Goal: Contribute content: Contribute content

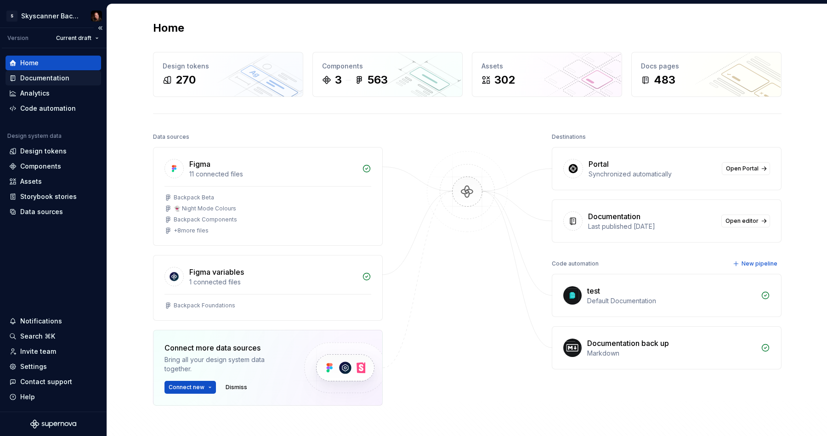
click at [35, 78] on div "Documentation" at bounding box center [44, 77] width 49 height 9
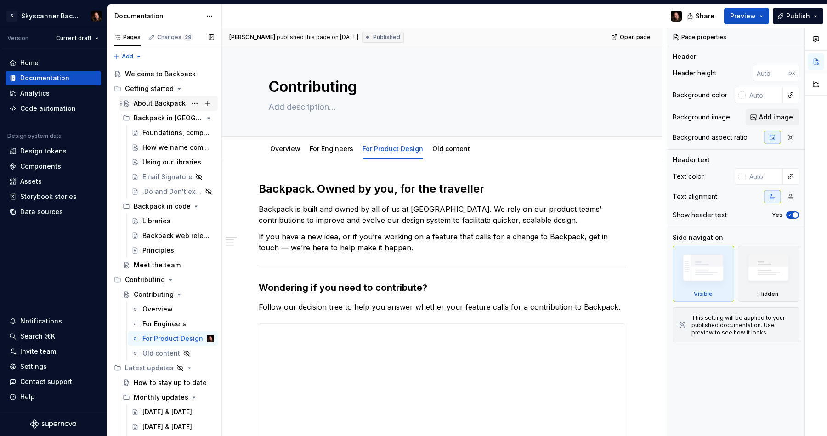
click at [150, 104] on div "About Backpack" at bounding box center [160, 103] width 52 height 9
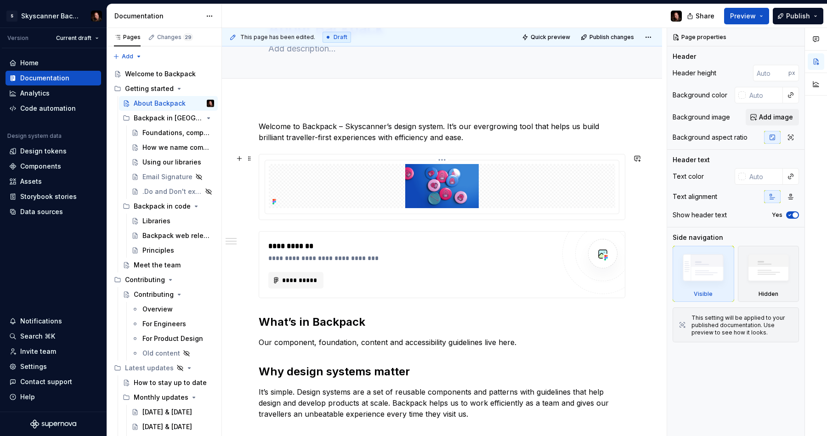
scroll to position [111, 0]
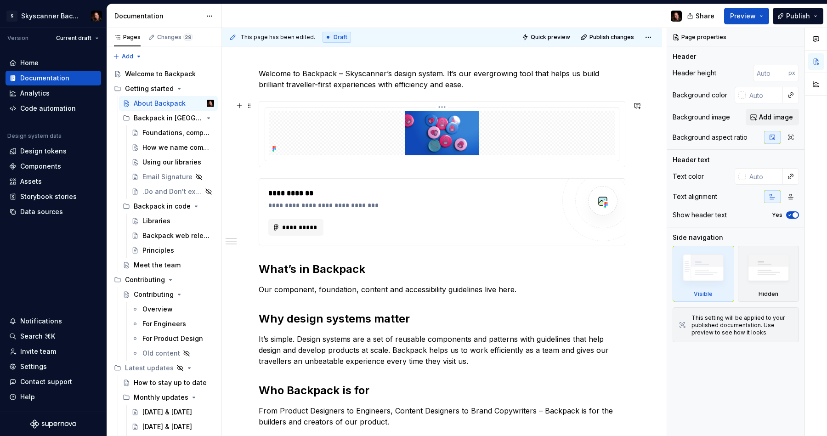
click at [451, 144] on img at bounding box center [442, 133] width 344 height 44
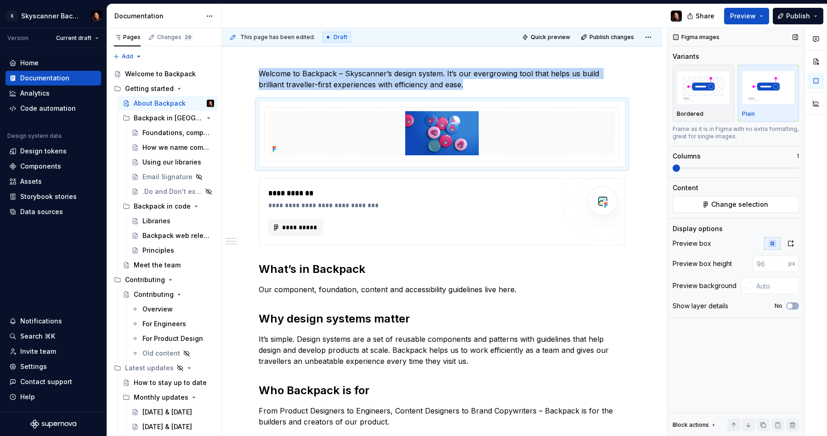
click at [771, 97] on img "button" at bounding box center [768, 88] width 53 height 34
click at [791, 243] on icon "button" at bounding box center [790, 243] width 7 height 7
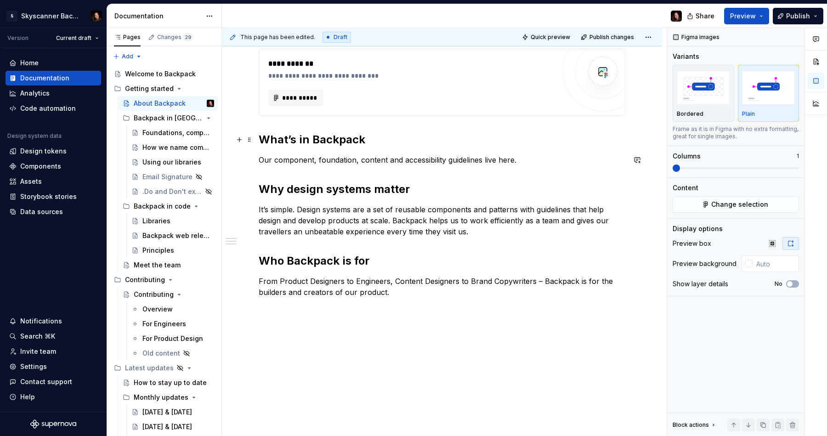
scroll to position [401, 0]
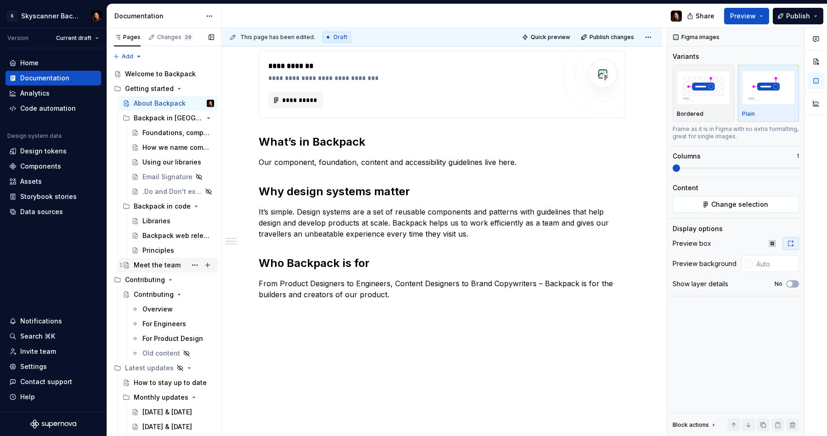
click at [163, 260] on div "Meet the team" at bounding box center [174, 265] width 80 height 13
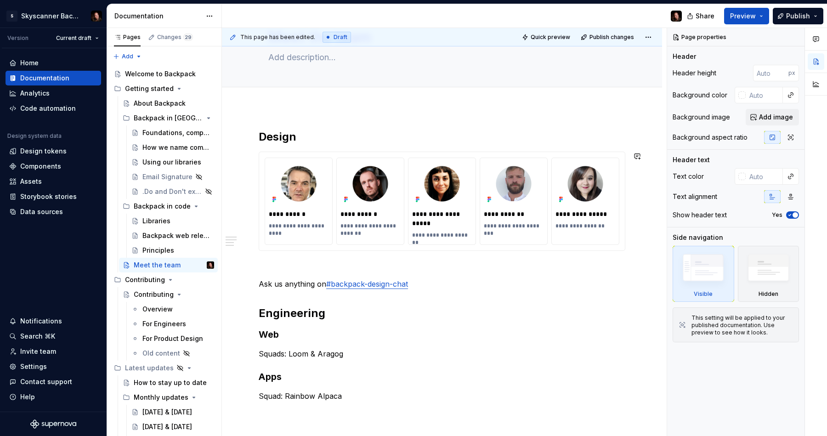
scroll to position [61, 0]
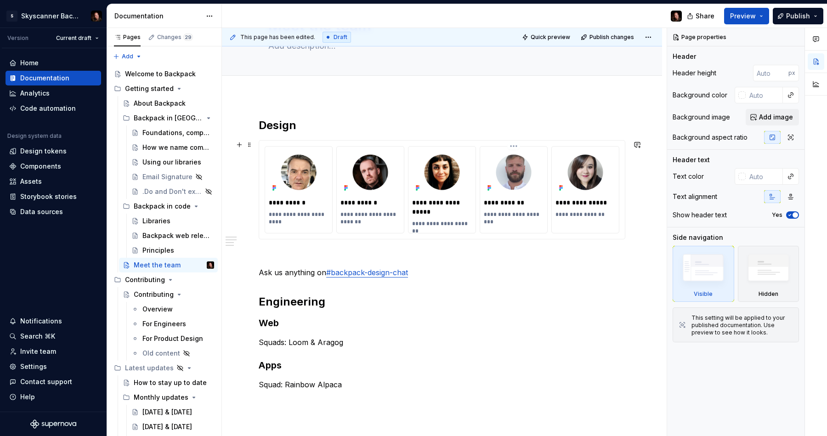
click at [518, 145] on html "S Skyscanner Backpack Version Current draft Home Documentation Analytics Code a…" at bounding box center [413, 218] width 827 height 436
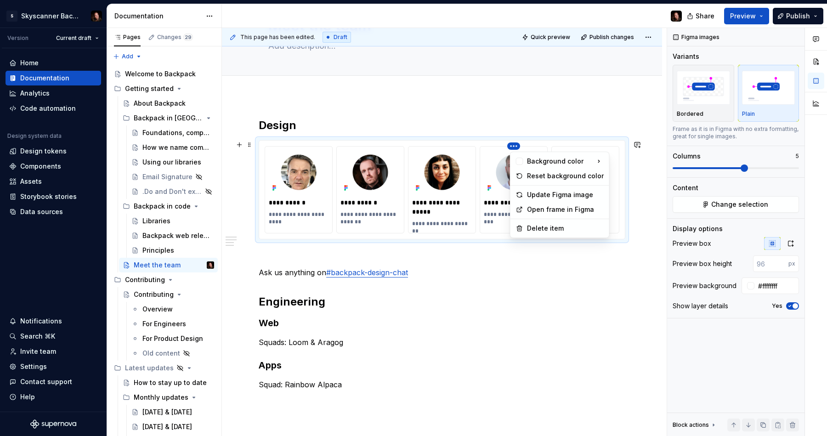
type textarea "*"
click at [541, 230] on div "Delete item" at bounding box center [565, 228] width 77 height 9
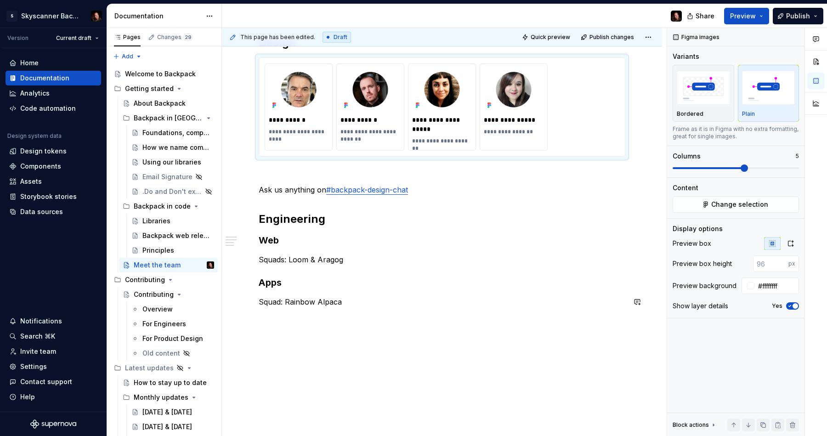
scroll to position [156, 0]
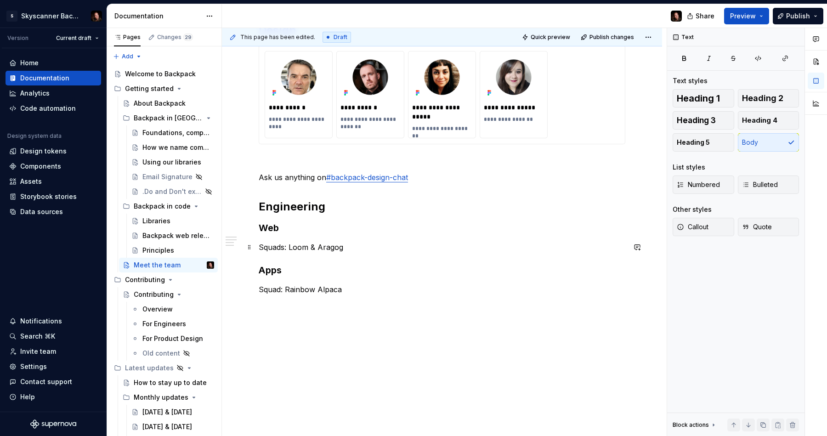
click at [330, 248] on p "Squads: Loom & Aragog" at bounding box center [442, 247] width 367 height 11
drag, startPoint x: 367, startPoint y: 248, endPoint x: 290, endPoint y: 248, distance: 76.2
click at [290, 248] on p "Squads: Loom & Aragog" at bounding box center [442, 247] width 367 height 11
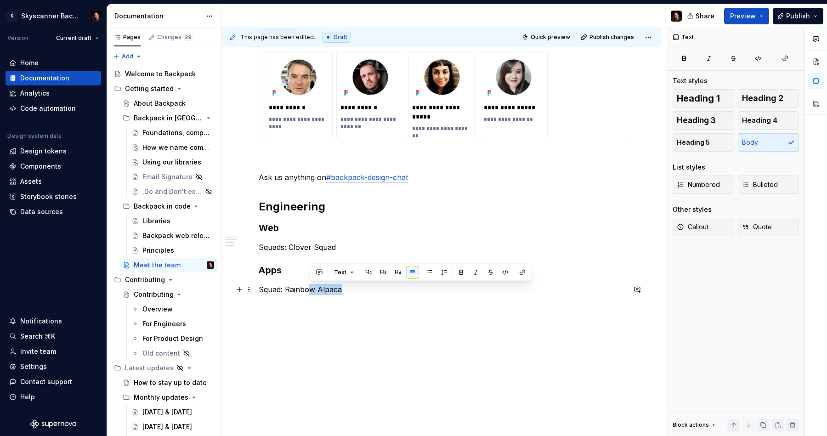
drag, startPoint x: 339, startPoint y: 290, endPoint x: 304, endPoint y: 273, distance: 38.4
click at [310, 291] on p "Squad: Rainbow Alpaca" at bounding box center [442, 289] width 367 height 11
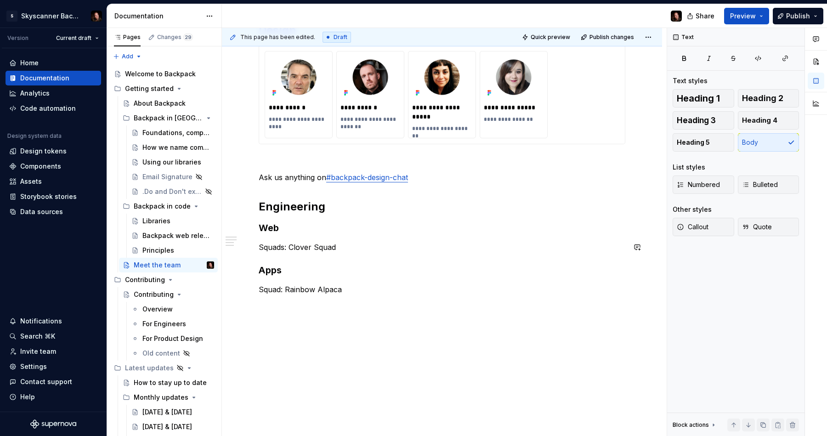
click at [296, 240] on div "**********" at bounding box center [442, 159] width 367 height 272
drag, startPoint x: 285, startPoint y: 245, endPoint x: 265, endPoint y: 244, distance: 19.8
click at [265, 245] on p "Squads: Clover Squad" at bounding box center [442, 247] width 367 height 11
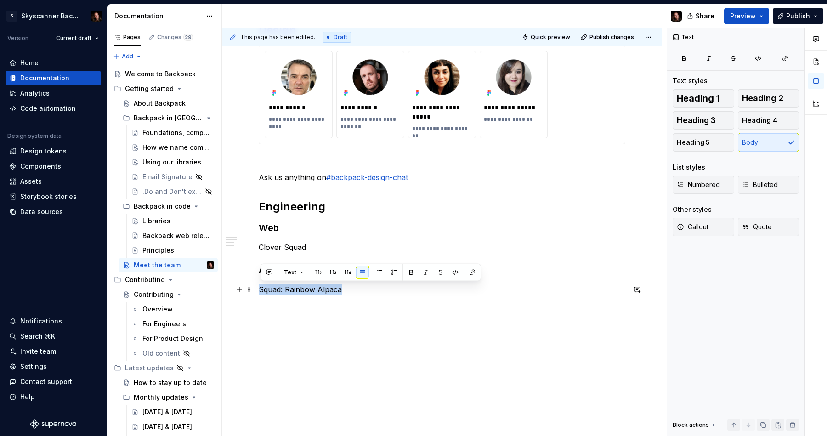
drag, startPoint x: 295, startPoint y: 289, endPoint x: 260, endPoint y: 290, distance: 34.5
click at [261, 290] on p "Squad: Rainbow Alpaca" at bounding box center [442, 289] width 367 height 11
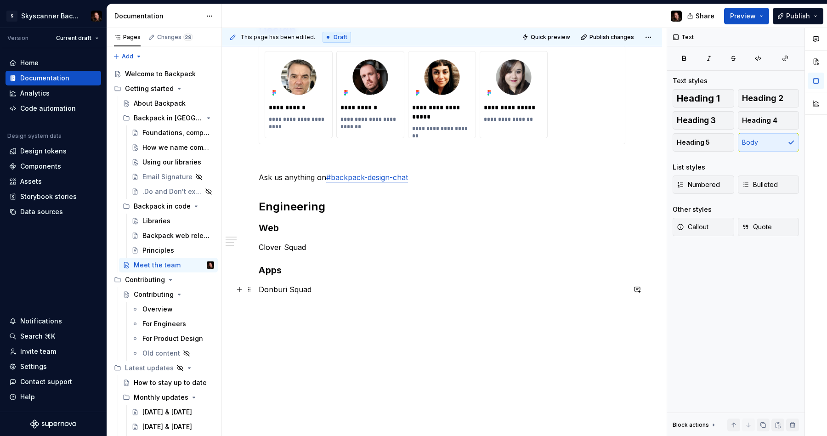
click at [376, 288] on p "Donburi Squad" at bounding box center [442, 289] width 367 height 11
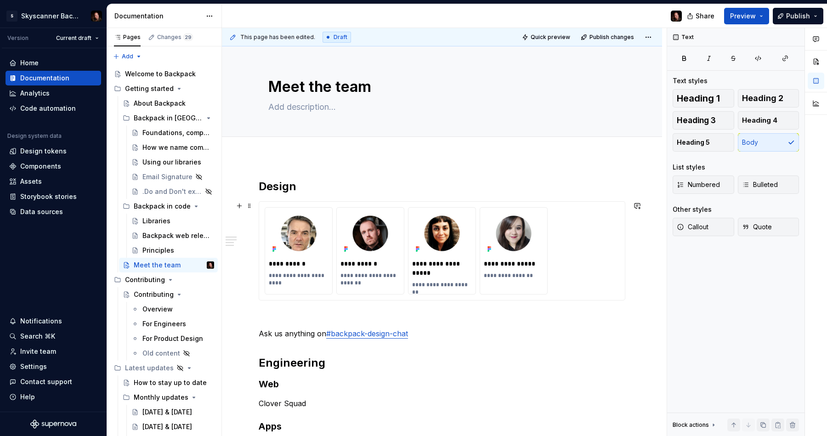
scroll to position [4, 0]
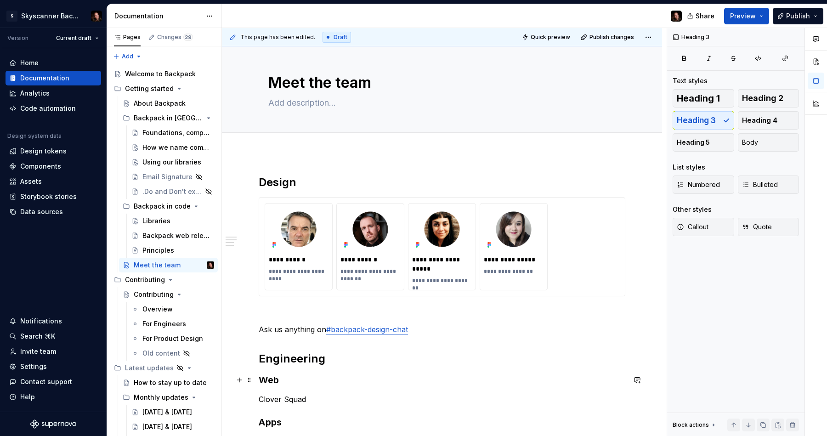
click at [318, 384] on h3 "Web" at bounding box center [442, 379] width 367 height 13
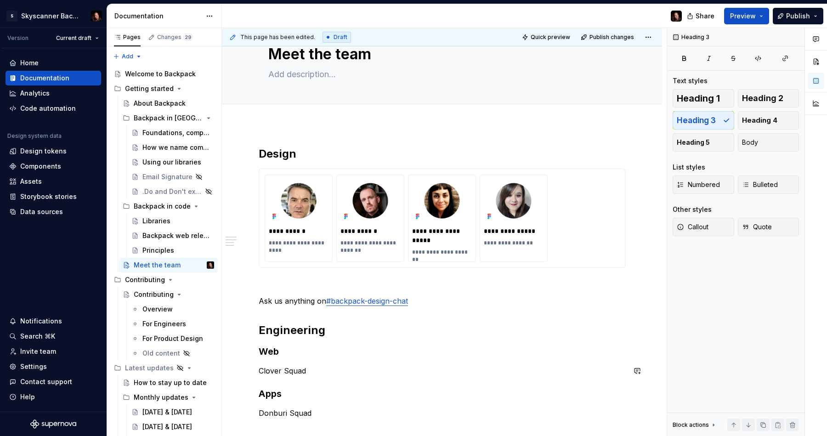
scroll to position [32, 0]
click at [335, 372] on p "Clover Squad" at bounding box center [442, 371] width 367 height 11
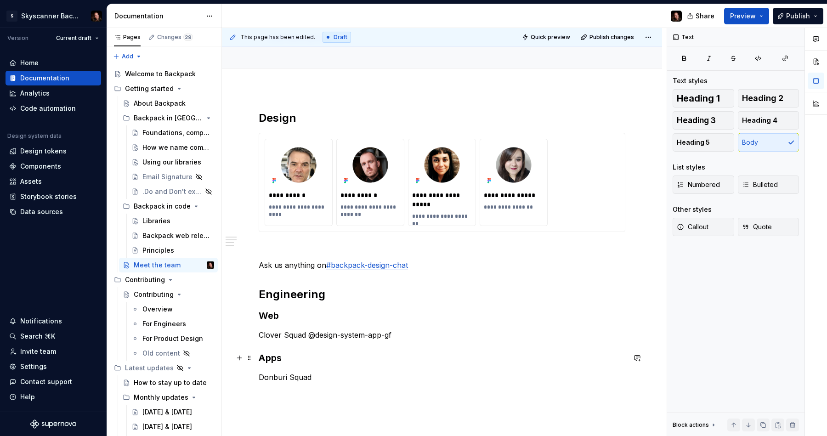
scroll to position [74, 0]
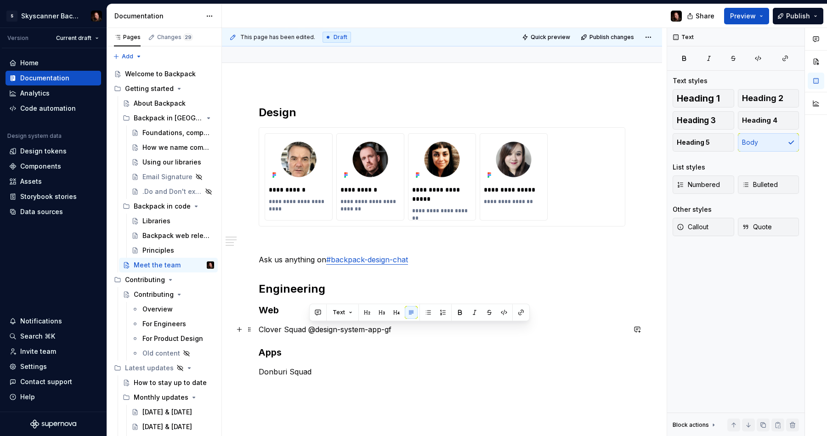
drag, startPoint x: 396, startPoint y: 329, endPoint x: 310, endPoint y: 332, distance: 86.0
click at [310, 332] on p "Clover Squad @design-system-app-gf" at bounding box center [442, 329] width 367 height 11
click at [336, 370] on p "Donburi Squad" at bounding box center [442, 371] width 367 height 11
click at [356, 331] on p "Clover Squad" at bounding box center [442, 329] width 367 height 11
click at [451, 333] on p "Clover Squad – @design-system-web-gf" at bounding box center [442, 329] width 367 height 11
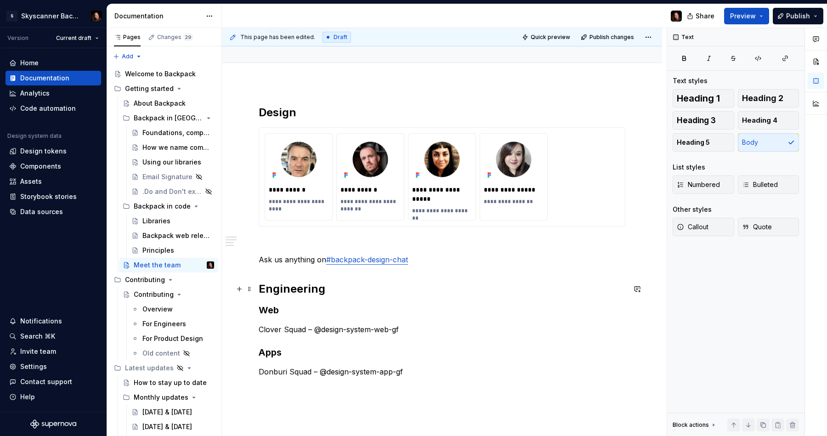
click at [349, 290] on h2 "Engineering" at bounding box center [442, 289] width 367 height 15
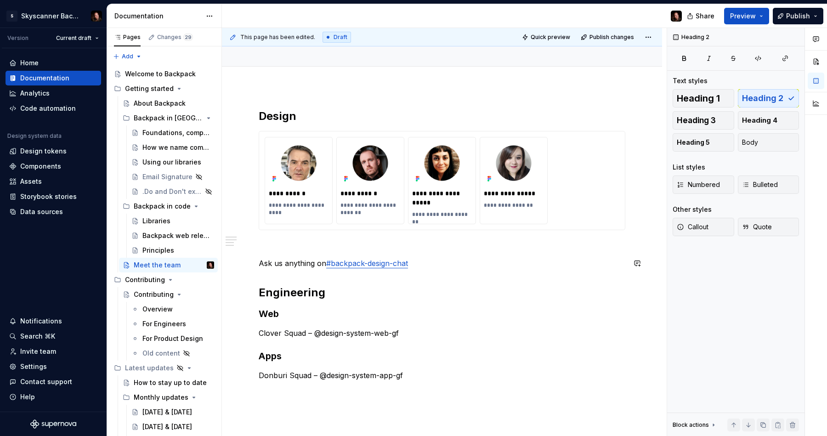
scroll to position [75, 0]
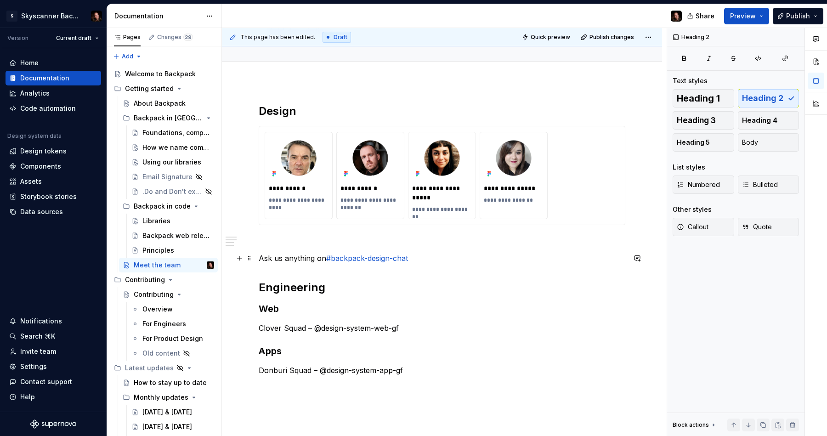
click at [446, 258] on p "Ask us anything on #backpack-design-chat" at bounding box center [442, 258] width 367 height 11
click at [329, 258] on link "#backpack-design-chat" at bounding box center [367, 258] width 82 height 9
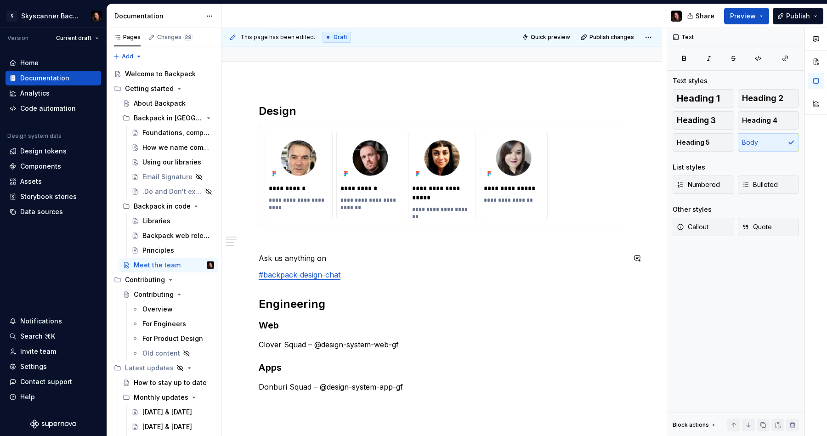
scroll to position [76, 0]
click at [344, 278] on p "#backpack-design-chat" at bounding box center [442, 274] width 367 height 11
click at [321, 274] on link "#backpack-design-chat" at bounding box center [300, 274] width 82 height 9
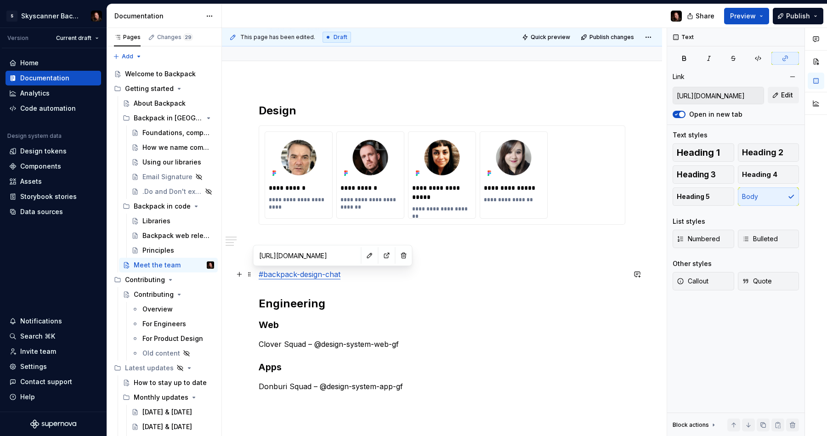
click at [354, 277] on p "#backpack-design-chat" at bounding box center [442, 274] width 367 height 11
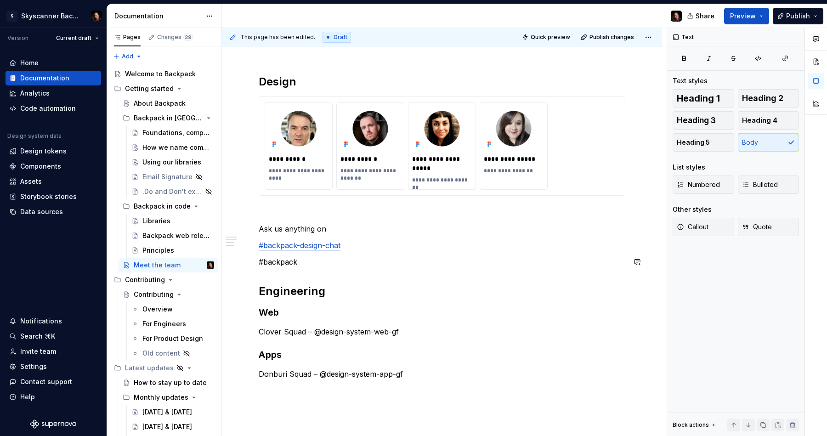
scroll to position [105, 0]
drag, startPoint x: 277, startPoint y: 262, endPoint x: 258, endPoint y: 261, distance: 19.8
click at [258, 261] on div "**********" at bounding box center [442, 286] width 440 height 469
click at [353, 294] on h2 "Engineering" at bounding box center [442, 290] width 367 height 15
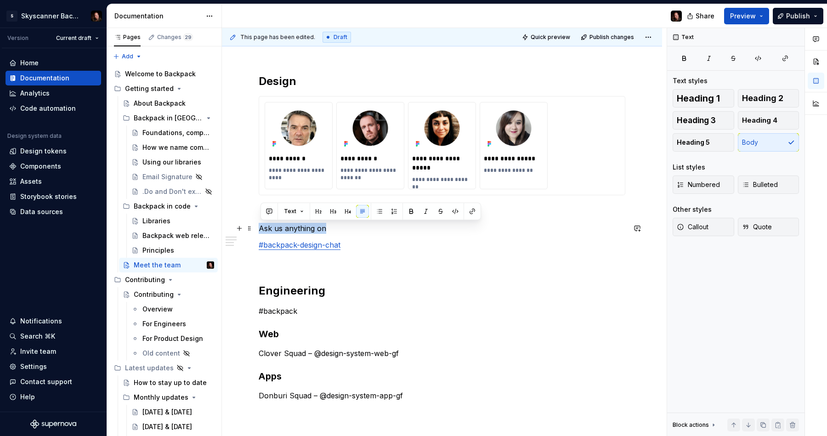
drag, startPoint x: 326, startPoint y: 232, endPoint x: 257, endPoint y: 233, distance: 69.4
click at [257, 233] on div "**********" at bounding box center [442, 297] width 440 height 491
click at [261, 310] on p "#backpack" at bounding box center [442, 310] width 367 height 11
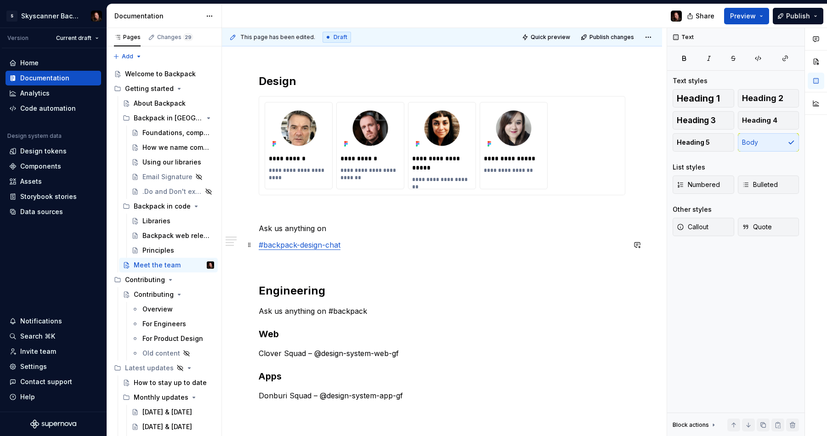
click at [260, 244] on link "#backpack-design-chat" at bounding box center [300, 244] width 82 height 9
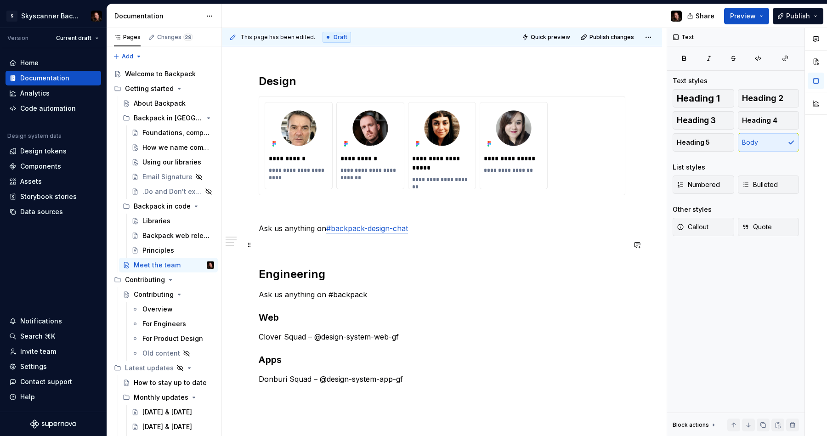
click at [306, 249] on p at bounding box center [442, 244] width 367 height 11
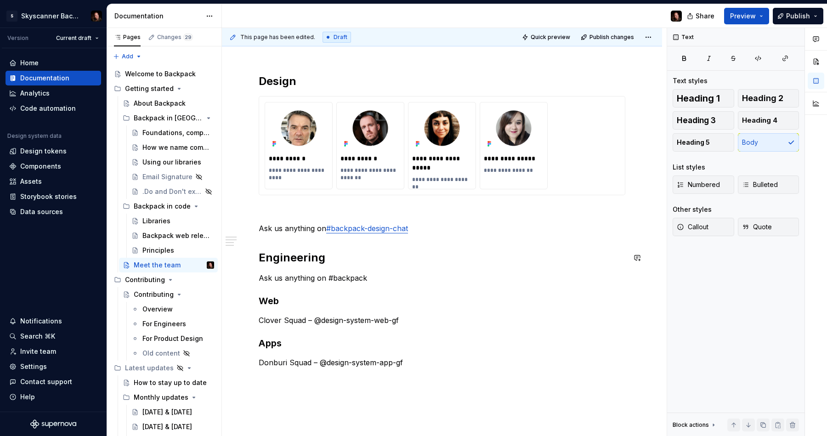
click at [382, 269] on div "**********" at bounding box center [442, 221] width 367 height 294
drag, startPoint x: 348, startPoint y: 281, endPoint x: 330, endPoint y: 281, distance: 17.9
click at [330, 281] on p "Ask us anything on #backpack" at bounding box center [442, 277] width 367 height 11
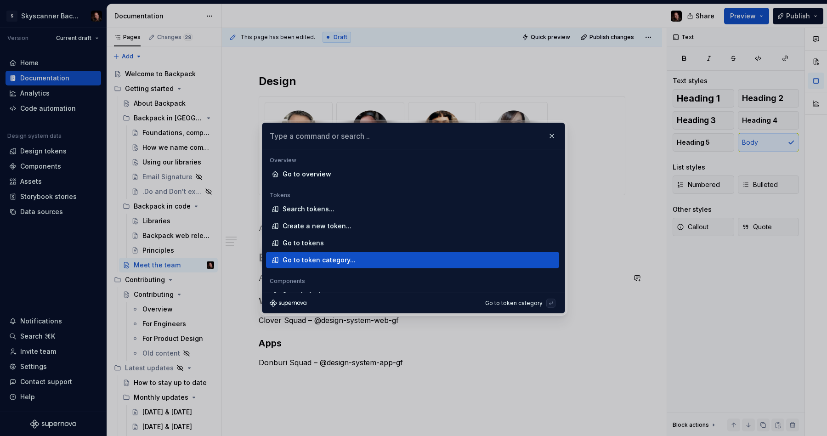
type textarea "*"
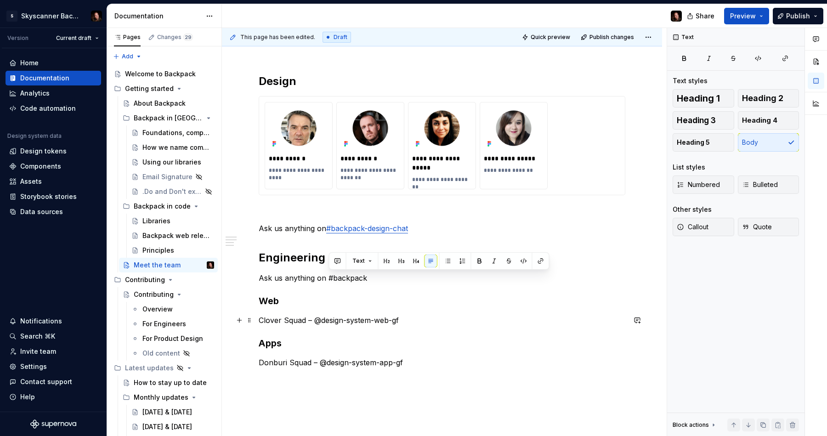
drag, startPoint x: 400, startPoint y: 322, endPoint x: 385, endPoint y: 302, distance: 25.0
click at [399, 321] on p "Clover Squad – @design-system-web-gf" at bounding box center [442, 320] width 367 height 11
drag, startPoint x: 358, startPoint y: 275, endPoint x: 328, endPoint y: 276, distance: 29.9
click at [328, 276] on p "Ask us anything on #backpack" at bounding box center [442, 277] width 367 height 11
click at [542, 260] on button "button" at bounding box center [540, 260] width 13 height 13
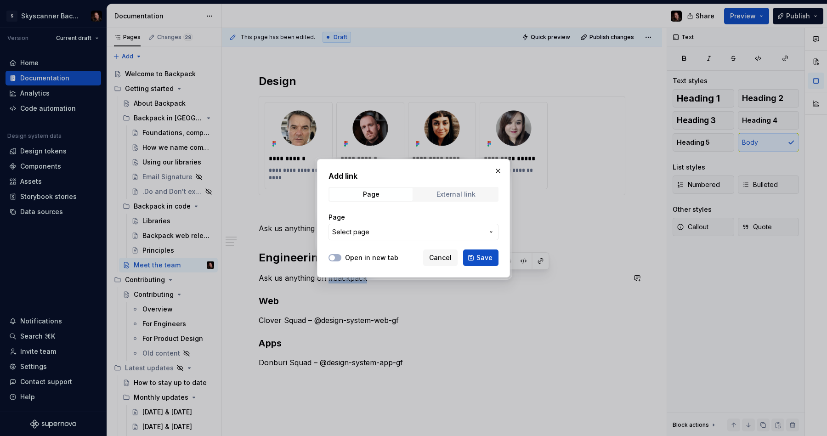
click at [436, 195] on span "External link" at bounding box center [455, 194] width 83 height 13
click at [371, 232] on input "URL" at bounding box center [413, 232] width 170 height 17
paste input "https://skyscanner.slack.com/archives/C0JHPDSSU"
type input "https://skyscanner.slack.com/archives/C0JHPDSSU"
click at [474, 257] on button "Save" at bounding box center [480, 257] width 35 height 17
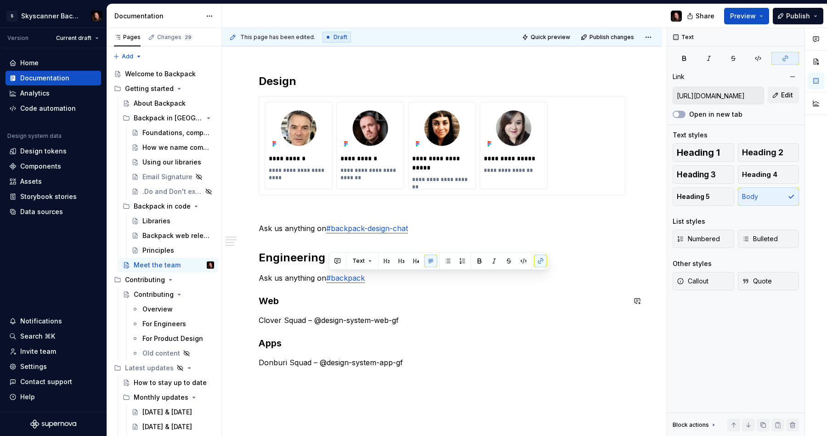
click at [452, 311] on div "**********" at bounding box center [442, 221] width 367 height 294
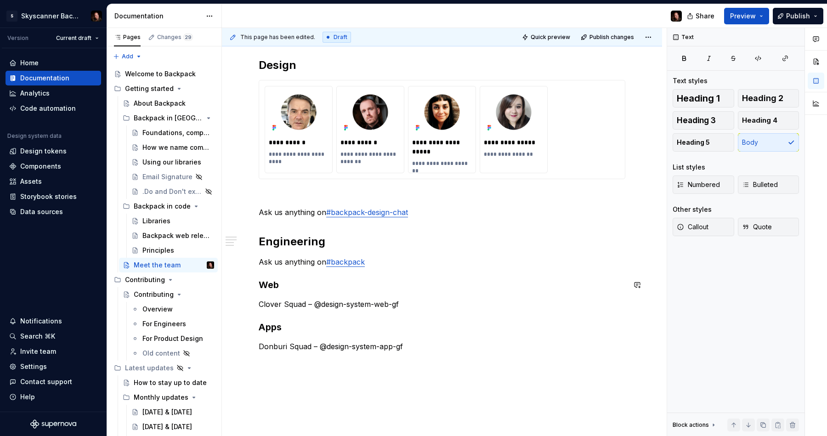
scroll to position [122, 0]
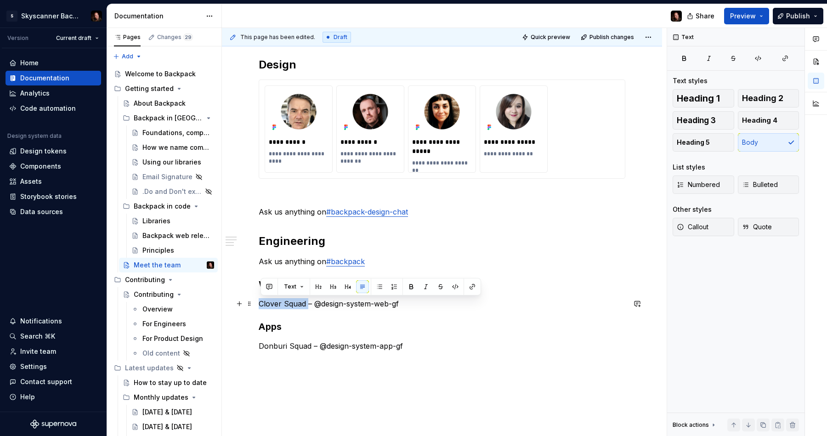
drag, startPoint x: 309, startPoint y: 302, endPoint x: 262, endPoint y: 303, distance: 46.4
click at [259, 303] on div "**********" at bounding box center [442, 264] width 440 height 458
click at [392, 327] on h3 "Apps" at bounding box center [442, 326] width 367 height 13
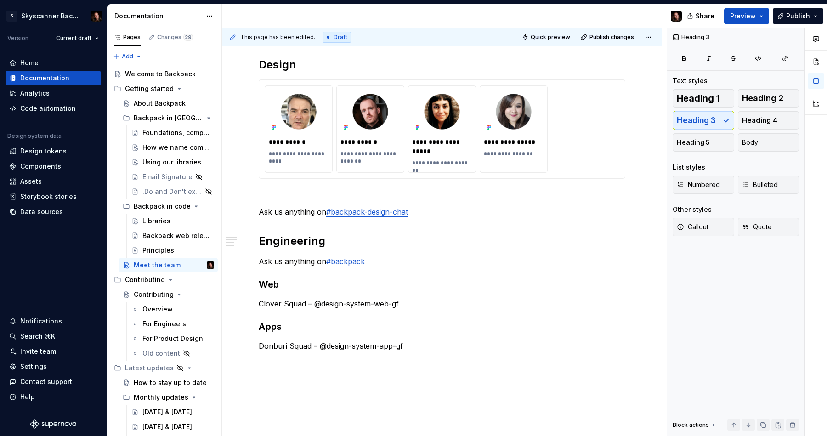
click at [157, 249] on div "Principles" at bounding box center [158, 250] width 32 height 9
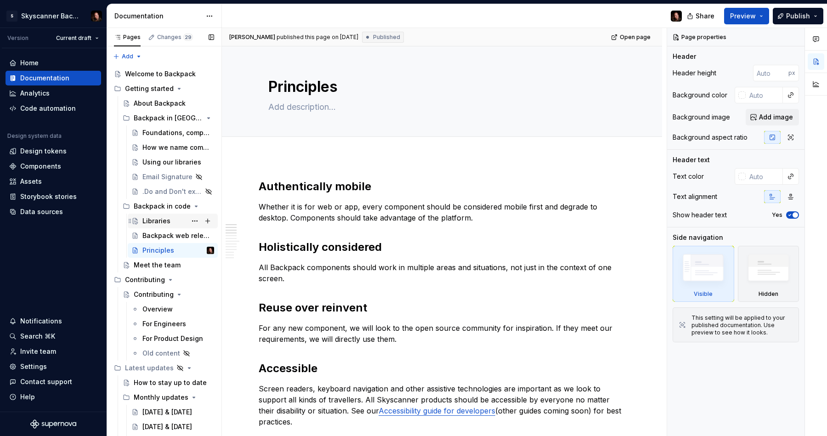
click at [151, 220] on div "Libraries" at bounding box center [156, 220] width 28 height 9
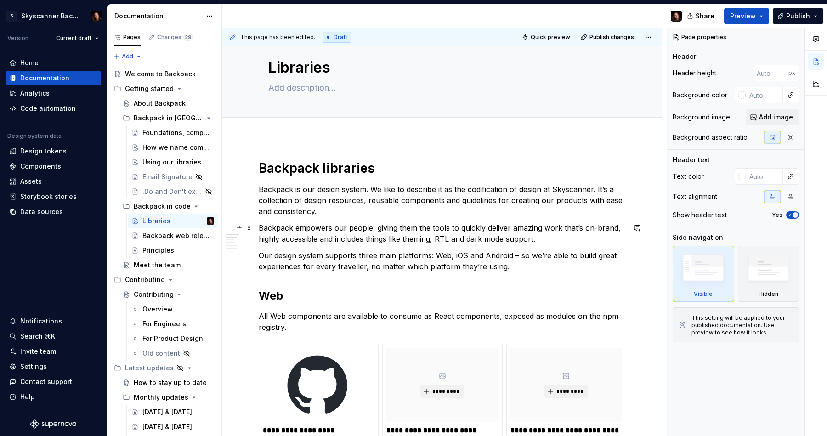
scroll to position [38, 0]
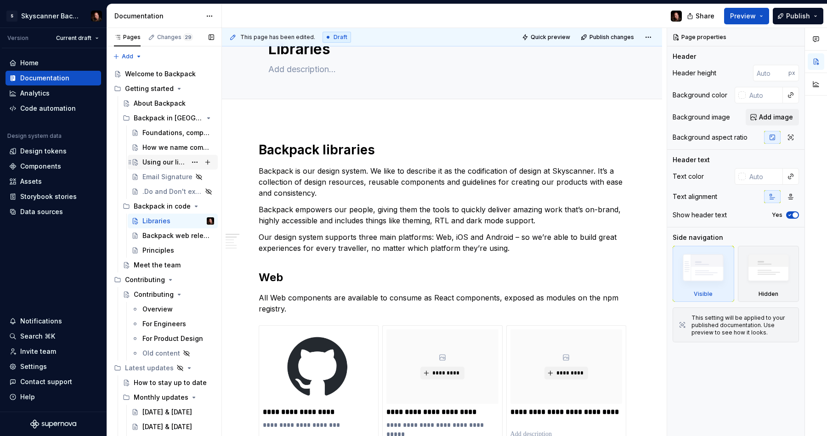
click at [152, 162] on div "Using our libraries" at bounding box center [164, 162] width 44 height 9
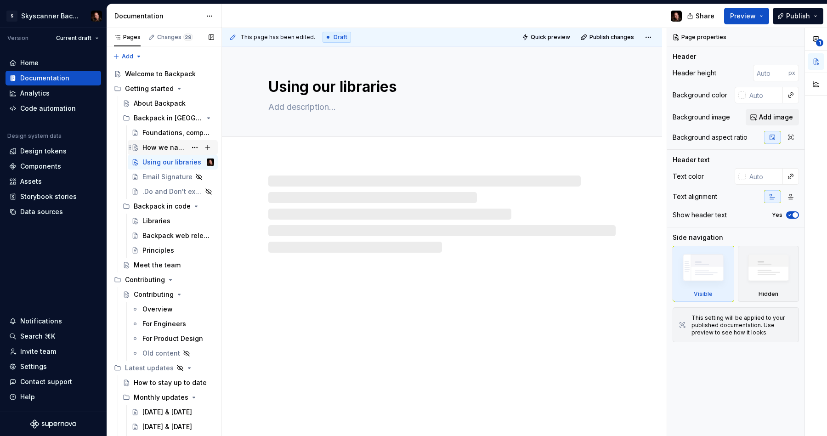
click at [169, 146] on div "How we name components" at bounding box center [164, 147] width 44 height 9
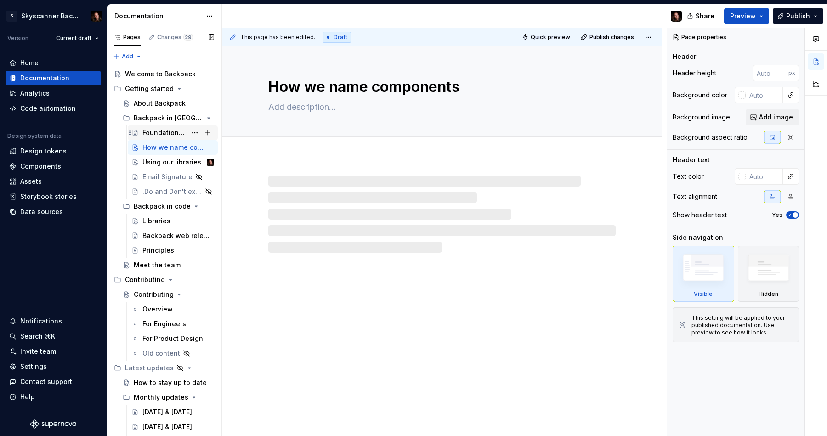
click at [164, 133] on div "Foundations, components and patterns" at bounding box center [164, 132] width 44 height 9
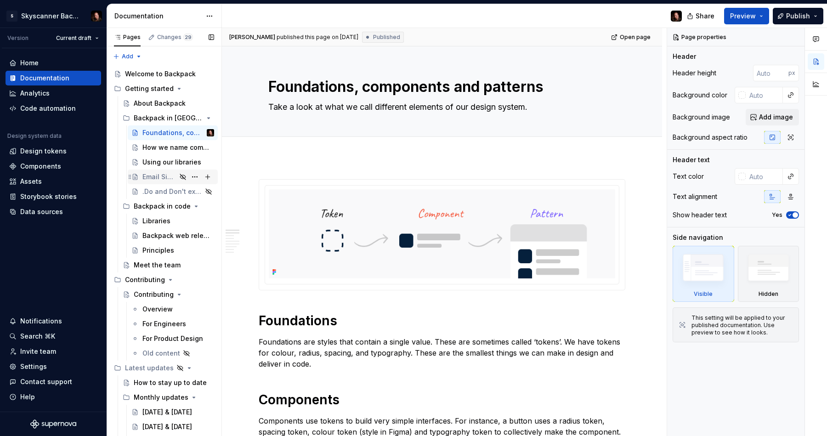
click at [152, 175] on div "Email Signature" at bounding box center [159, 176] width 34 height 9
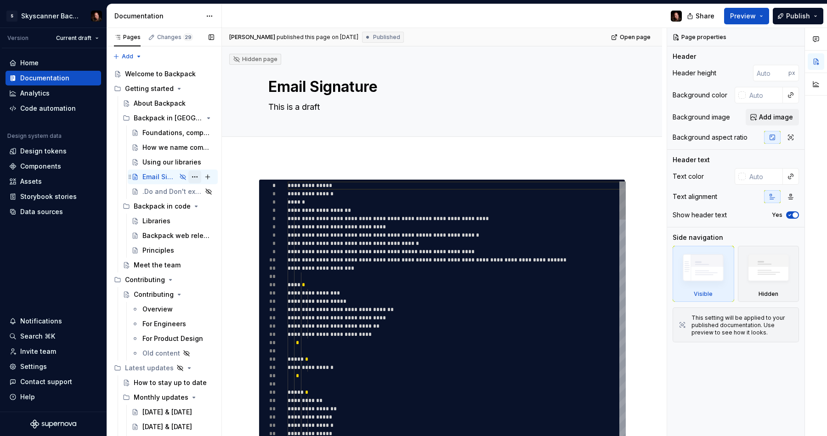
click at [193, 176] on button "Page tree" at bounding box center [194, 176] width 13 height 13
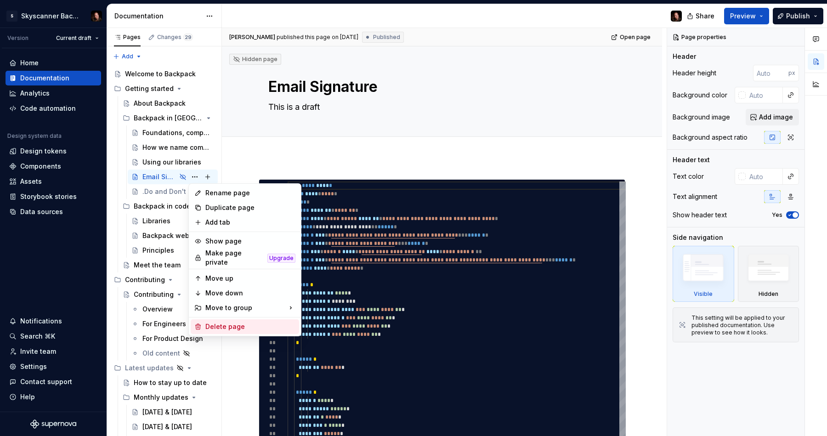
click at [228, 323] on div "Delete page" at bounding box center [250, 326] width 90 height 9
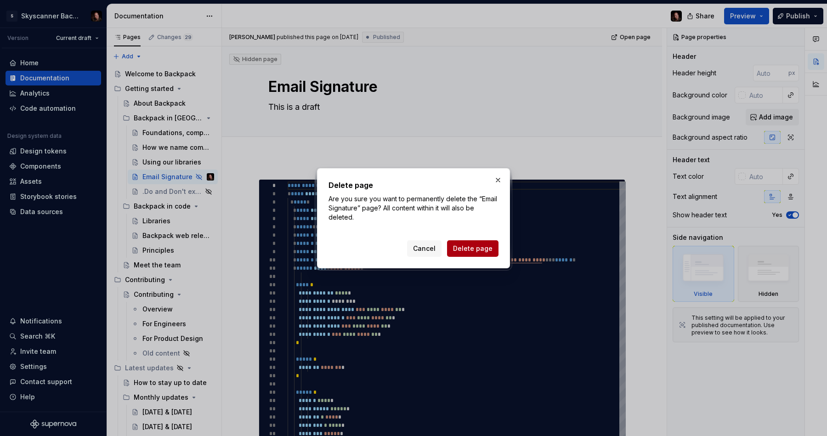
click at [481, 252] on span "Delete page" at bounding box center [473, 248] width 40 height 9
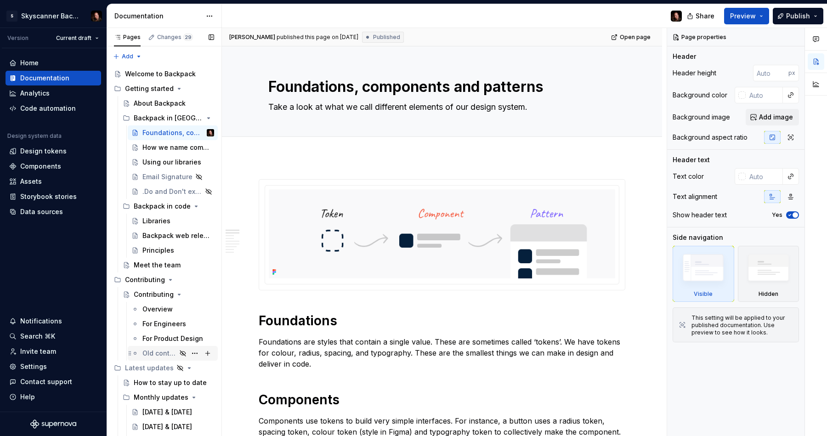
click at [152, 354] on div "Old content" at bounding box center [159, 353] width 34 height 9
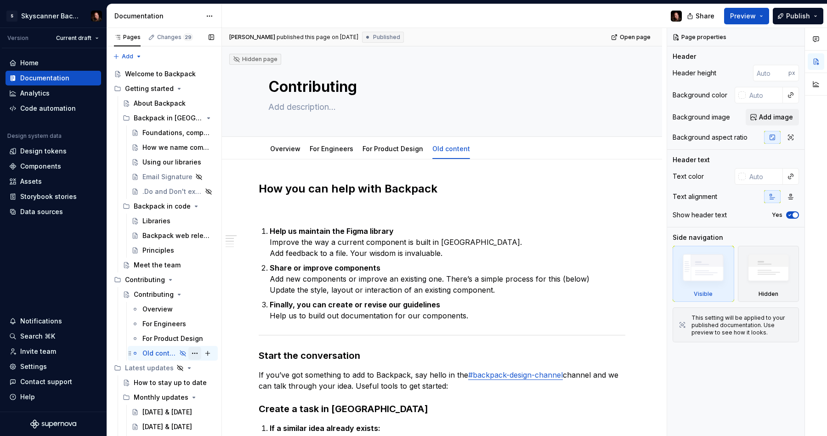
click at [195, 354] on button "Page tree" at bounding box center [194, 353] width 13 height 13
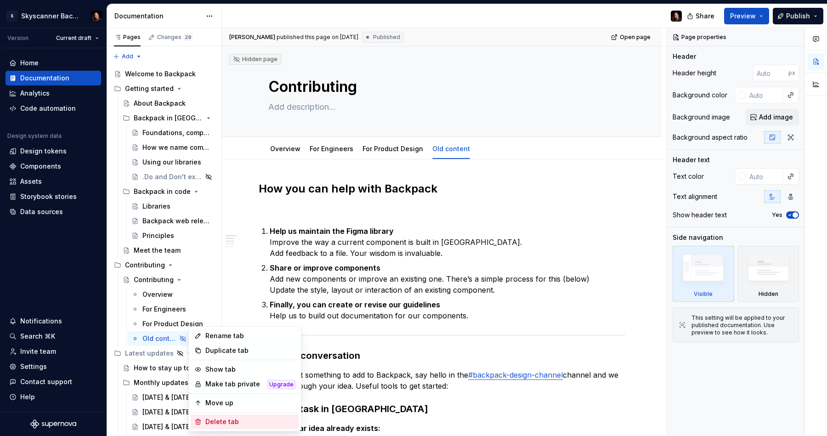
click at [236, 421] on div "Delete tab" at bounding box center [250, 421] width 90 height 9
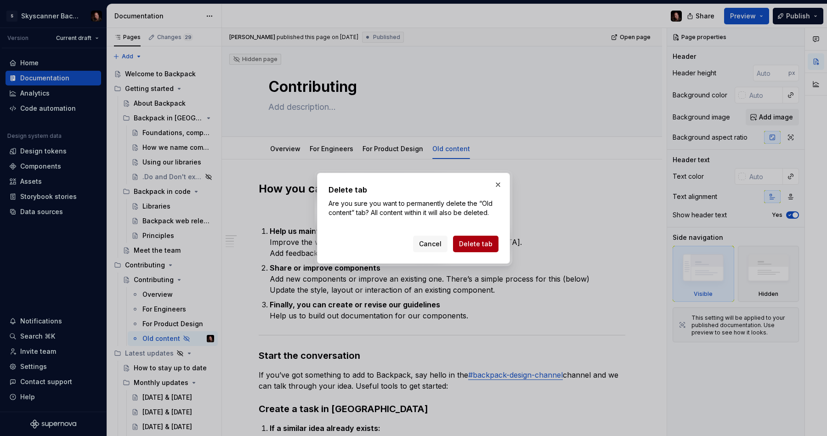
click at [484, 248] on button "Delete tab" at bounding box center [475, 244] width 45 height 17
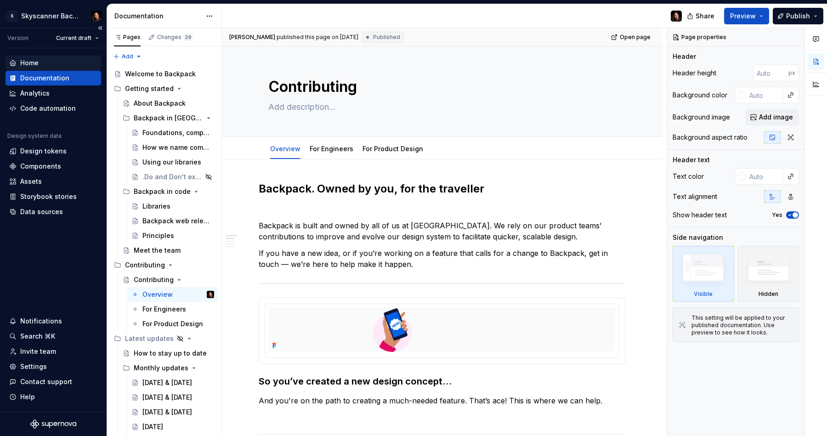
click at [28, 61] on div "Home" at bounding box center [29, 62] width 18 height 9
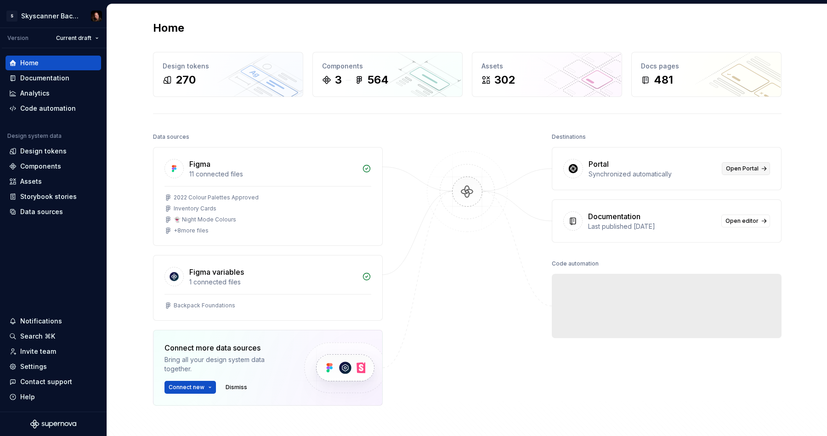
click at [741, 168] on span "Open Portal" at bounding box center [742, 168] width 33 height 7
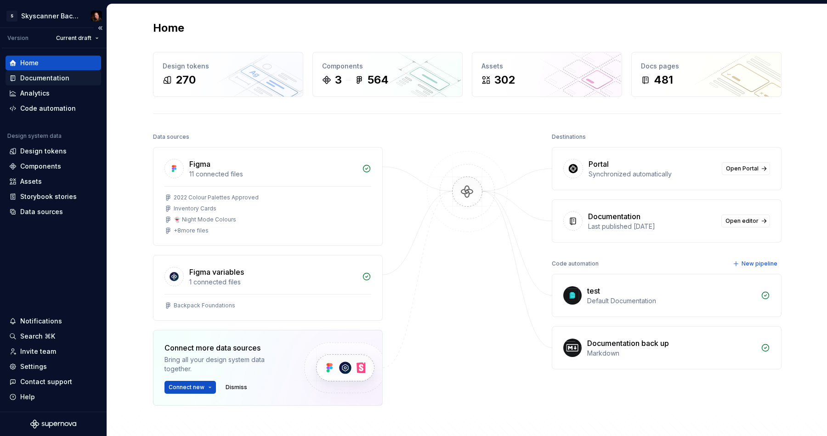
click at [38, 76] on div "Documentation" at bounding box center [44, 77] width 49 height 9
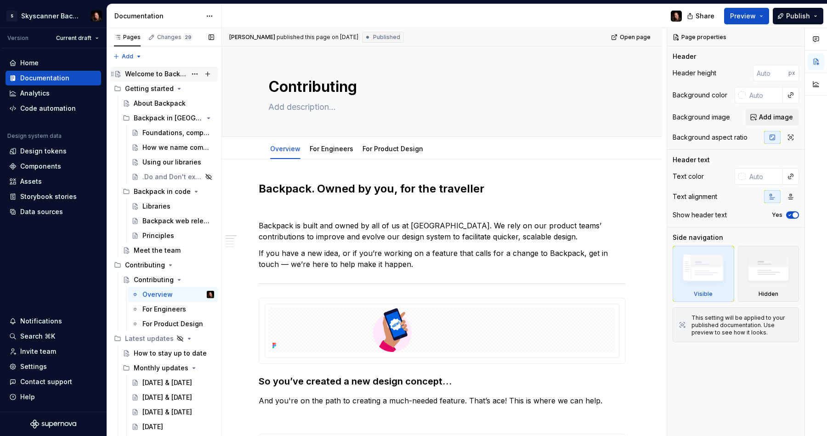
click at [150, 77] on div "Welcome to Backpack" at bounding box center [156, 73] width 62 height 9
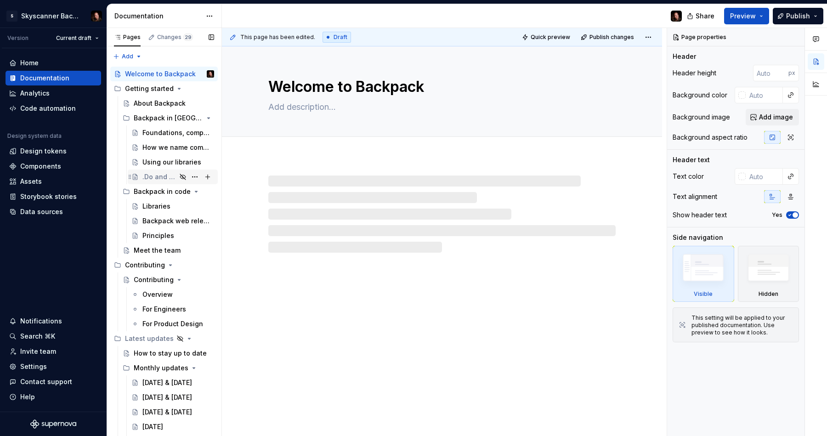
click at [158, 174] on div ".Do and Don't examples" at bounding box center [159, 176] width 34 height 9
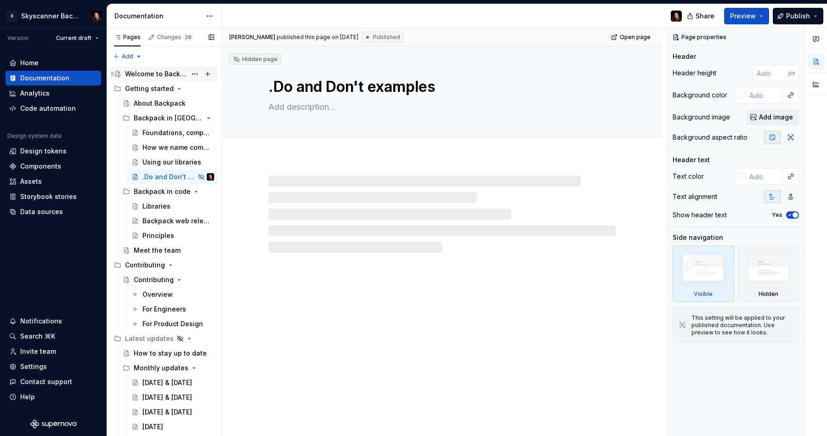
click at [158, 75] on div "Welcome to Backpack" at bounding box center [156, 73] width 62 height 9
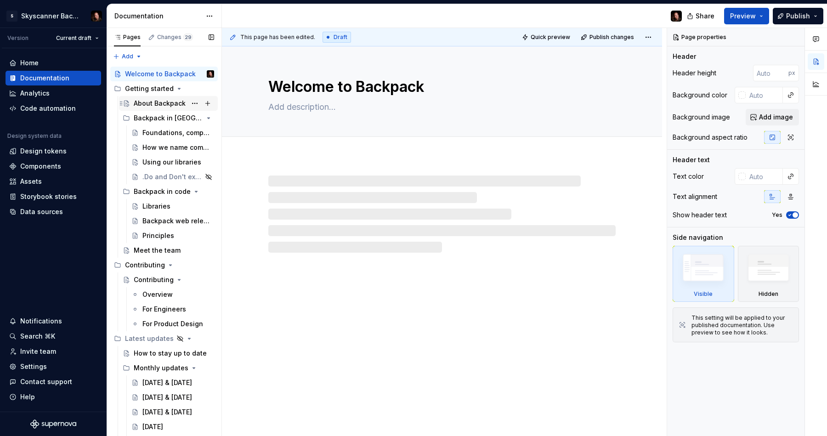
click at [149, 101] on div "About Backpack" at bounding box center [160, 103] width 52 height 9
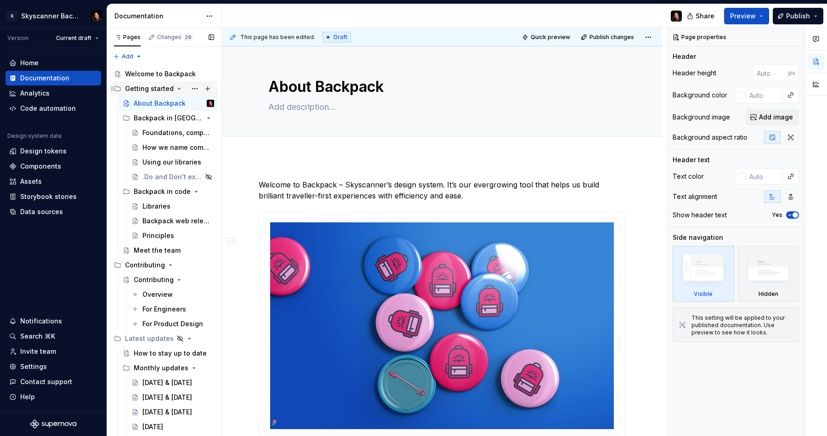
click at [148, 88] on div "Getting started" at bounding box center [149, 88] width 49 height 9
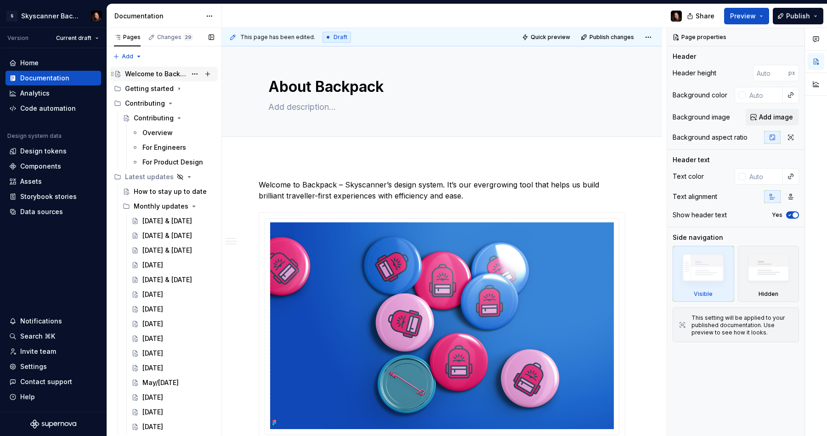
click at [151, 74] on div "Welcome to Backpack" at bounding box center [156, 73] width 62 height 9
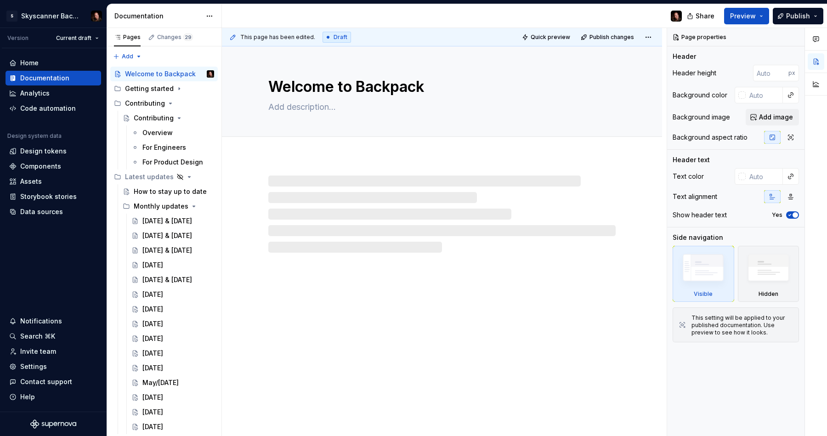
type textarea "*"
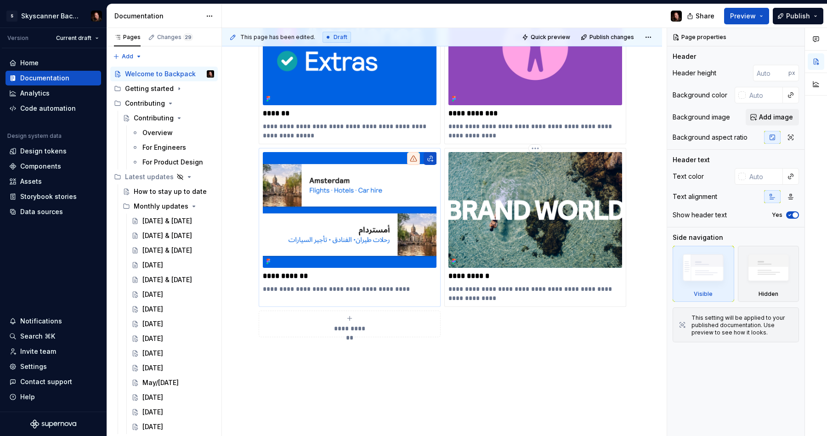
scroll to position [378, 0]
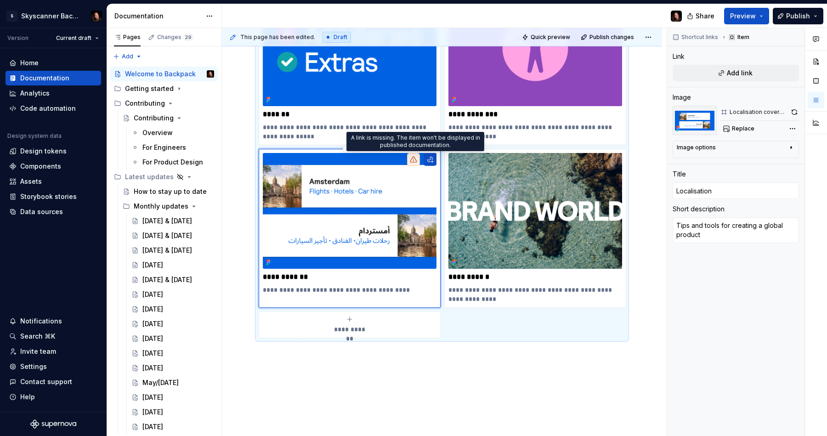
click at [413, 159] on icon at bounding box center [413, 160] width 6 height 6
click at [417, 160] on icon at bounding box center [413, 159] width 7 height 7
click at [351, 150] on html "S Skyscanner Backpack Version Current draft Home Documentation Analytics Code a…" at bounding box center [413, 218] width 827 height 436
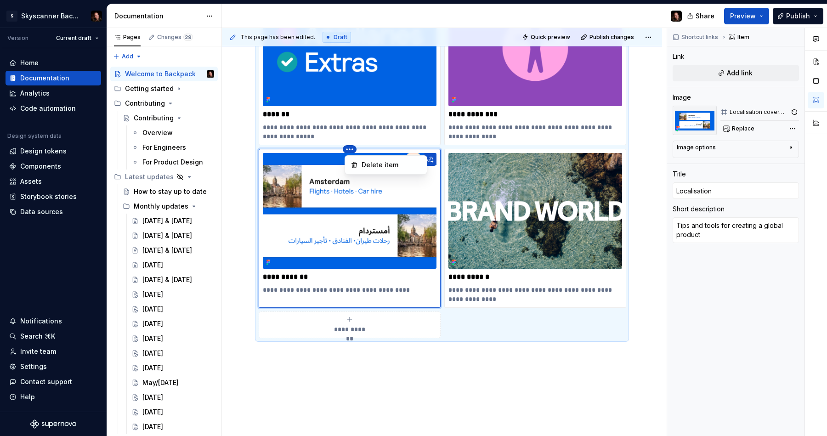
click at [342, 239] on html "S Skyscanner Backpack Version Current draft Home Documentation Analytics Code a…" at bounding box center [413, 218] width 827 height 436
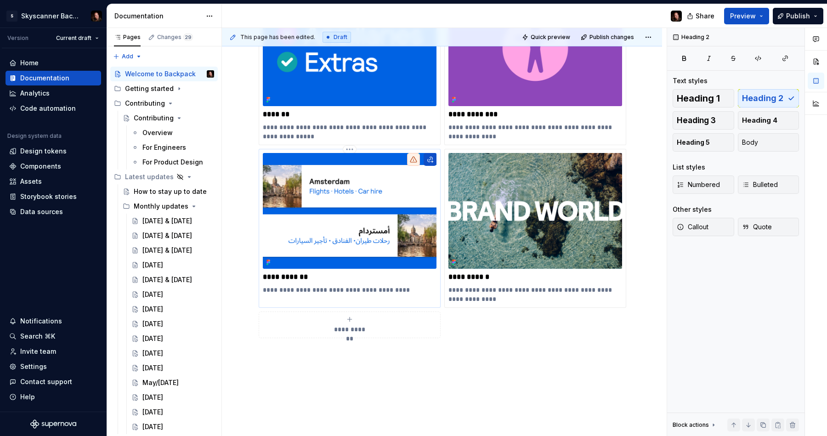
click at [389, 234] on img at bounding box center [350, 211] width 174 height 116
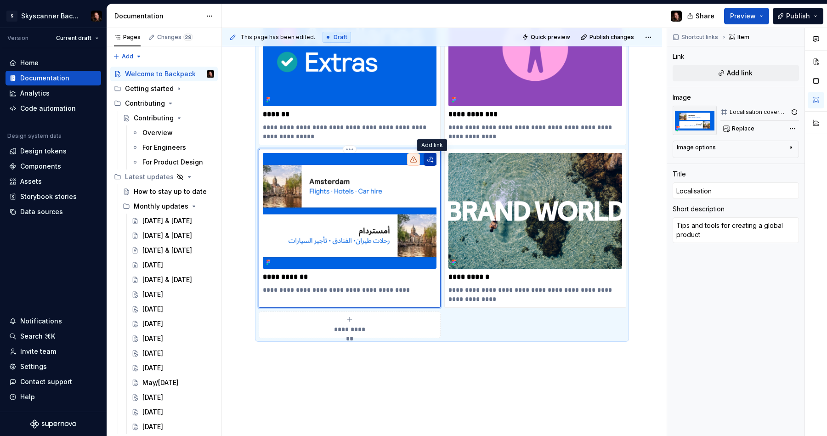
click at [432, 159] on button "button" at bounding box center [429, 159] width 13 height 13
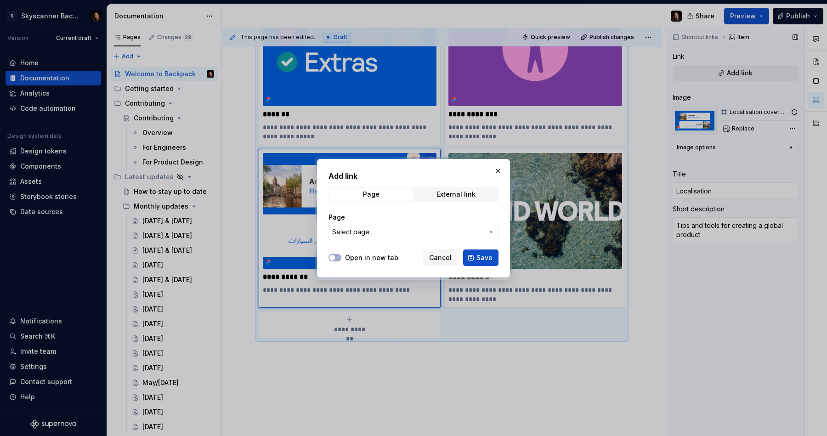
drag, startPoint x: 495, startPoint y: 169, endPoint x: 693, endPoint y: 124, distance: 202.6
click at [496, 169] on button "button" at bounding box center [497, 170] width 13 height 13
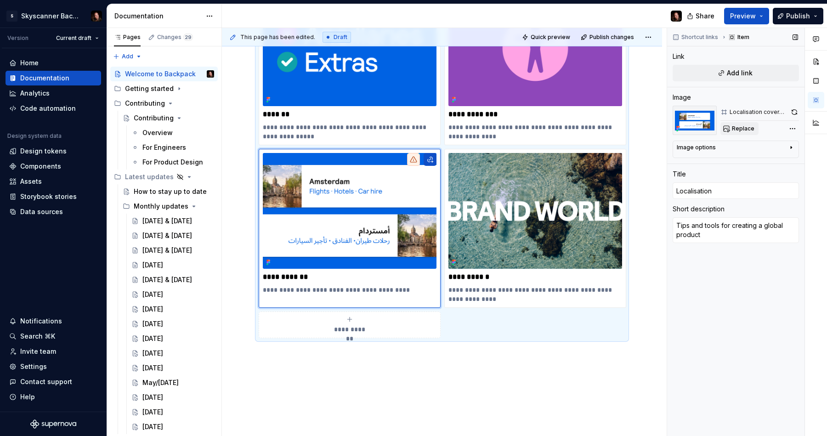
click at [751, 130] on span "Replace" at bounding box center [743, 128] width 23 height 7
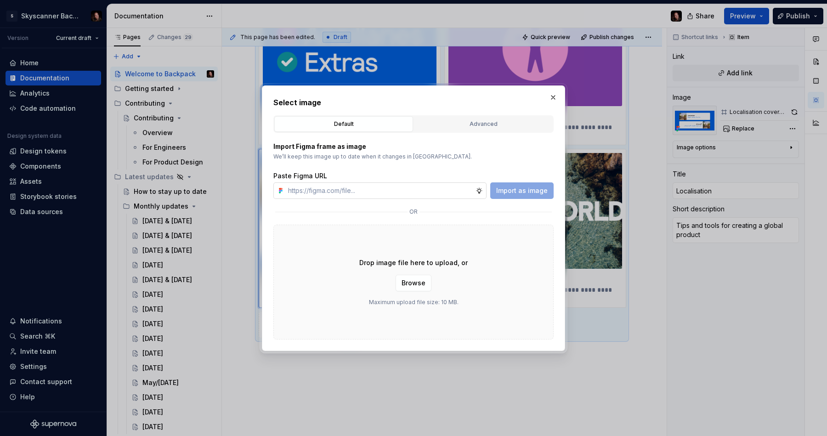
type textarea "*"
type input "[URL][DOMAIN_NAME]"
click at [519, 191] on span "Import as image" at bounding box center [521, 190] width 51 height 9
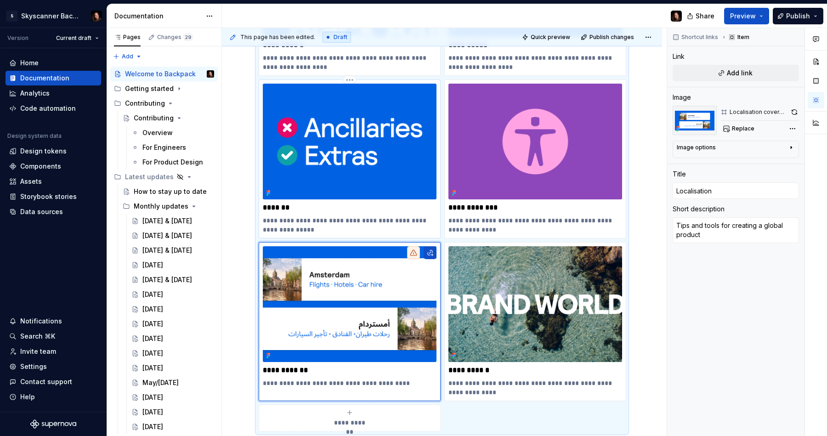
scroll to position [335, 0]
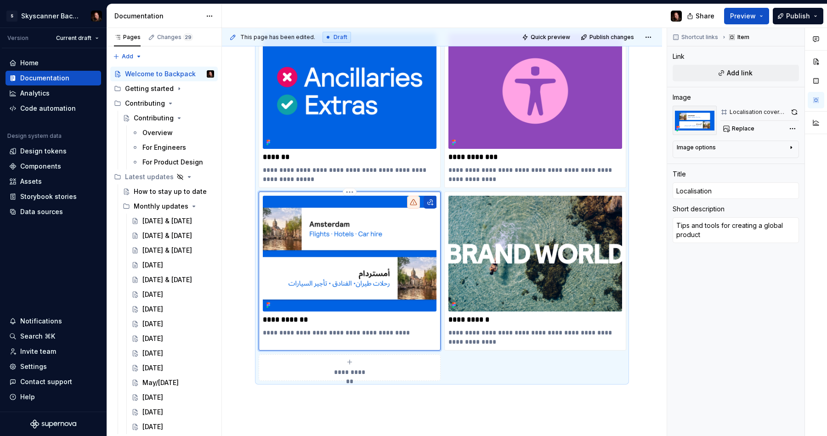
click at [308, 323] on p "**********" at bounding box center [350, 319] width 174 height 9
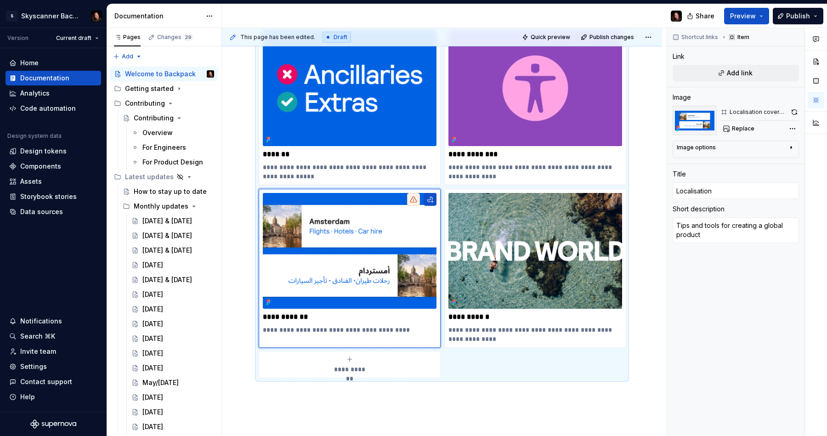
click at [352, 355] on button "**********" at bounding box center [350, 364] width 182 height 27
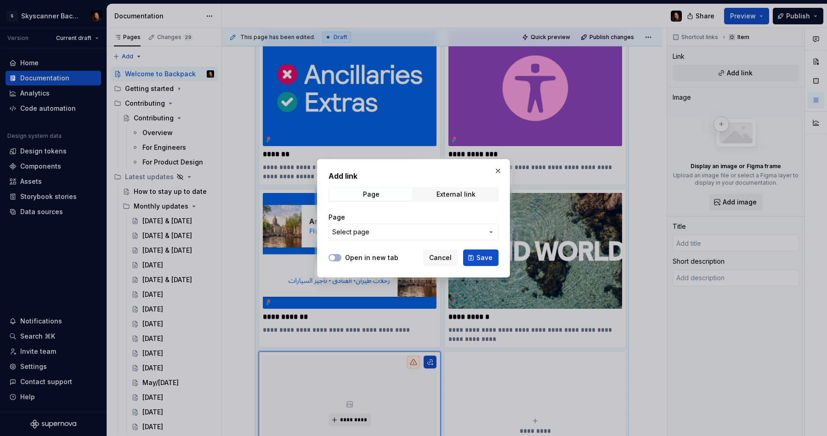
type textarea "*"
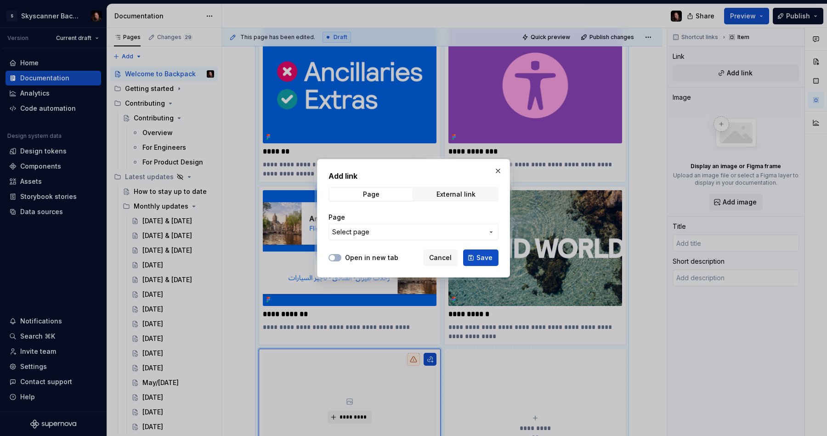
click at [376, 232] on span "Select page" at bounding box center [408, 231] width 152 height 9
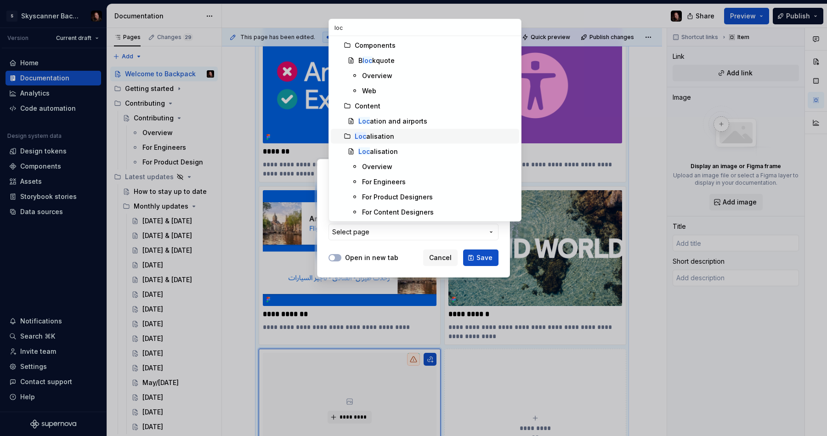
type input "loc"
click at [388, 135] on div "Loc alisation" at bounding box center [375, 136] width 40 height 9
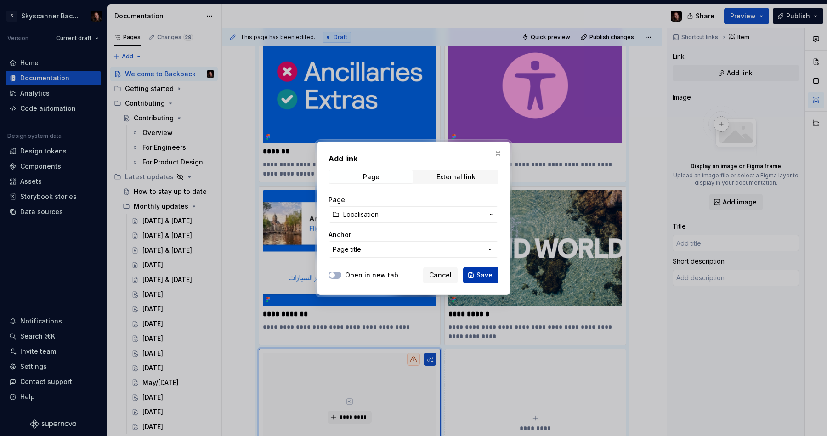
click at [486, 272] on span "Save" at bounding box center [484, 275] width 16 height 9
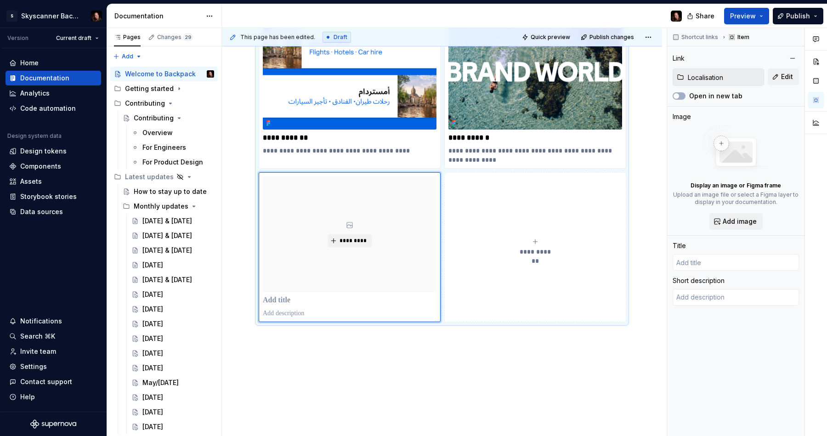
scroll to position [518, 0]
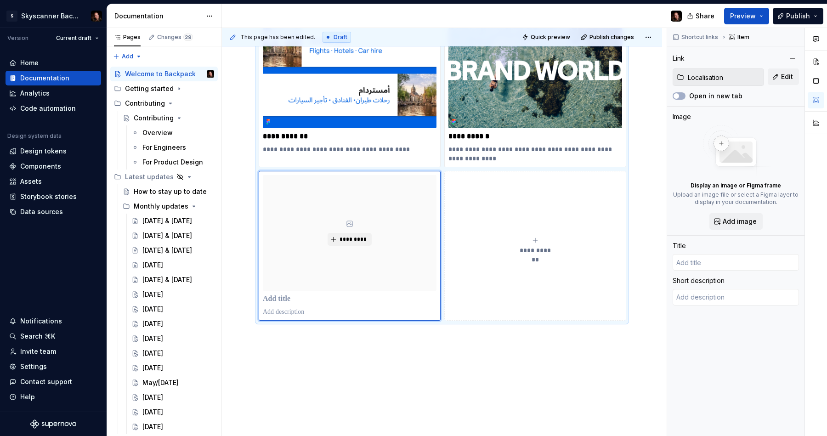
type textarea "*"
type input "Localisation"
click at [309, 153] on p "**********" at bounding box center [350, 149] width 174 height 9
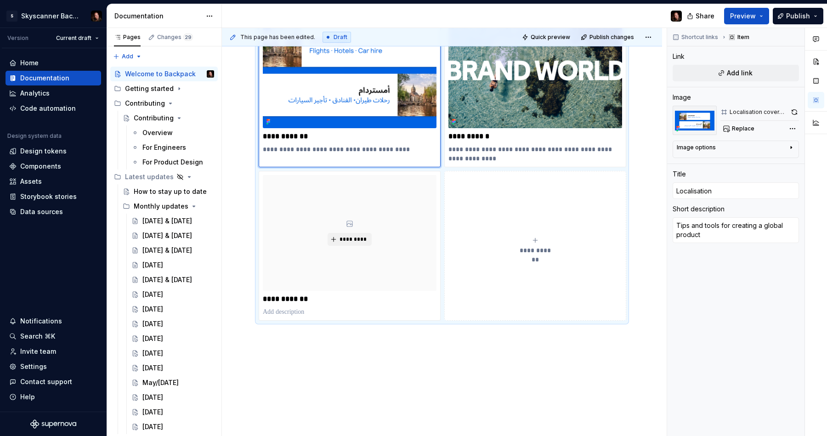
click at [316, 147] on p "**********" at bounding box center [350, 149] width 174 height 9
click at [298, 313] on p at bounding box center [350, 311] width 174 height 9
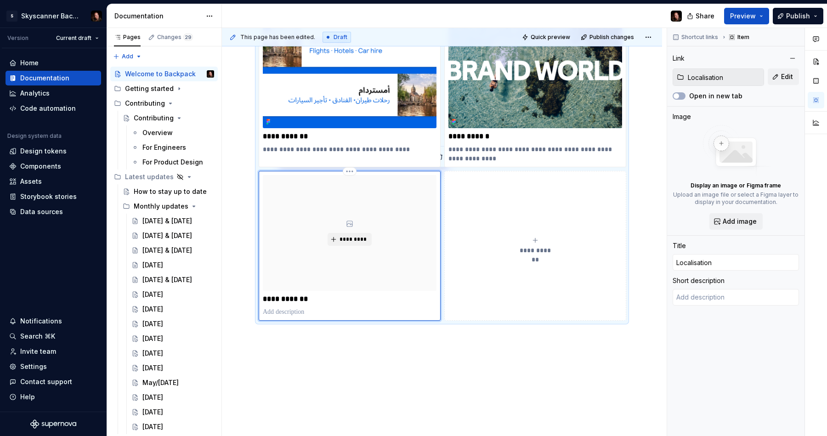
type textarea "*"
type textarea "Tips and tools for creating a global product"
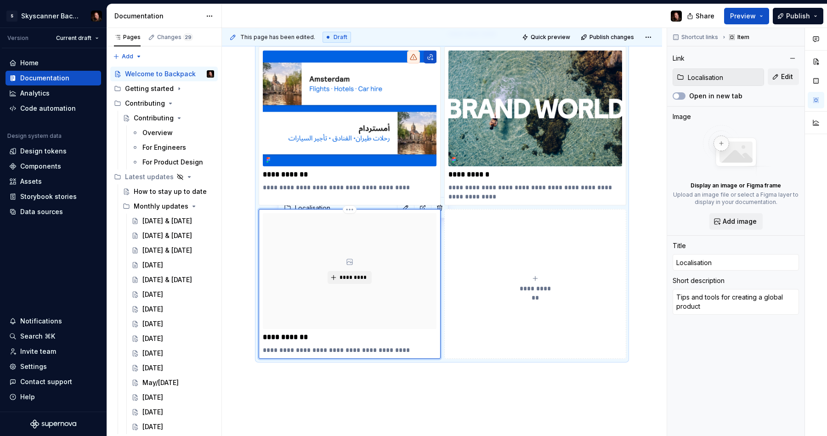
scroll to position [462, 0]
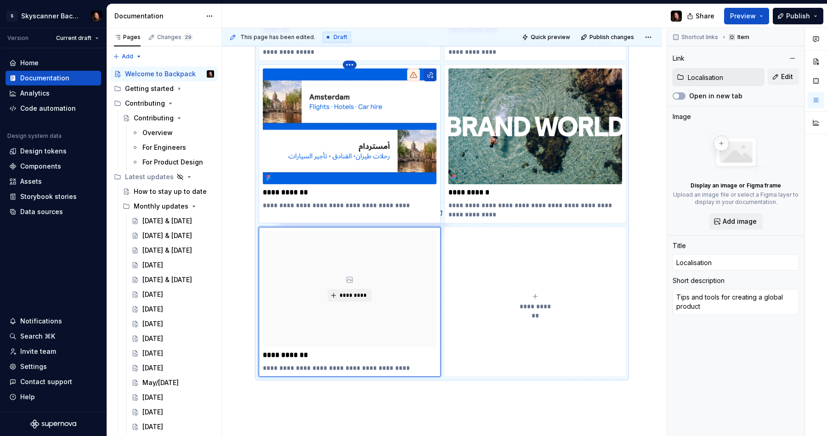
click at [350, 63] on html "S Skyscanner Backpack Version Current draft Home Documentation Analytics Code a…" at bounding box center [413, 218] width 827 height 436
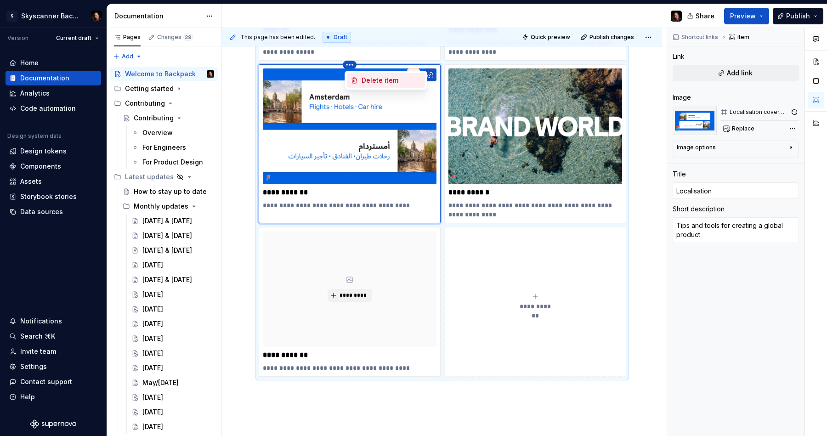
click at [372, 79] on div "Delete item" at bounding box center [391, 80] width 60 height 9
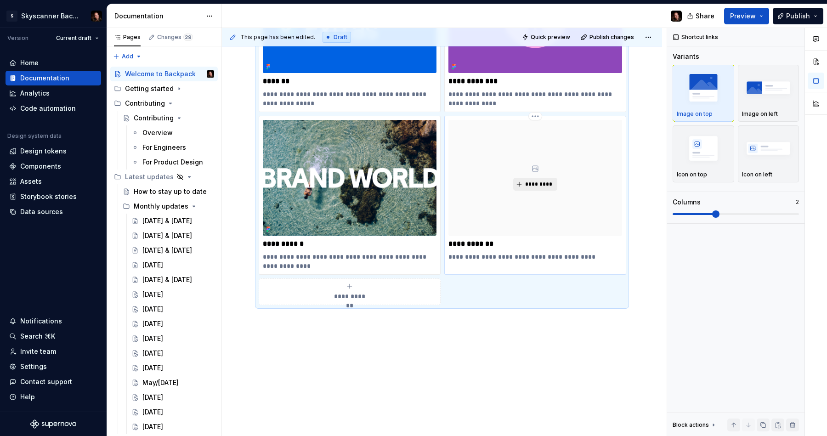
scroll to position [421, 0]
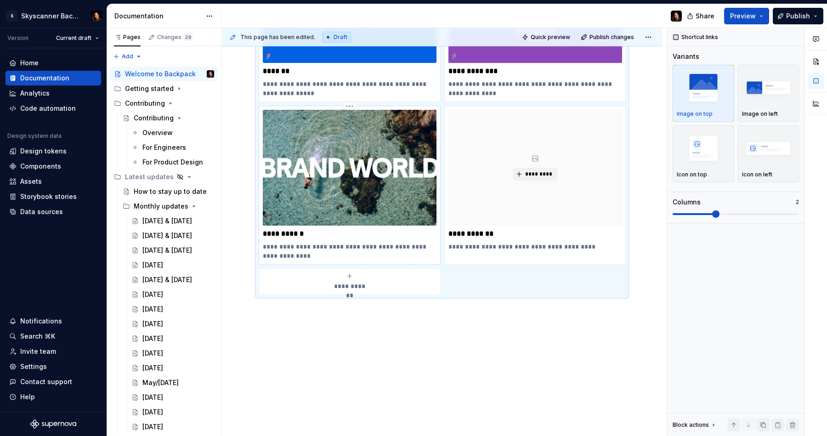
click at [412, 170] on img at bounding box center [350, 168] width 174 height 116
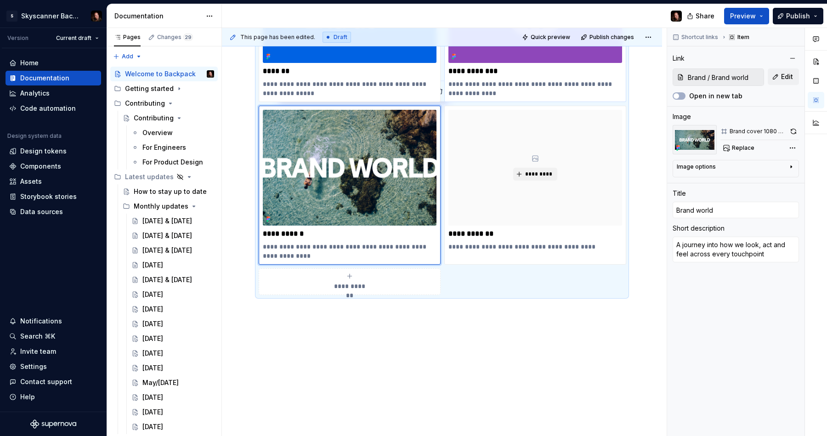
click at [518, 67] on p "**********" at bounding box center [535, 71] width 174 height 9
type textarea "*"
type input "Accessibility"
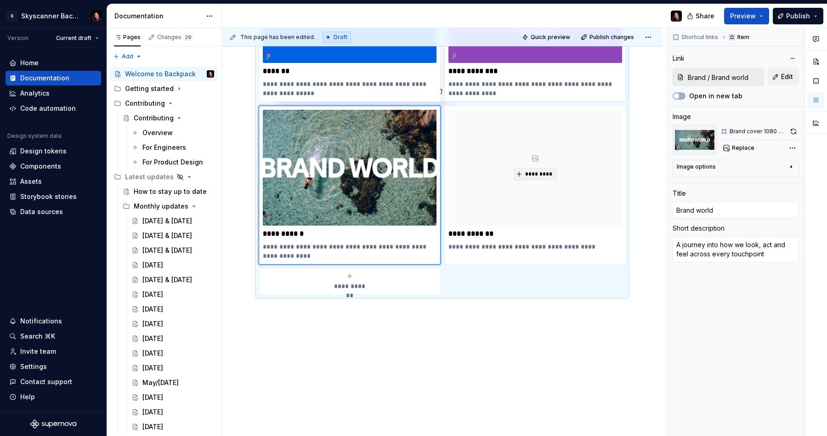
type textarea "Learn how to create an accessible product for all our travellers"
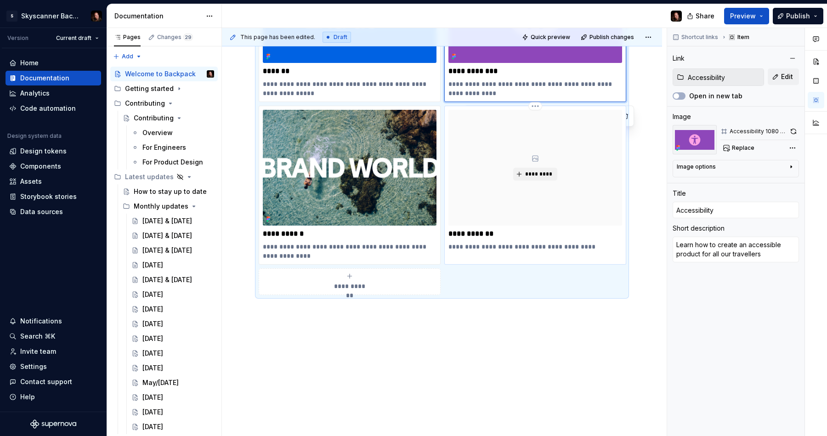
type textarea "*"
type input "Localisation"
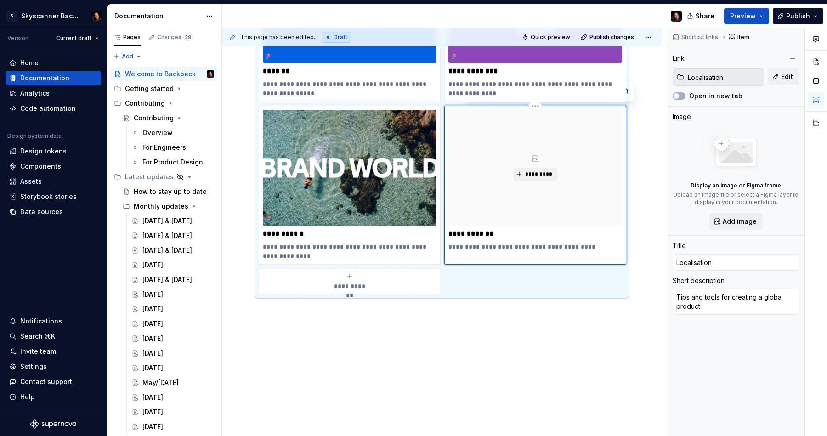
click at [511, 144] on div "*********" at bounding box center [535, 168] width 174 height 116
click at [725, 146] on img at bounding box center [735, 150] width 73 height 51
click at [735, 221] on span "Add image" at bounding box center [739, 221] width 34 height 9
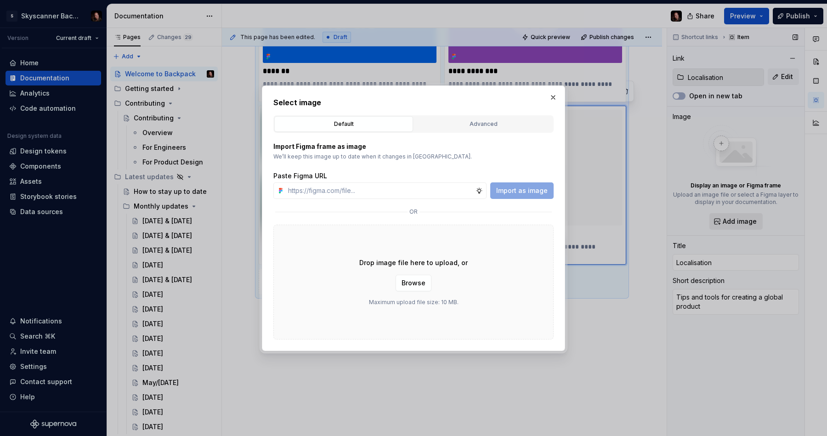
type textarea "*"
click at [353, 187] on input "text" at bounding box center [379, 190] width 191 height 17
paste input "[URL][DOMAIN_NAME]"
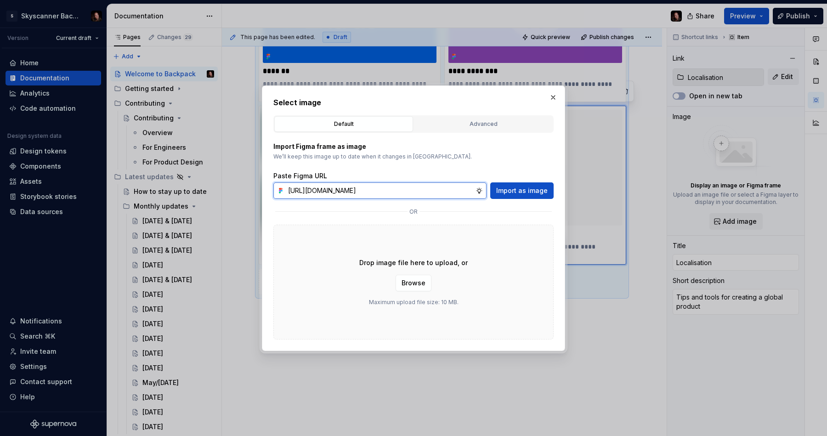
scroll to position [0, 208]
type input "[URL][DOMAIN_NAME]"
click at [509, 192] on span "Import as image" at bounding box center [521, 190] width 51 height 9
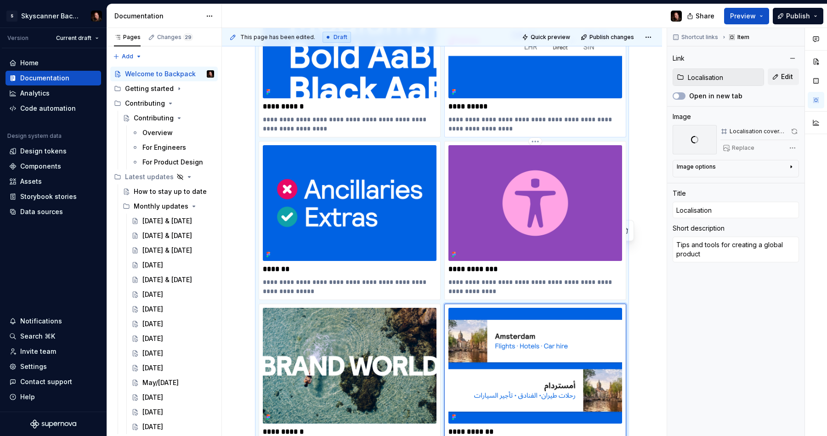
scroll to position [282, 0]
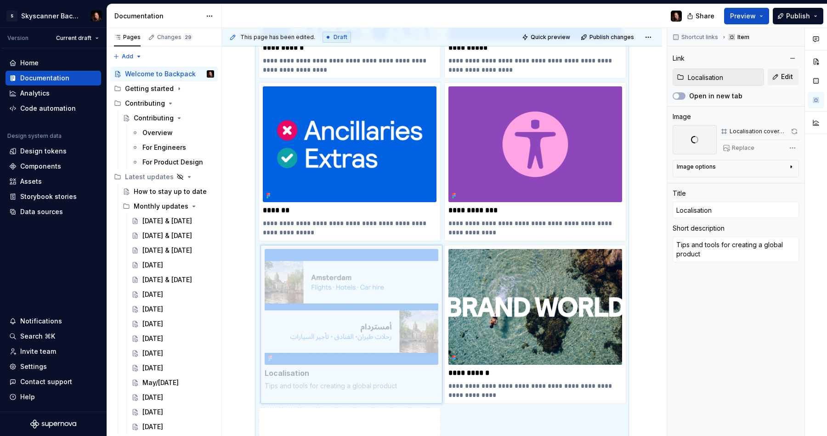
drag, startPoint x: 504, startPoint y: 261, endPoint x: 397, endPoint y: 258, distance: 106.6
click at [326, 260] on body "S Skyscanner Backpack Version Current draft Home Documentation Analytics Code a…" at bounding box center [413, 218] width 827 height 436
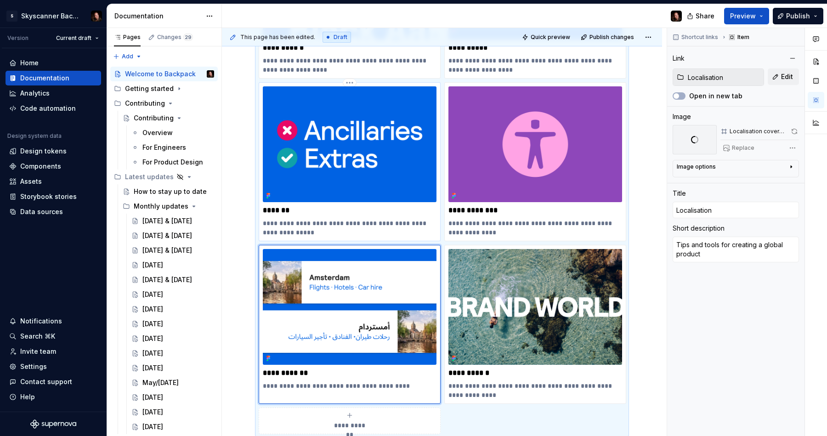
type textarea "*"
type input "Content"
type textarea "Discover how we use words to bring designs and interfaces to life"
drag, startPoint x: 403, startPoint y: 169, endPoint x: 409, endPoint y: 198, distance: 28.6
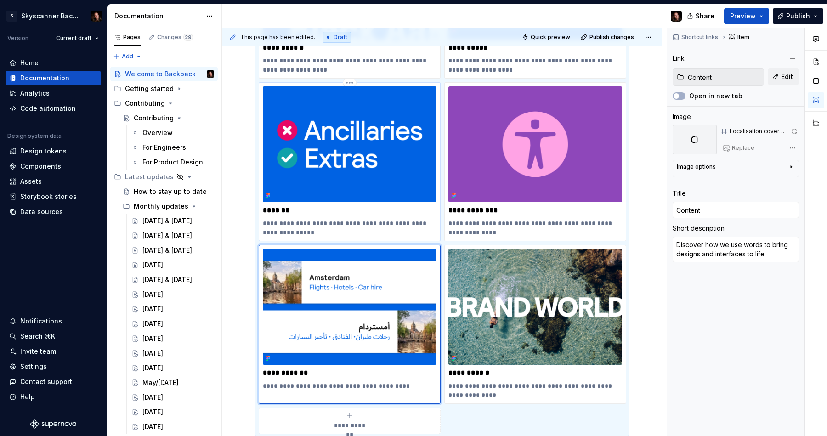
click at [403, 169] on img at bounding box center [350, 144] width 174 height 116
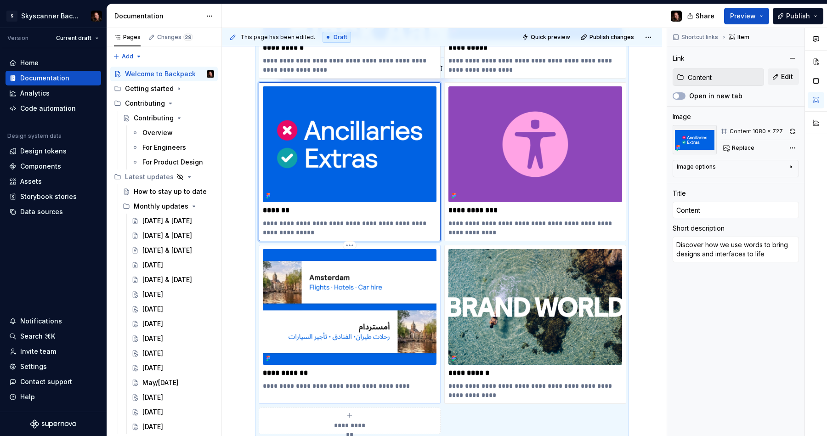
type textarea "*"
type input "Localisation"
type textarea "Tips and tools for creating a global product"
type input "Localisation"
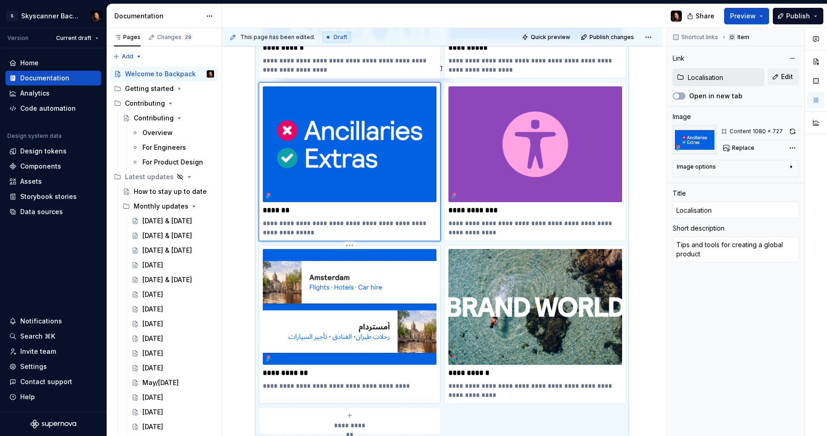
click at [407, 298] on img at bounding box center [350, 307] width 174 height 116
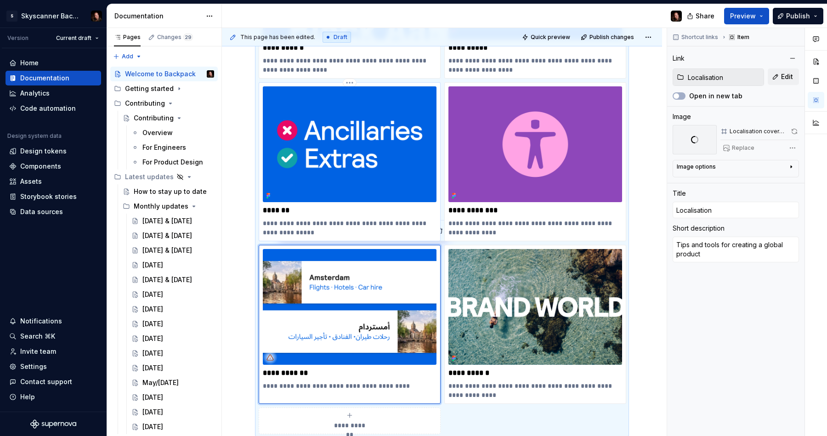
type textarea "*"
type input "Content"
type textarea "Discover how we use words to bring designs and interfaces to life"
type input "Content"
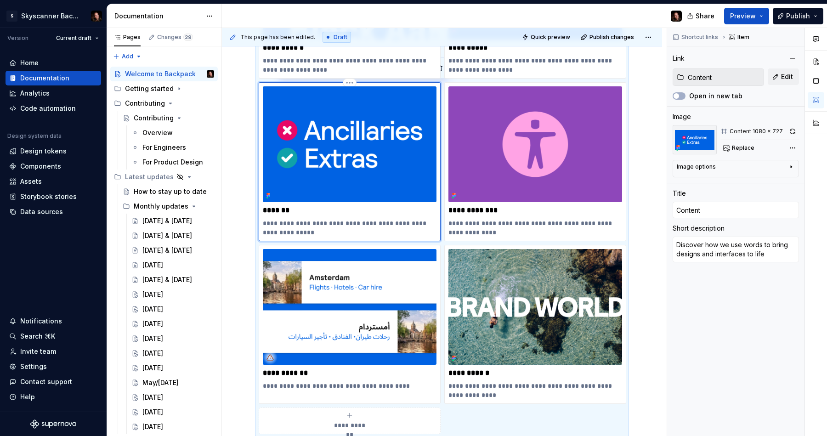
click at [398, 189] on img at bounding box center [350, 144] width 174 height 116
type textarea "*"
type input "Localisation"
type textarea "Tips and tools for creating a global product"
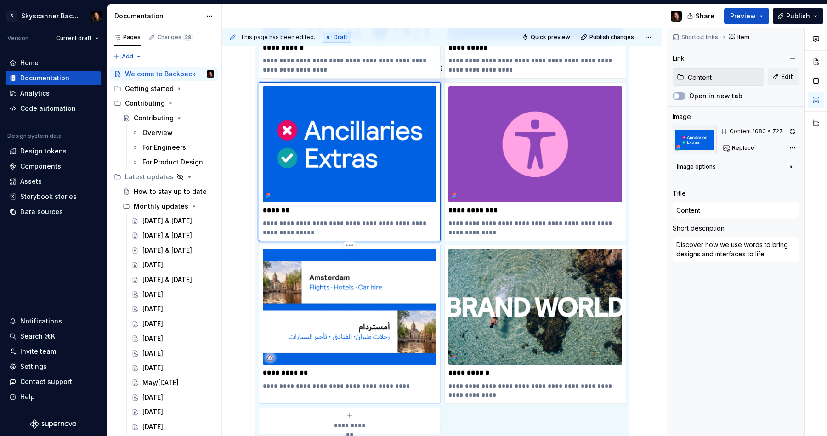
type input "Localisation"
click at [408, 288] on img at bounding box center [350, 307] width 174 height 116
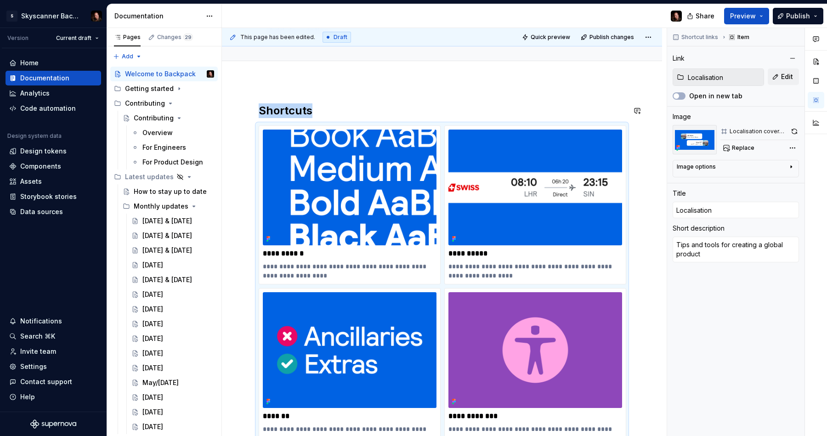
scroll to position [0, 0]
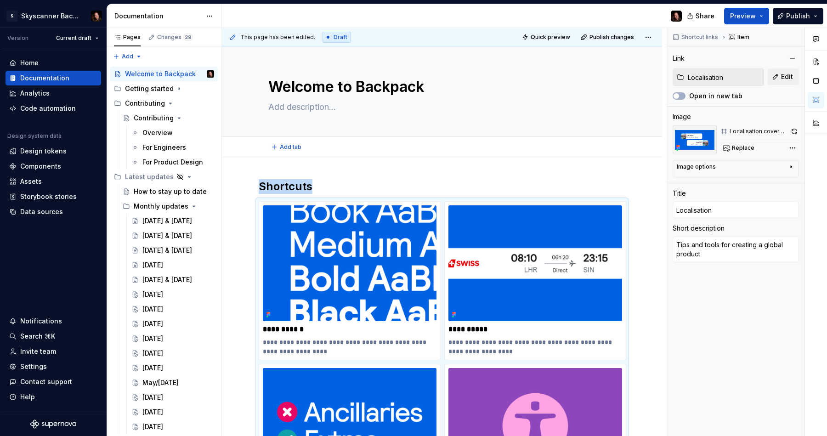
drag, startPoint x: 288, startPoint y: 158, endPoint x: 289, endPoint y: 164, distance: 6.0
click at [289, 159] on div "**********" at bounding box center [444, 232] width 445 height 408
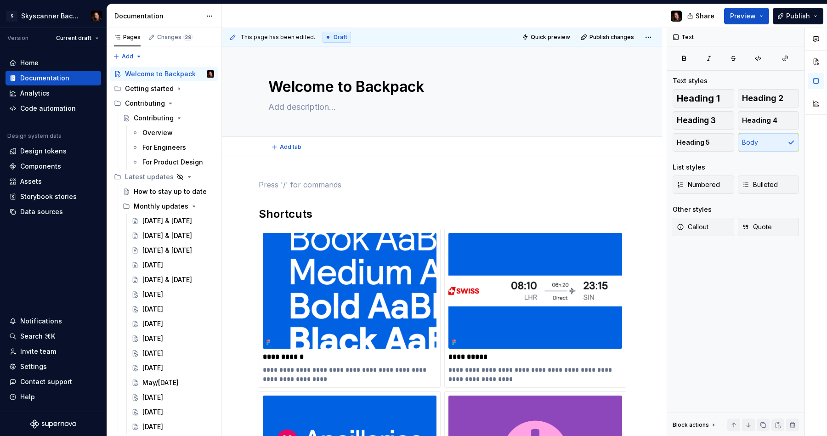
type textarea "*"
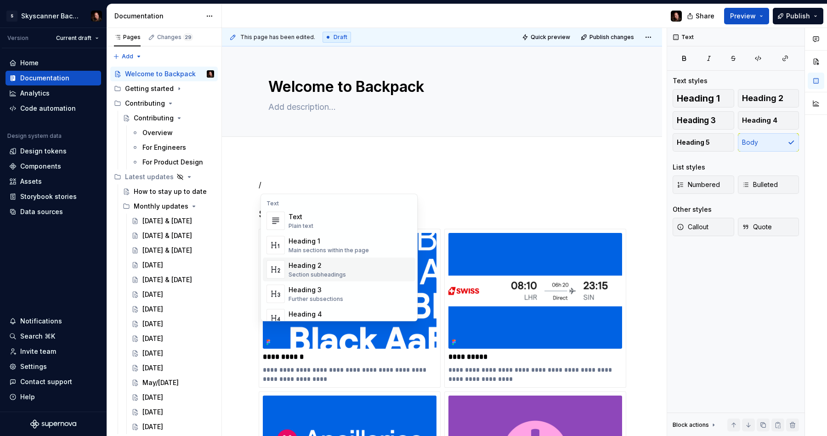
click at [303, 267] on div "Heading 2" at bounding box center [316, 265] width 57 height 9
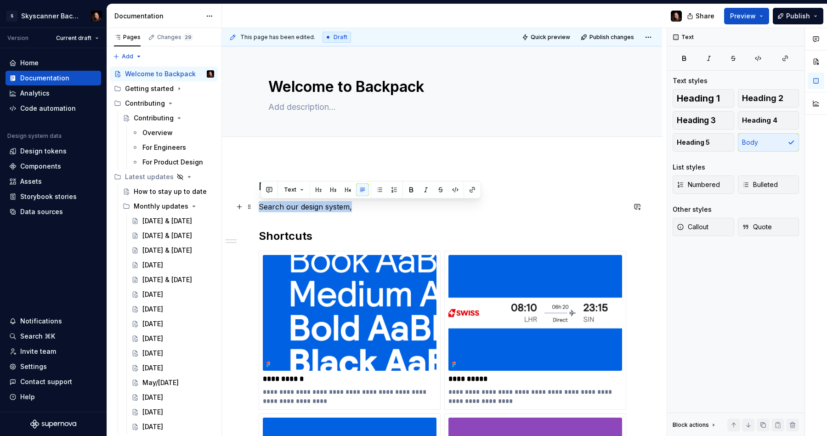
drag, startPoint x: 295, startPoint y: 208, endPoint x: 262, endPoint y: 206, distance: 32.6
click at [261, 208] on p "Search our design system," at bounding box center [442, 206] width 367 height 11
click at [350, 206] on p "Ask Backpack questions, get code example" at bounding box center [442, 206] width 367 height 11
click at [410, 207] on p "Ask Backpack questions, get advice or get code example" at bounding box center [442, 206] width 367 height 11
click at [451, 209] on p "Ask Backpack questions, get advice or code example" at bounding box center [442, 206] width 367 height 11
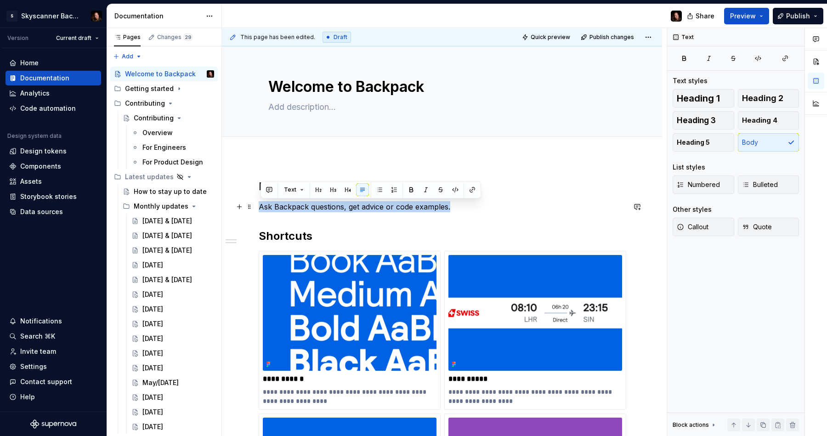
drag, startPoint x: 461, startPoint y: 206, endPoint x: 260, endPoint y: 207, distance: 200.7
click at [260, 207] on p "Ask Backpack questions, get advice or code examples." at bounding box center [442, 206] width 367 height 11
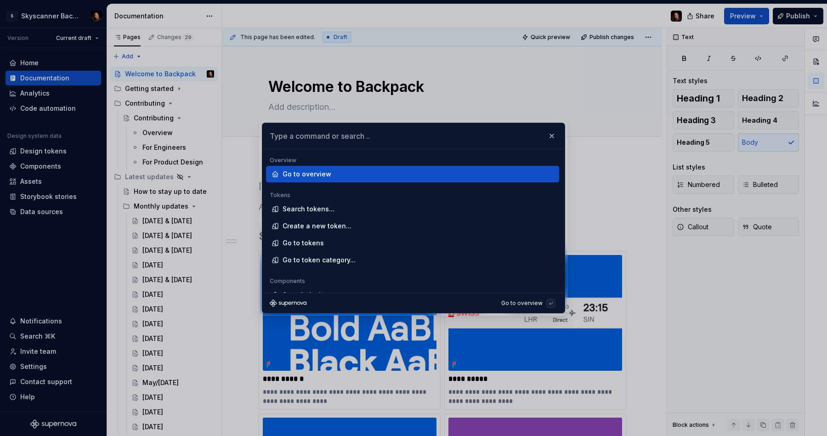
drag, startPoint x: 554, startPoint y: 139, endPoint x: 515, endPoint y: 157, distance: 43.2
click at [554, 139] on button "button" at bounding box center [551, 136] width 13 height 13
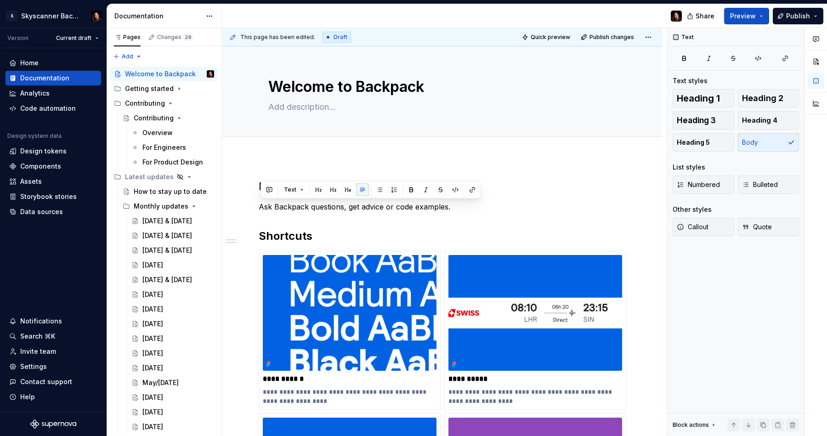
type textarea "*"
drag, startPoint x: 459, startPoint y: 206, endPoint x: 378, endPoint y: 197, distance: 81.3
click at [467, 185] on button "button" at bounding box center [472, 189] width 13 height 13
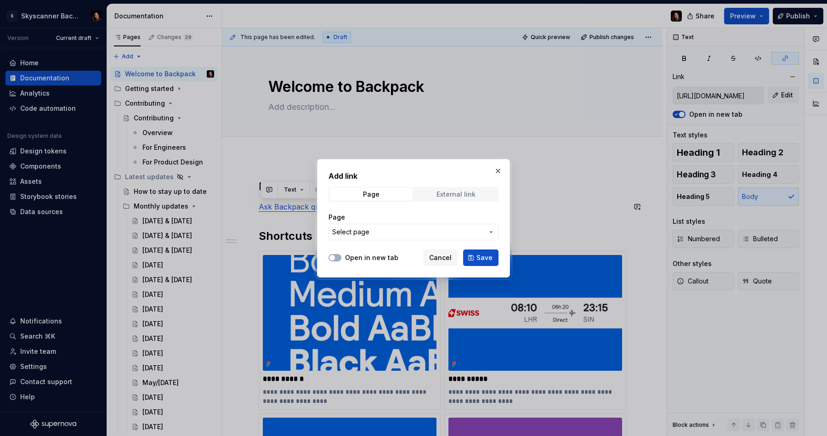
click at [445, 193] on div "External link" at bounding box center [455, 194] width 39 height 7
click at [387, 230] on input "URL" at bounding box center [413, 232] width 170 height 17
paste input "[URL][DOMAIN_NAME]"
type input "[URL][DOMAIN_NAME]"
drag, startPoint x: 338, startPoint y: 259, endPoint x: 343, endPoint y: 259, distance: 5.1
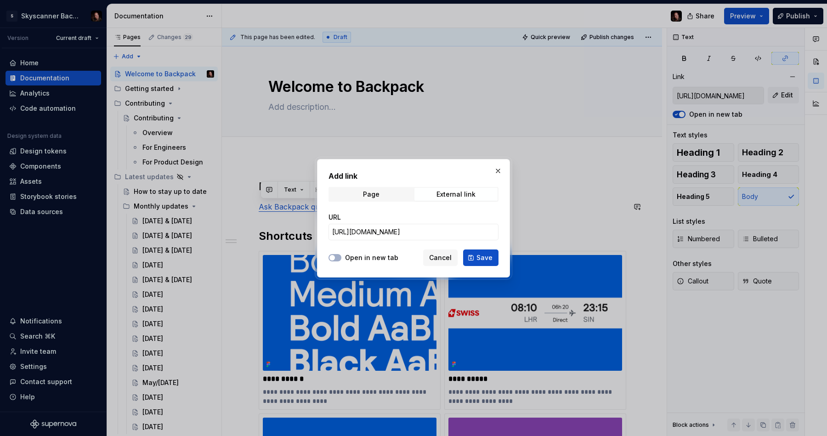
click at [338, 259] on button "Open in new tab" at bounding box center [334, 257] width 13 height 7
click at [470, 259] on button "Save" at bounding box center [480, 257] width 35 height 17
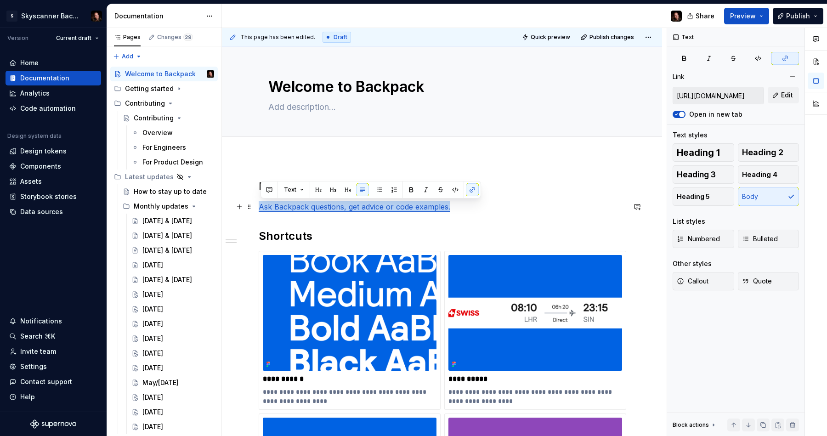
click at [474, 205] on p "Ask Backpack questions, get advice or code examples." at bounding box center [442, 206] width 367 height 11
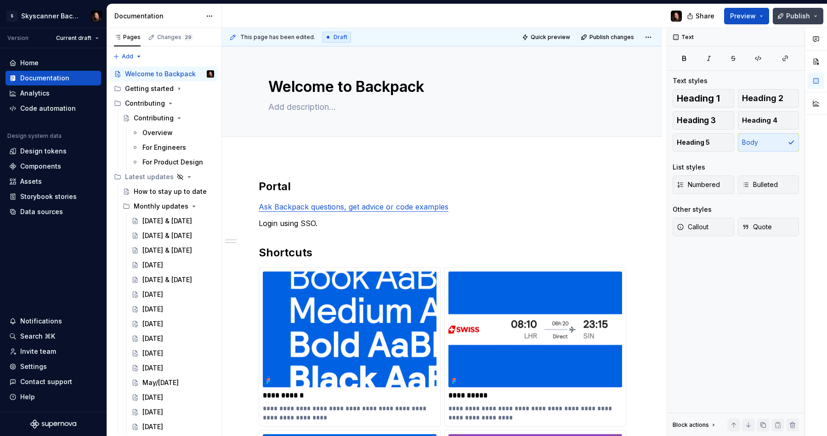
click at [792, 12] on span "Publish" at bounding box center [798, 15] width 24 height 9
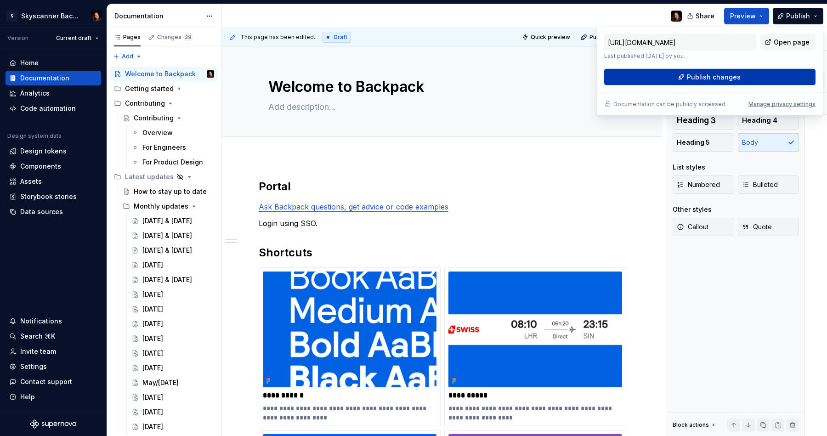
click at [721, 79] on span "Publish changes" at bounding box center [714, 77] width 54 height 9
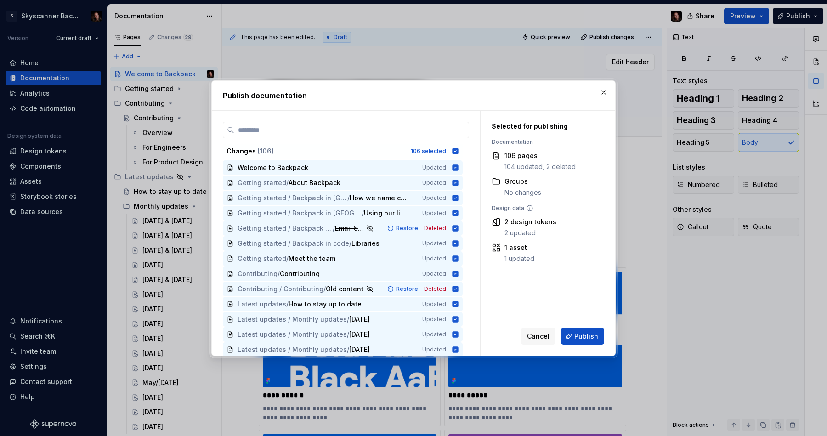
drag, startPoint x: 599, startPoint y: 90, endPoint x: 466, endPoint y: 135, distance: 140.3
click at [599, 90] on button "button" at bounding box center [603, 92] width 13 height 13
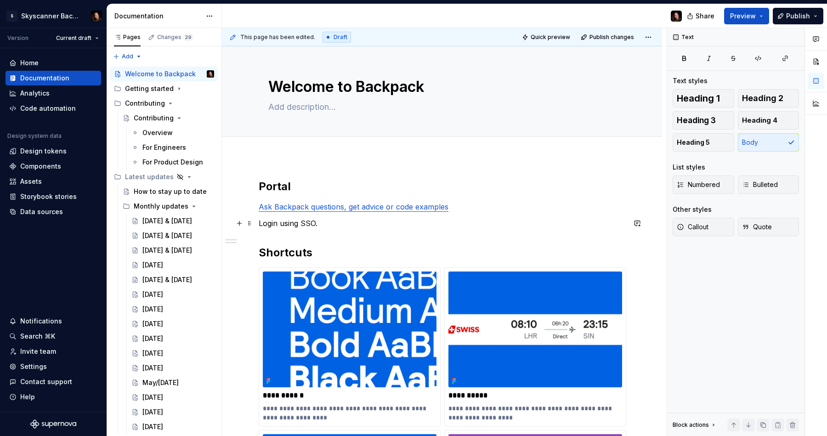
click at [324, 224] on p "Login using SSO." at bounding box center [442, 223] width 367 height 11
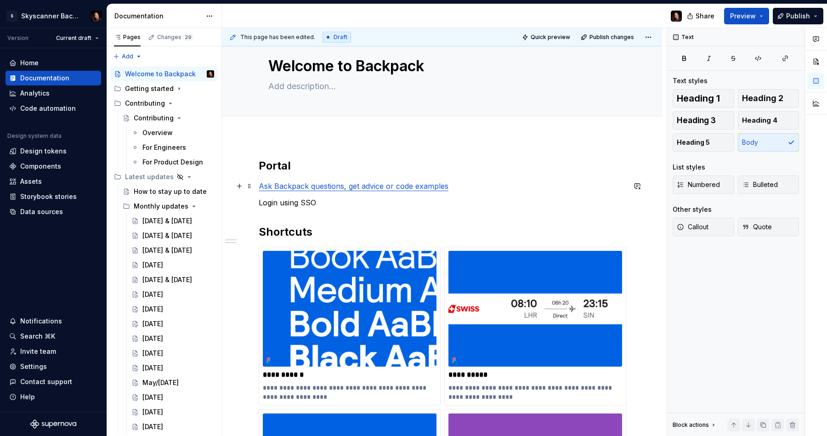
scroll to position [22, 0]
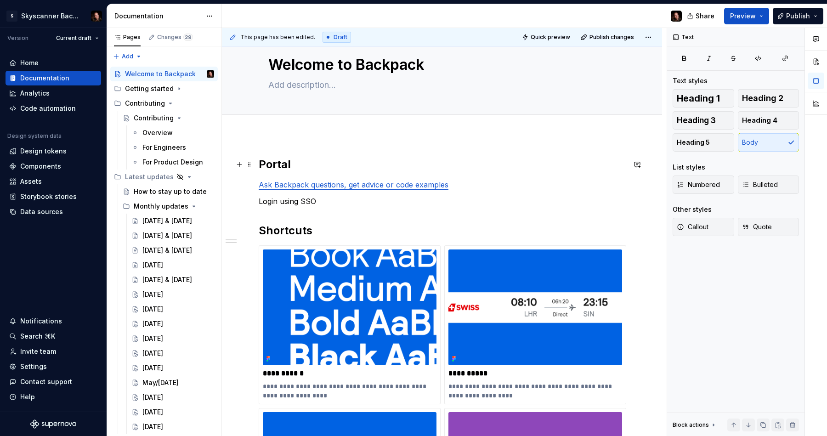
click at [261, 163] on h2 "Portal" at bounding box center [442, 164] width 367 height 15
click at [328, 201] on p "Login using SSO" at bounding box center [442, 201] width 367 height 11
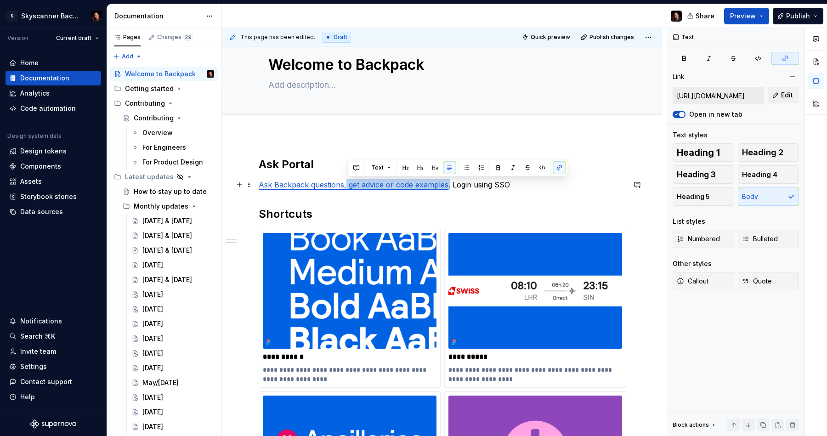
drag, startPoint x: 452, startPoint y: 184, endPoint x: 347, endPoint y: 185, distance: 104.7
click at [347, 185] on p "Ask Backpack questions, get advice or code examples . Login using SSO" at bounding box center [442, 184] width 367 height 11
click at [559, 169] on button "button" at bounding box center [559, 167] width 13 height 13
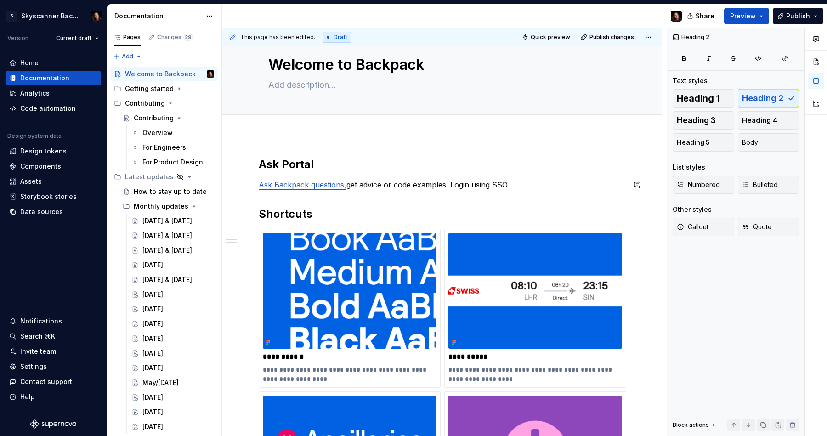
click at [521, 187] on p "Ask Backpack questions, get advice or code examples. Login using SSO" at bounding box center [442, 184] width 367 height 11
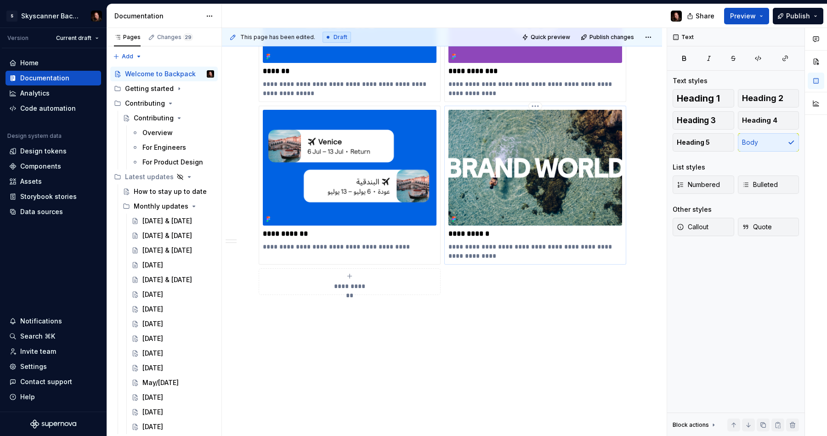
scroll to position [0, 0]
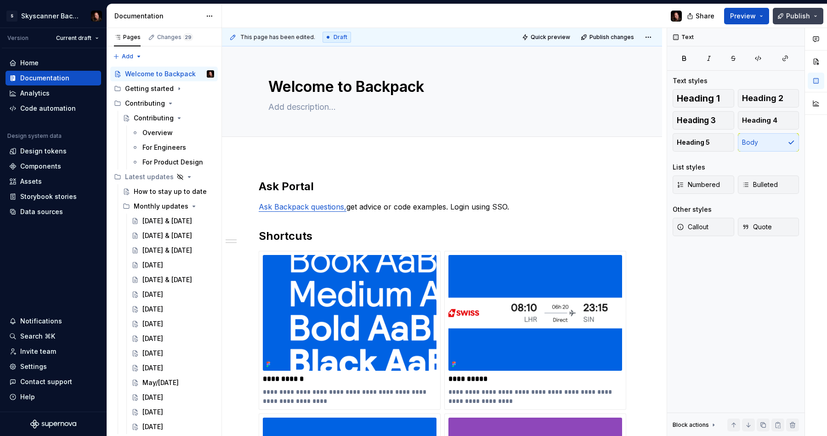
click at [795, 16] on span "Publish" at bounding box center [798, 15] width 24 height 9
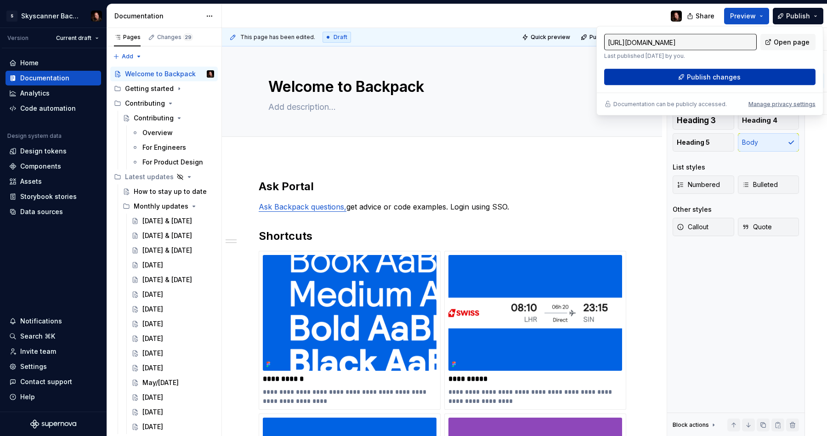
click at [733, 76] on span "Publish changes" at bounding box center [714, 77] width 54 height 9
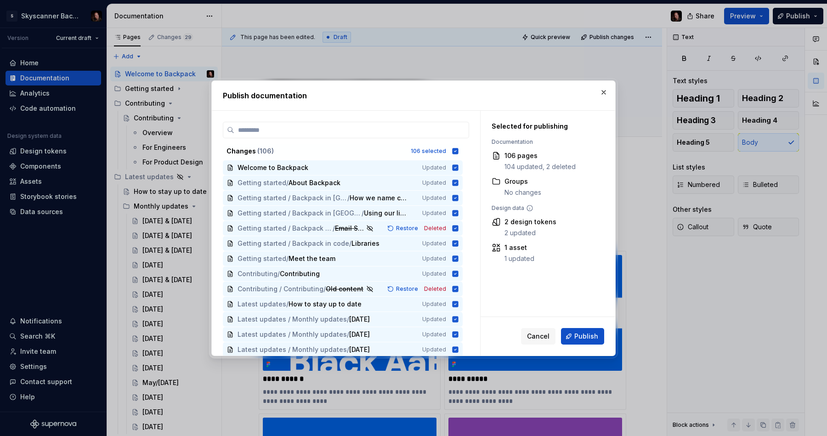
drag, startPoint x: 585, startPoint y: 338, endPoint x: 581, endPoint y: 331, distance: 8.0
click at [585, 338] on span "Publish" at bounding box center [586, 336] width 24 height 9
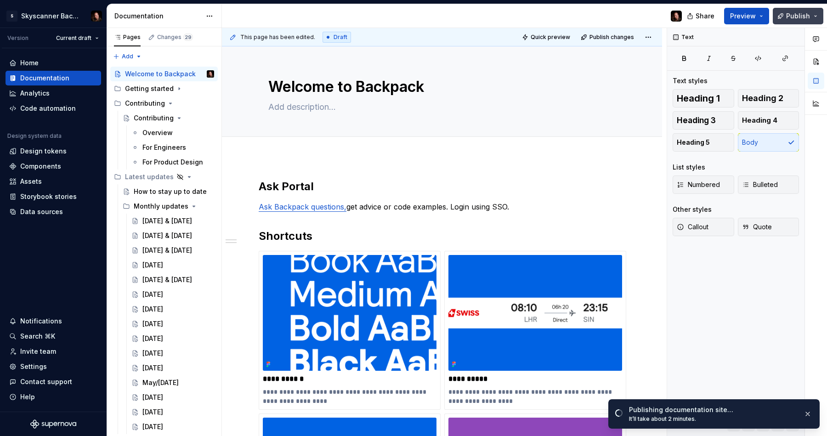
drag, startPoint x: 801, startPoint y: 17, endPoint x: 800, endPoint y: 22, distance: 4.8
click at [801, 17] on span "Publish" at bounding box center [798, 15] width 24 height 9
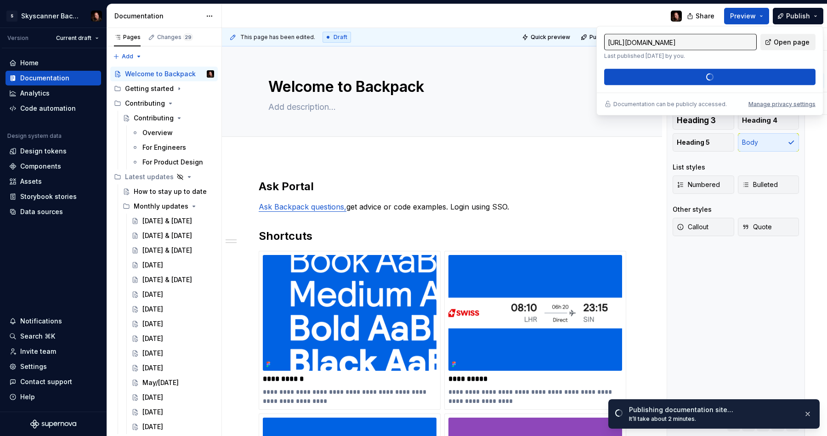
click at [796, 39] on span "Open page" at bounding box center [791, 42] width 36 height 9
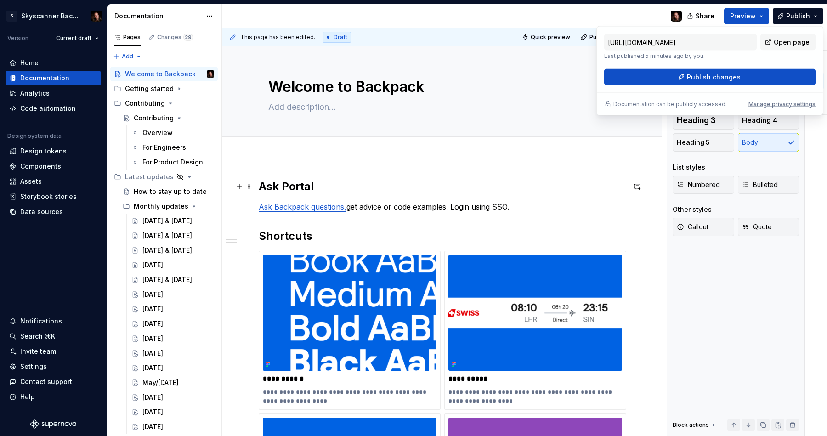
click at [321, 186] on h2 "Ask Portal" at bounding box center [442, 186] width 367 height 15
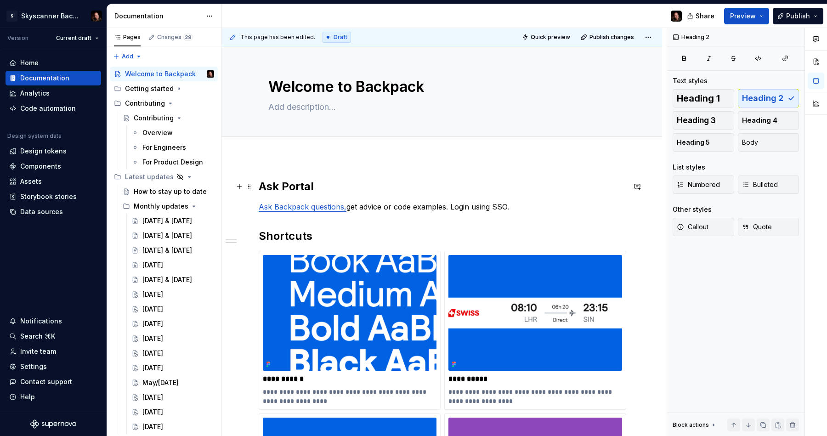
click at [332, 183] on h2 "Ask Portal" at bounding box center [442, 186] width 367 height 15
click at [261, 182] on h2 "Ask Portal" at bounding box center [442, 186] width 367 height 15
click at [354, 185] on h2 "Ask Portal" at bounding box center [442, 186] width 367 height 15
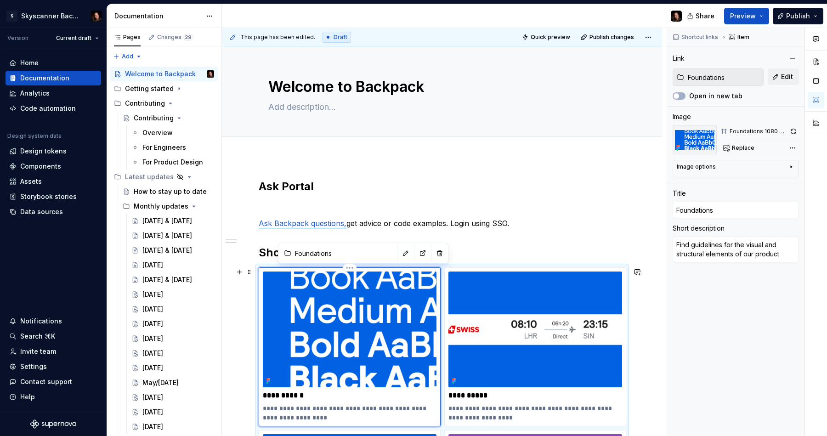
click at [277, 282] on img at bounding box center [350, 329] width 174 height 116
click at [252, 272] on span at bounding box center [249, 271] width 7 height 13
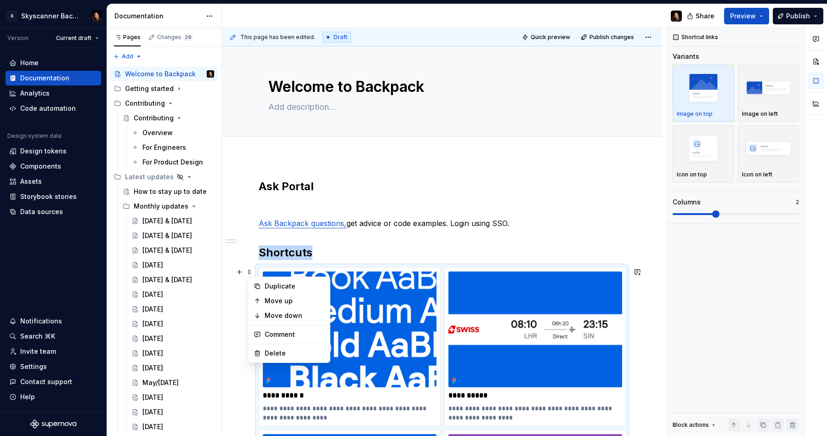
click at [489, 205] on p at bounding box center [442, 206] width 367 height 11
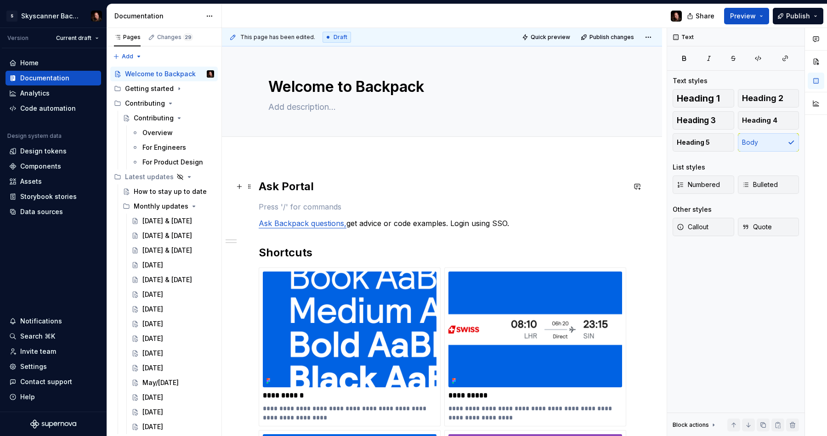
click at [359, 187] on h2 "Ask Portal" at bounding box center [442, 186] width 367 height 15
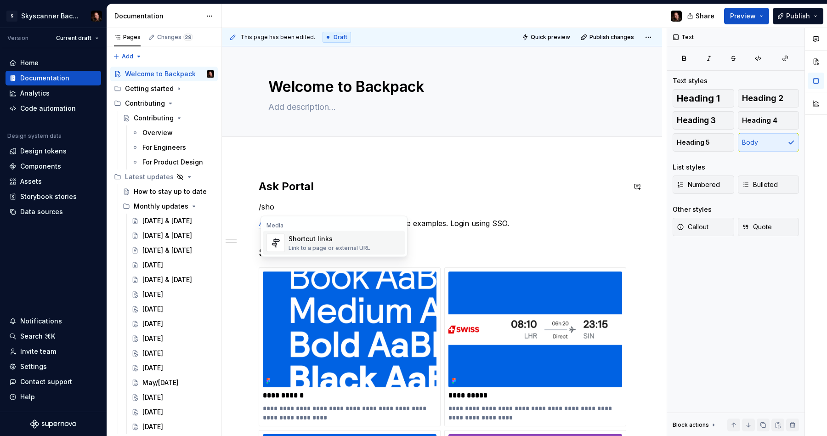
click at [353, 243] on div "Shortcut links Link to a page or external URL" at bounding box center [329, 242] width 82 height 17
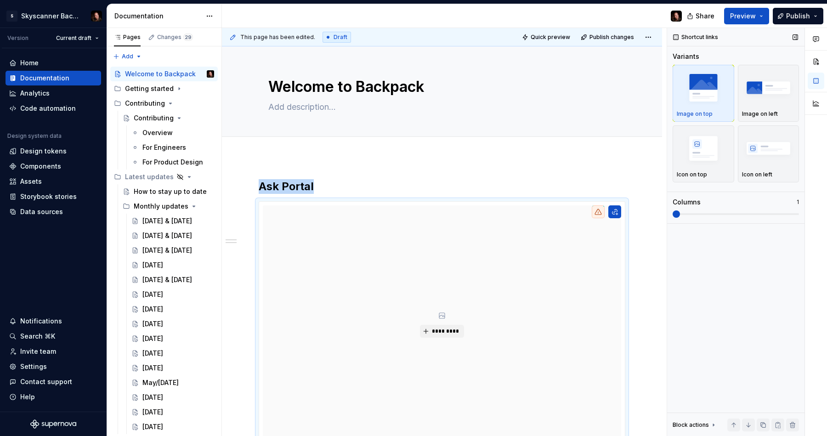
scroll to position [68, 0]
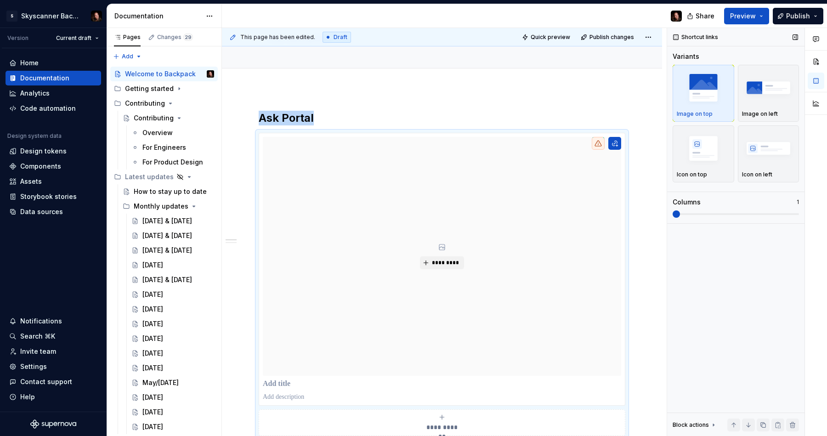
click at [672, 213] on span at bounding box center [672, 214] width 0 height 2
click at [432, 264] on button "*********" at bounding box center [442, 262] width 44 height 13
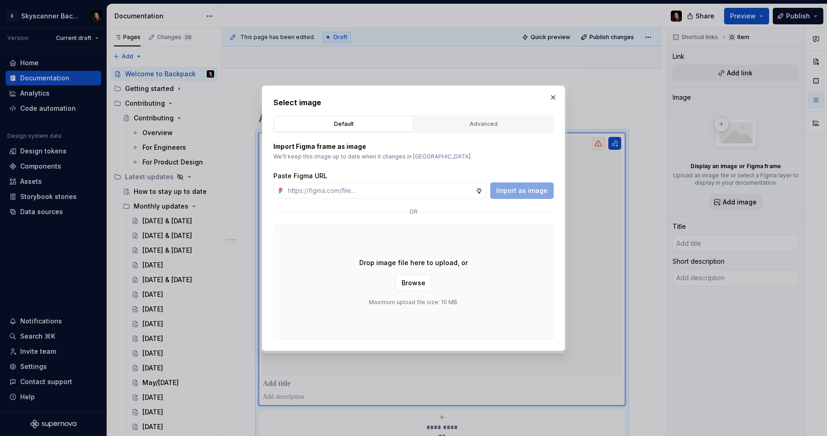
type textarea "*"
click at [360, 186] on input "text" at bounding box center [379, 190] width 191 height 17
paste input "[URL][DOMAIN_NAME]"
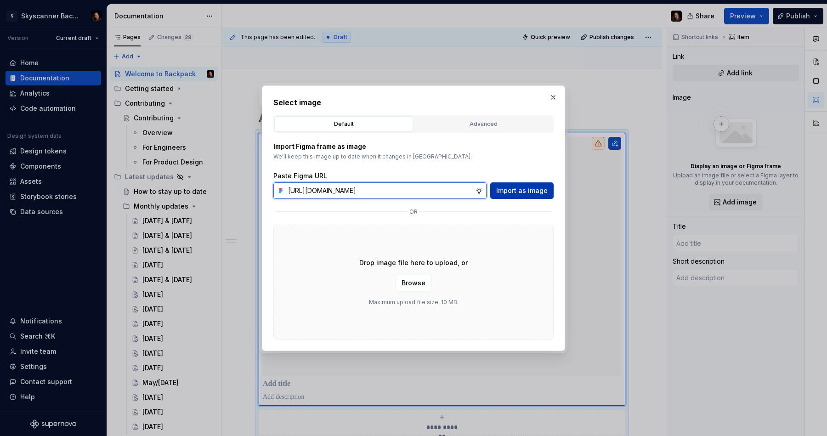
type input "[URL][DOMAIN_NAME]"
click at [513, 187] on span "Import as image" at bounding box center [521, 190] width 51 height 9
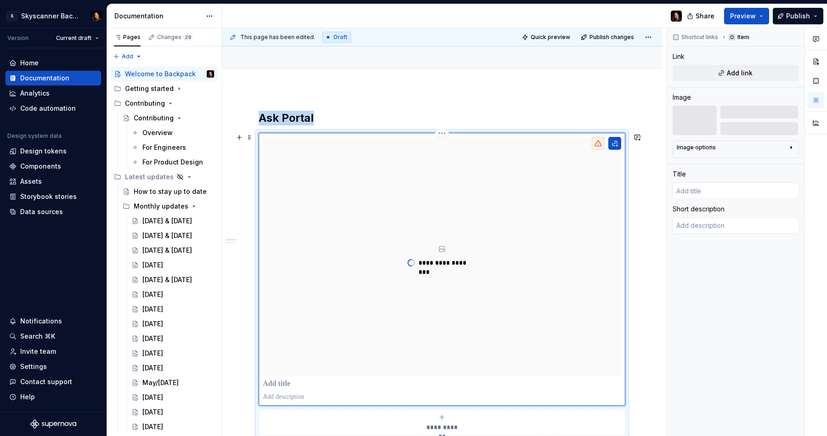
scroll to position [82, 0]
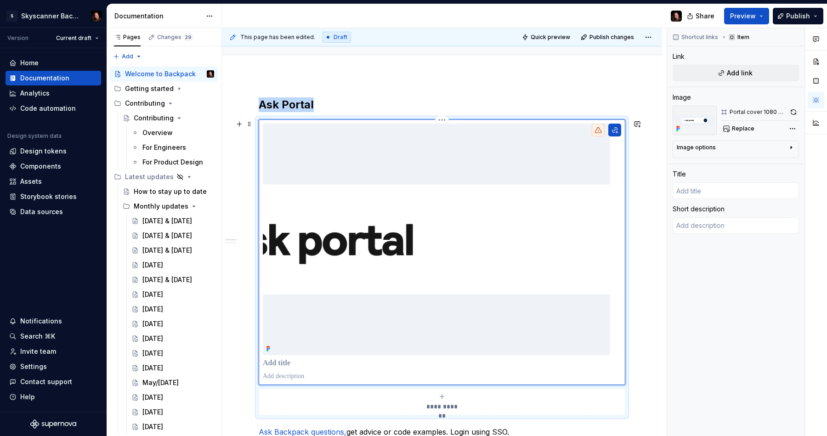
click at [451, 237] on img at bounding box center [436, 239] width 347 height 231
click at [620, 129] on button "button" at bounding box center [614, 130] width 13 height 13
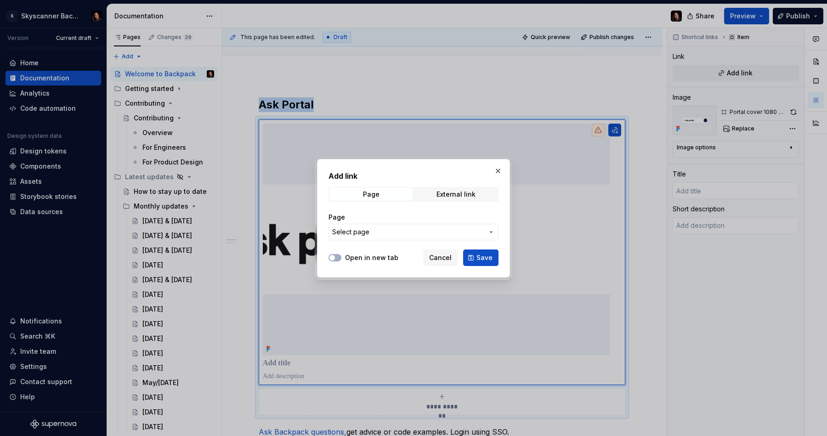
type textarea "*"
click at [366, 232] on span "Select page" at bounding box center [350, 231] width 37 height 9
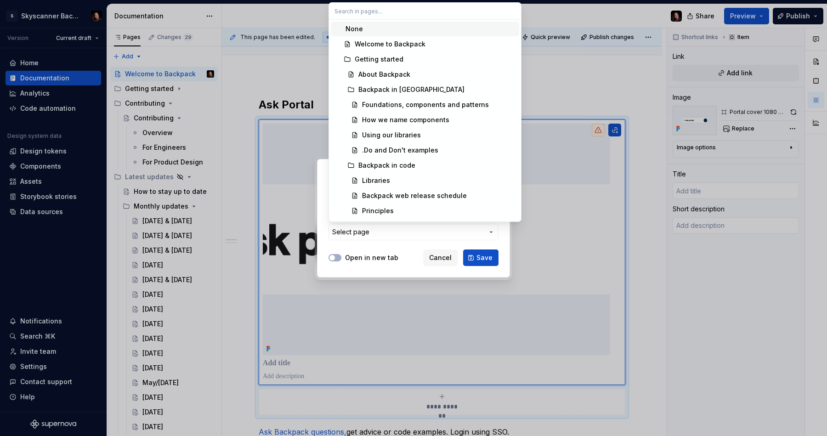
click at [366, 232] on div "Add link Page External link Page Select page Open in new tab Cancel Save" at bounding box center [413, 218] width 827 height 436
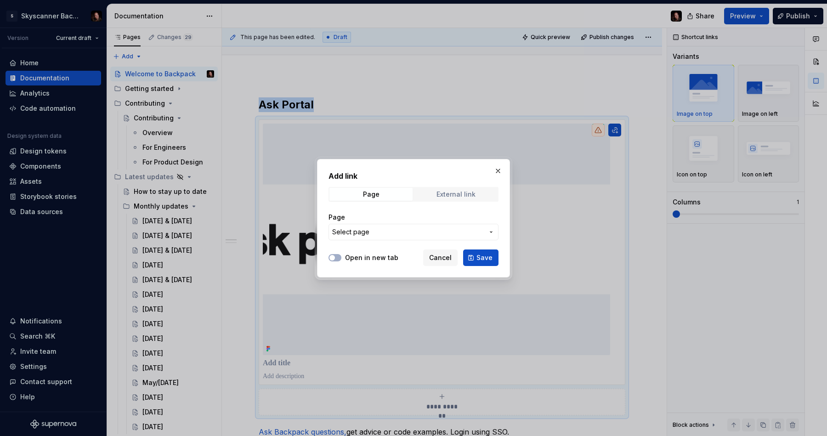
click at [463, 195] on div "External link" at bounding box center [455, 194] width 39 height 7
click at [378, 230] on input "URL" at bounding box center [413, 232] width 170 height 17
paste input "[URL][DOMAIN_NAME]"
type input "[URL][DOMAIN_NAME]"
drag, startPoint x: 336, startPoint y: 256, endPoint x: 423, endPoint y: 261, distance: 87.0
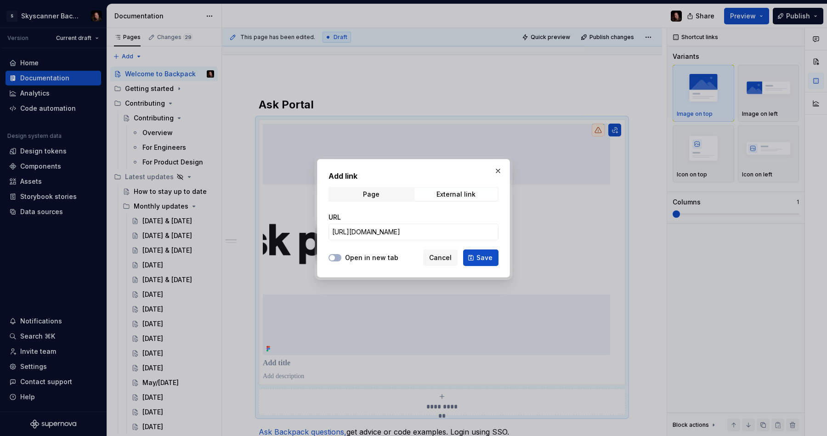
click at [337, 257] on button "Open in new tab" at bounding box center [334, 257] width 13 height 7
click at [470, 258] on button "Save" at bounding box center [480, 257] width 35 height 17
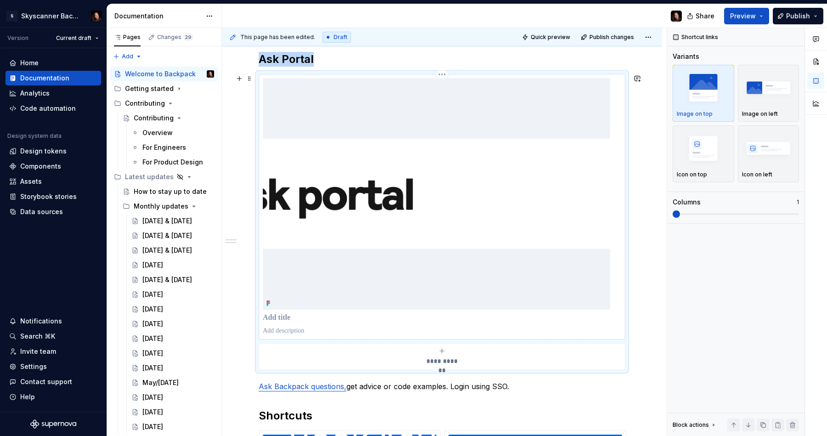
scroll to position [144, 0]
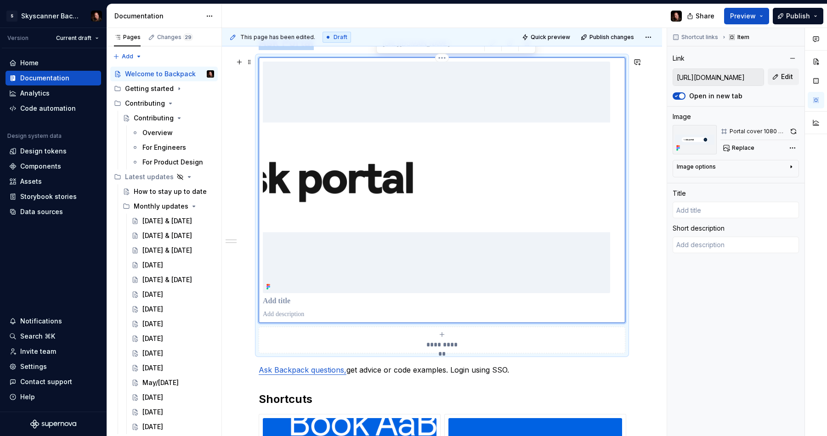
click at [455, 217] on img at bounding box center [436, 177] width 347 height 231
click at [722, 169] on div "Image options" at bounding box center [732, 168] width 111 height 11
click at [695, 140] on img at bounding box center [694, 139] width 44 height 29
click at [430, 252] on img at bounding box center [436, 177] width 347 height 231
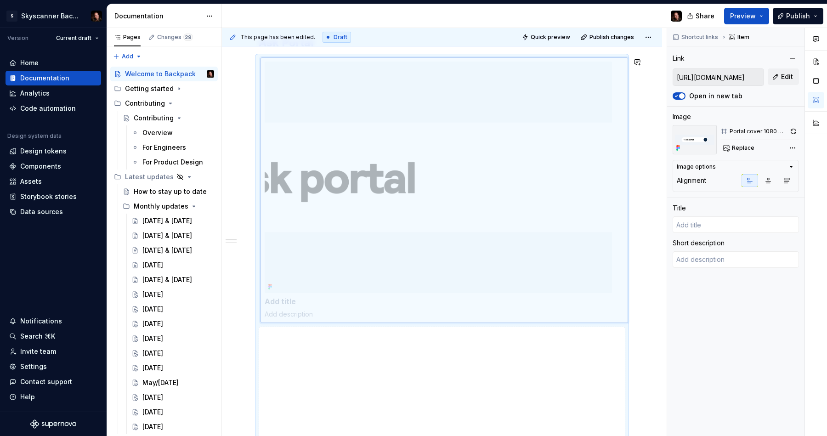
drag, startPoint x: 449, startPoint y: 321, endPoint x: 449, endPoint y: 308, distance: 12.9
click at [449, 308] on body "S Skyscanner Backpack Version Current draft Home Documentation Analytics Code a…" at bounding box center [413, 218] width 827 height 436
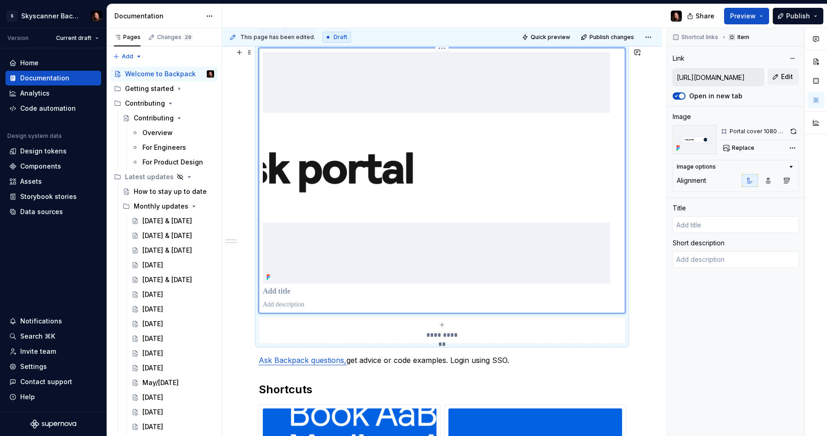
scroll to position [154, 0]
click at [324, 299] on p at bounding box center [442, 303] width 358 height 9
click at [432, 363] on p "Ask Backpack questions, get advice or code examples. Login using SSO." at bounding box center [442, 359] width 367 height 11
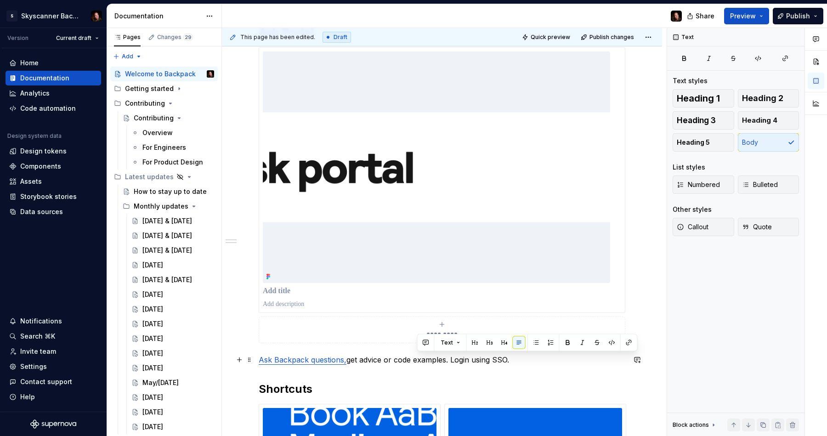
click at [432, 363] on p "Ask Backpack questions, get advice or code examples. Login using SSO." at bounding box center [442, 359] width 367 height 11
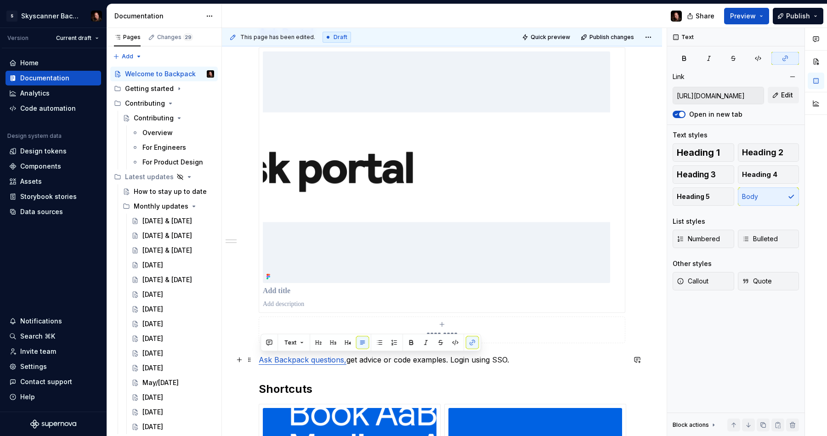
copy p "Ask Backpack questions, get advice or code examples. Login using SSO."
click at [296, 308] on p at bounding box center [442, 303] width 358 height 9
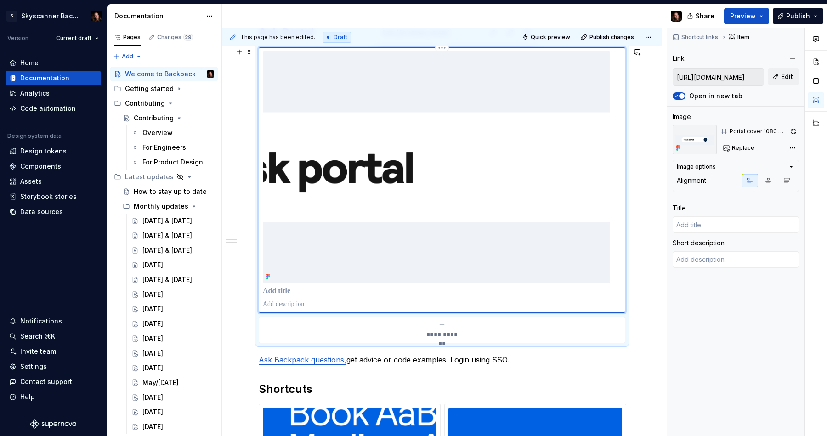
type textarea "*"
type textarea "Ask Backpack questions, get advice or code examples. Login using SSO."
click at [287, 291] on p at bounding box center [442, 291] width 359 height 9
type textarea "*"
type input "Po"
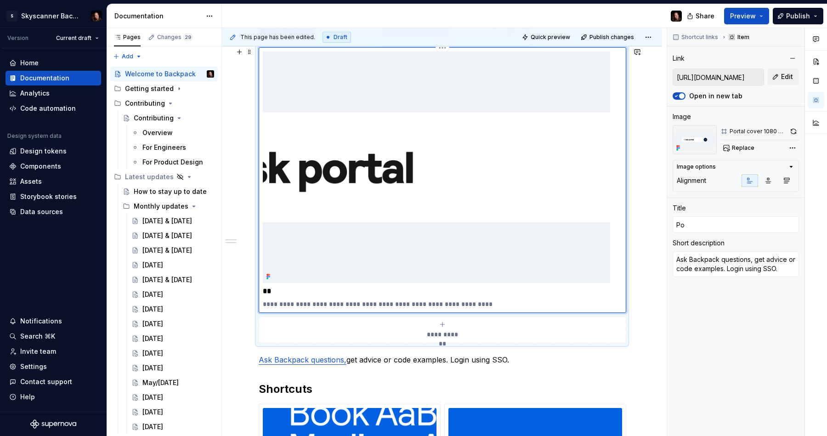
type textarea "*"
type input "Por"
type textarea "*"
type input "Port"
type textarea "*"
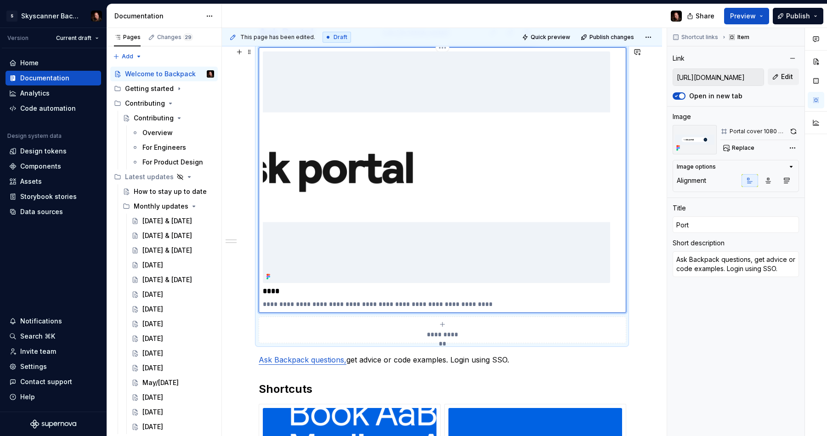
type input "APort"
type textarea "*"
type input "AsPort"
type textarea "*"
type input "AskPort"
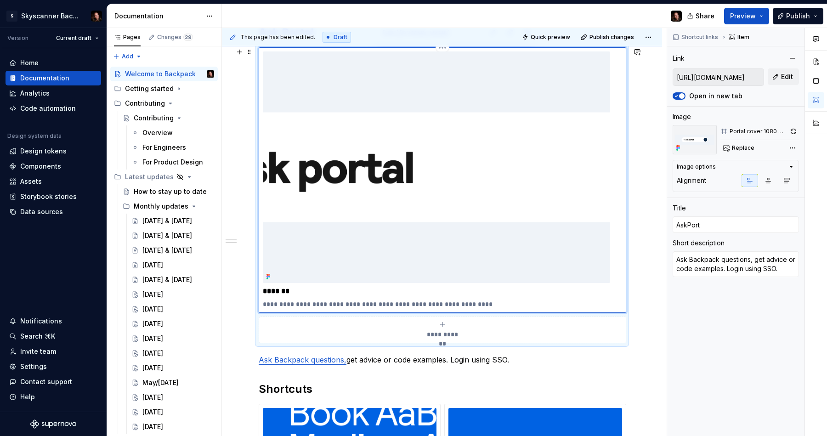
type textarea "*"
type input "Ask Port"
type textarea "*"
type input "Ask Porta"
type textarea "*"
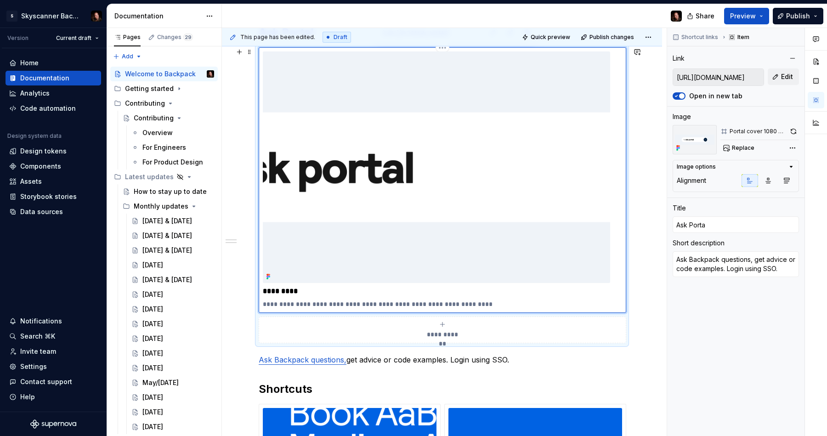
type input "Ask Portal"
drag, startPoint x: 567, startPoint y: 365, endPoint x: 511, endPoint y: 367, distance: 56.5
click at [566, 365] on p "Ask Backpack questions, get advice or code examples. Login using SSO." at bounding box center [442, 359] width 367 height 11
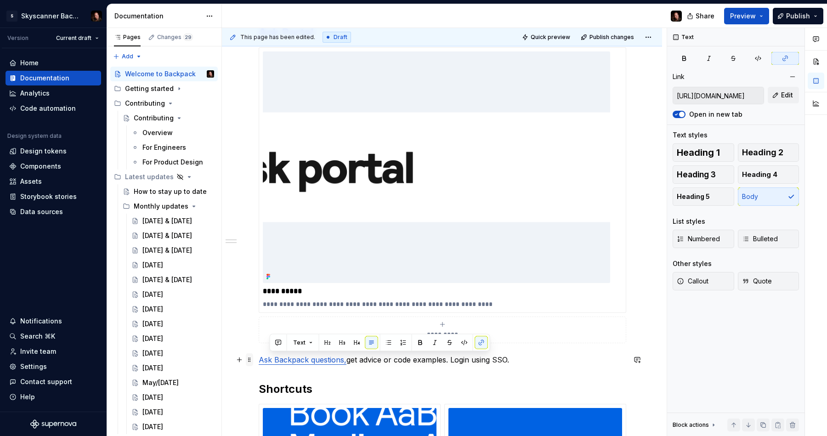
drag, startPoint x: 515, startPoint y: 360, endPoint x: 251, endPoint y: 362, distance: 264.6
drag, startPoint x: 251, startPoint y: 363, endPoint x: 269, endPoint y: 363, distance: 18.4
click at [251, 362] on span at bounding box center [249, 359] width 7 height 13
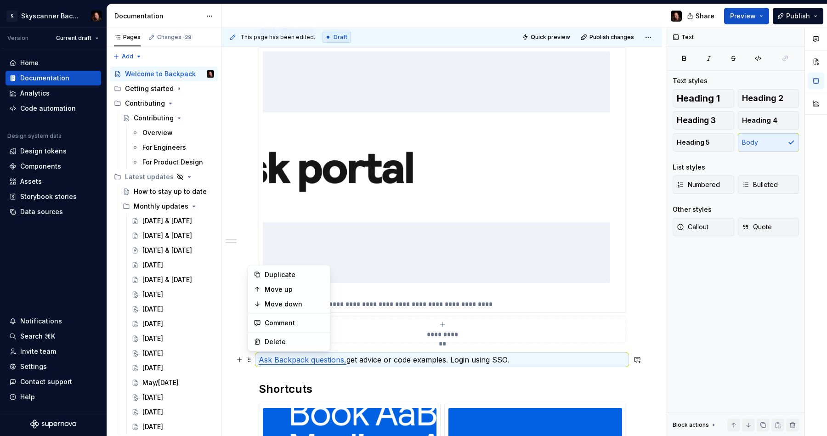
click at [466, 362] on p "Ask Backpack questions, get advice or code examples. Login using SSO." at bounding box center [442, 359] width 367 height 11
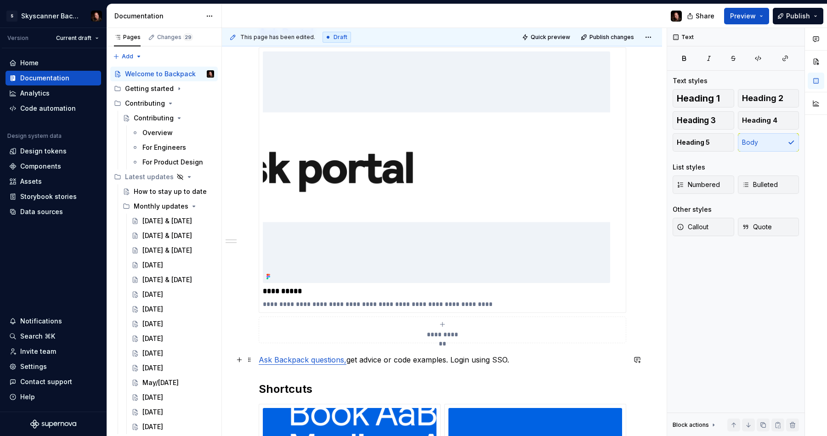
click at [477, 360] on p "Ask Backpack questions, get advice or code examples. Login using SSO." at bounding box center [442, 359] width 367 height 11
click at [253, 361] on span at bounding box center [249, 359] width 7 height 13
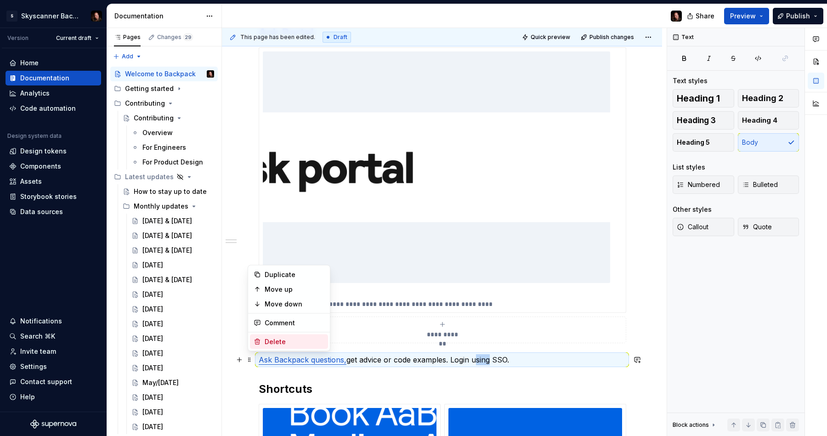
click at [274, 346] on div "Delete" at bounding box center [289, 341] width 78 height 15
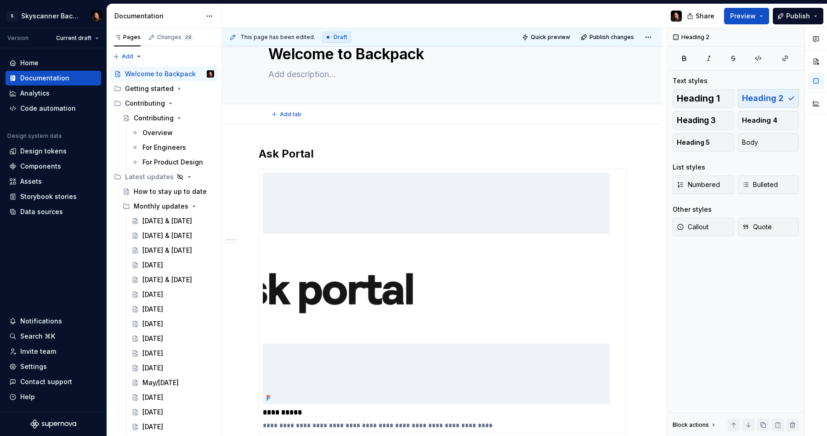
scroll to position [32, 0]
drag, startPoint x: 335, startPoint y: 147, endPoint x: 329, endPoint y: 149, distance: 6.0
click at [335, 147] on h2 "Ask Portal" at bounding box center [442, 154] width 367 height 15
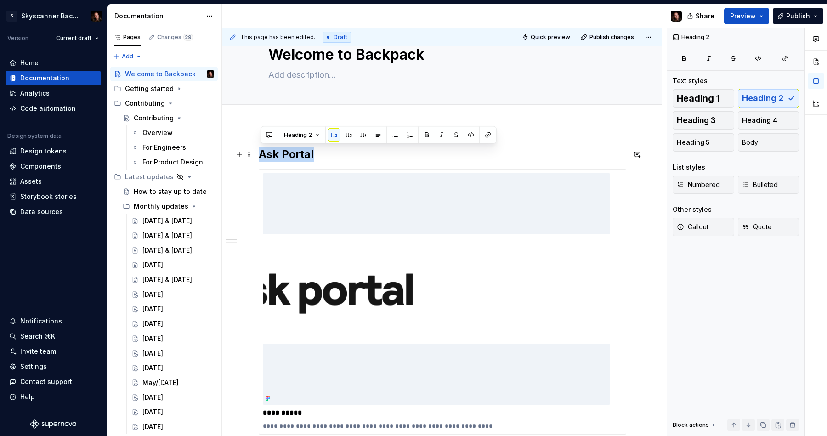
drag, startPoint x: 318, startPoint y: 154, endPoint x: 266, endPoint y: 153, distance: 51.9
click at [262, 155] on h2 "Ask Portal" at bounding box center [442, 154] width 367 height 15
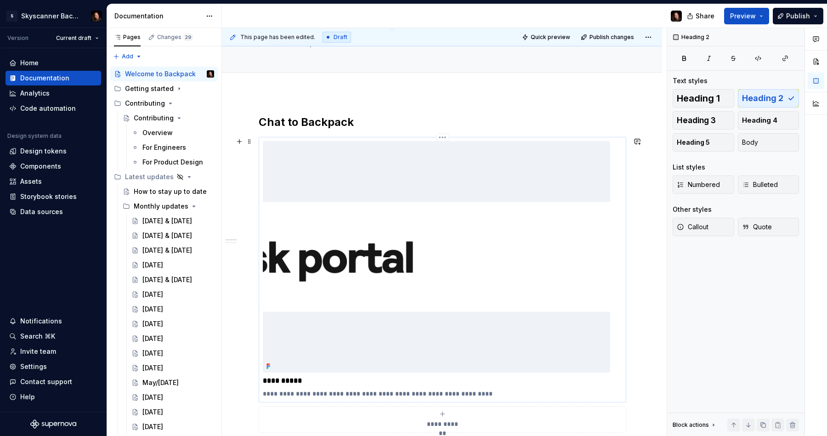
scroll to position [69, 0]
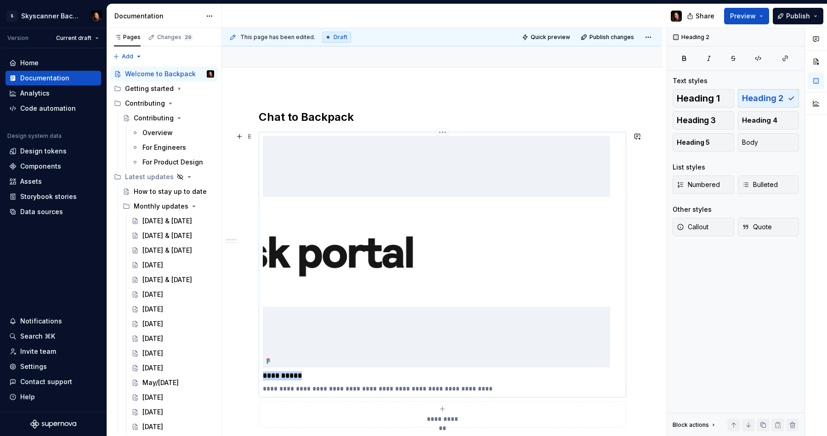
drag, startPoint x: 293, startPoint y: 375, endPoint x: 265, endPoint y: 375, distance: 28.0
click at [265, 375] on p "**********" at bounding box center [442, 375] width 359 height 9
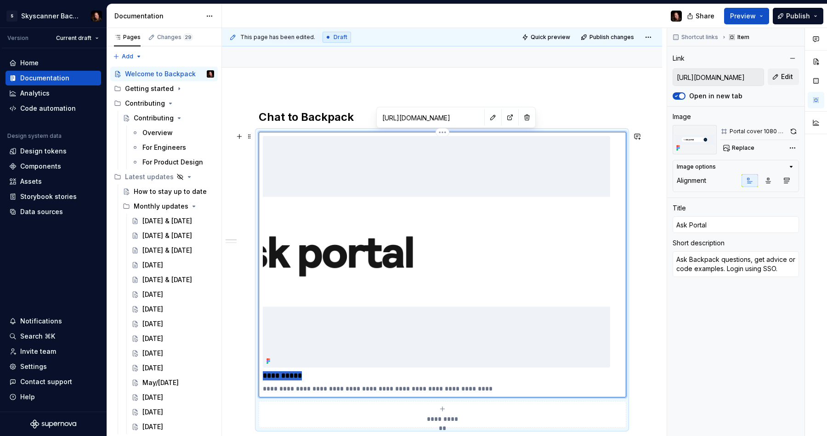
type textarea "*"
type input "U"
type textarea "*"
type input "Us"
type textarea "*"
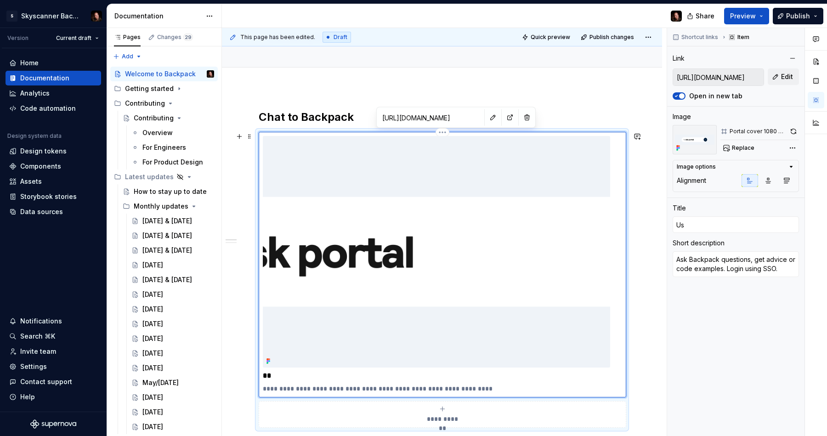
type input "Use"
type textarea "*"
type input "Use"
type textarea "*"
type input "Use o"
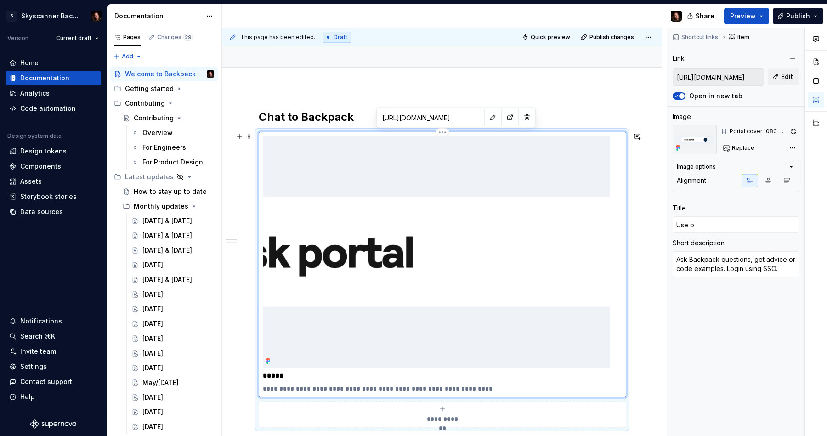
type textarea "*"
type input "Use ou"
type textarea "*"
type input "Use our"
type textarea "*"
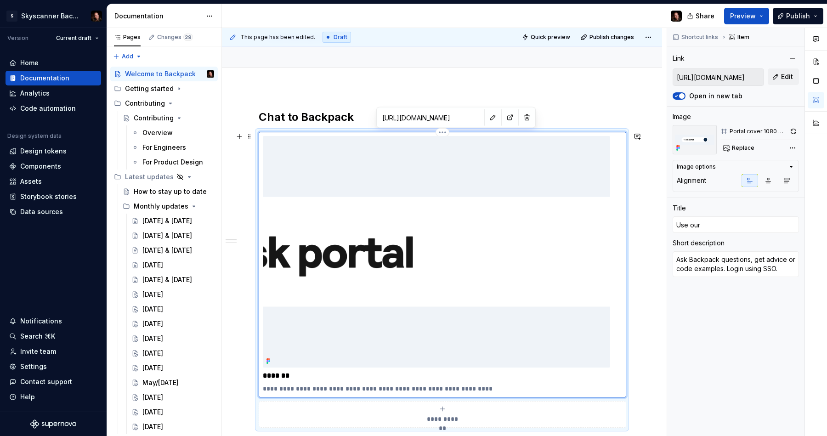
type input "Use our"
type textarea "*"
type input "Use our p"
type textarea "*"
type input "Use our po"
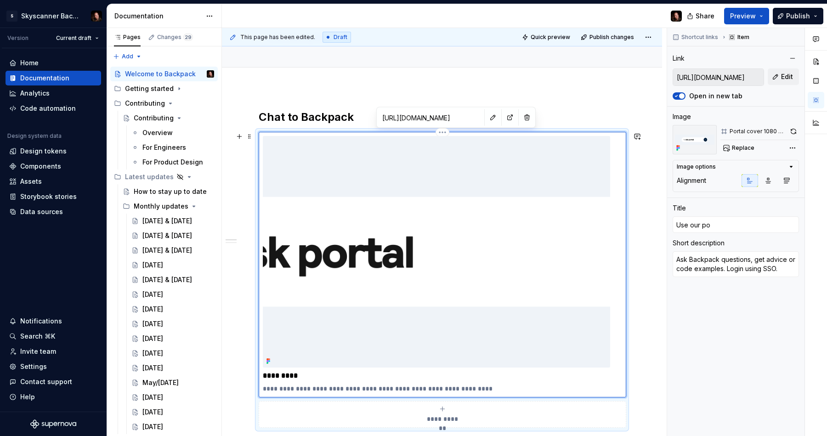
type textarea "*"
type input "Use our por"
type textarea "*"
type input "Use our pora"
type textarea "*"
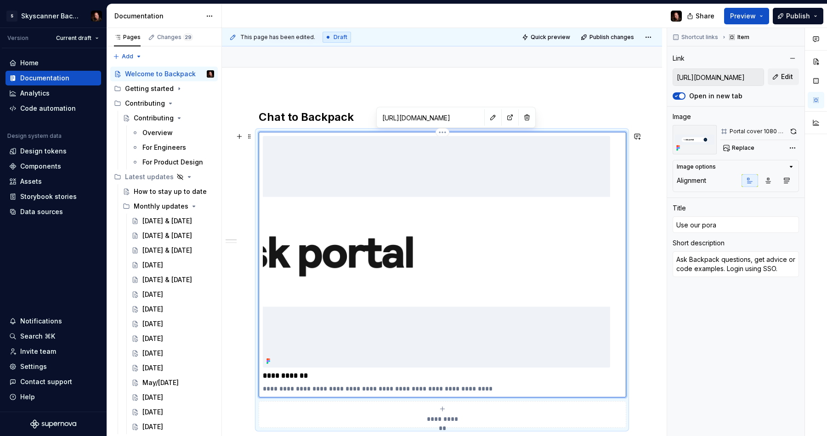
type input "Use our poral"
type textarea "*"
type input "Use our pora"
type textarea "*"
type input "Use our por"
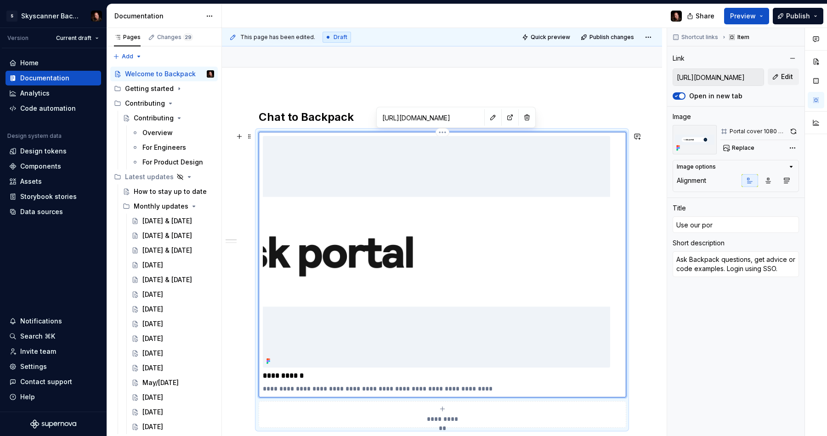
type textarea "*"
type input "Use our port"
type textarea "*"
type input "Use our porta"
type textarea "*"
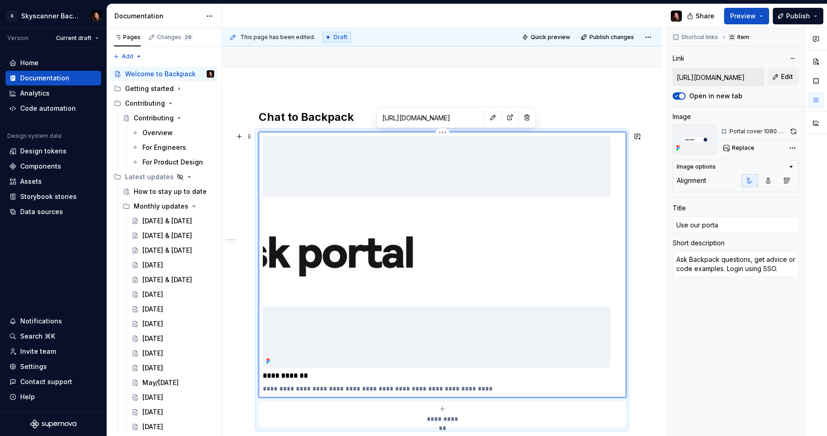
type input "Use our portal"
click at [314, 381] on div "**********" at bounding box center [442, 264] width 359 height 257
click at [297, 118] on h2 "Chat to Backpack" at bounding box center [442, 117] width 367 height 15
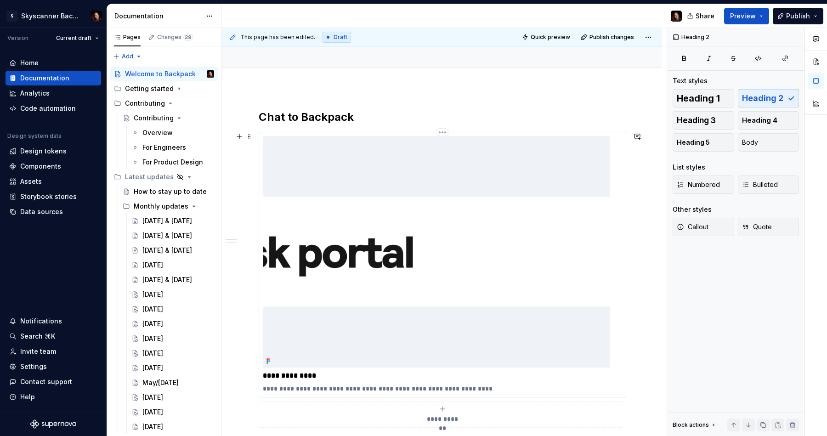
click at [310, 376] on p "**********" at bounding box center [442, 375] width 359 height 9
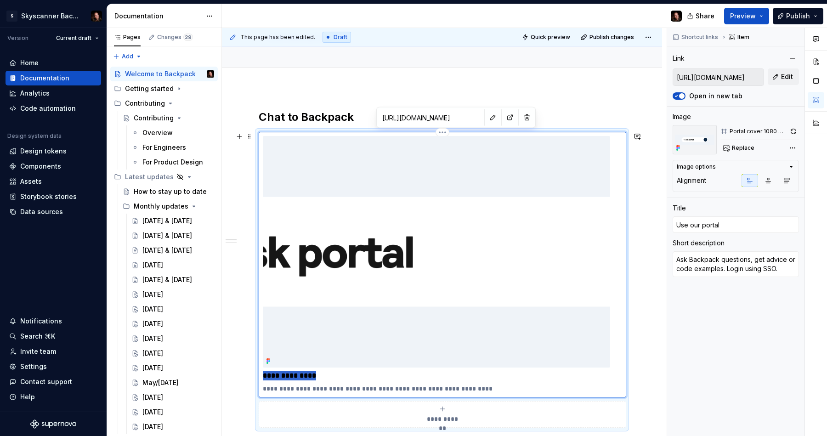
drag, startPoint x: 312, startPoint y: 374, endPoint x: 266, endPoint y: 374, distance: 45.9
click at [266, 374] on p "**********" at bounding box center [442, 375] width 359 height 9
type textarea "*"
click at [268, 388] on p "**********" at bounding box center [442, 388] width 359 height 9
click at [265, 389] on p "**********" at bounding box center [442, 388] width 359 height 9
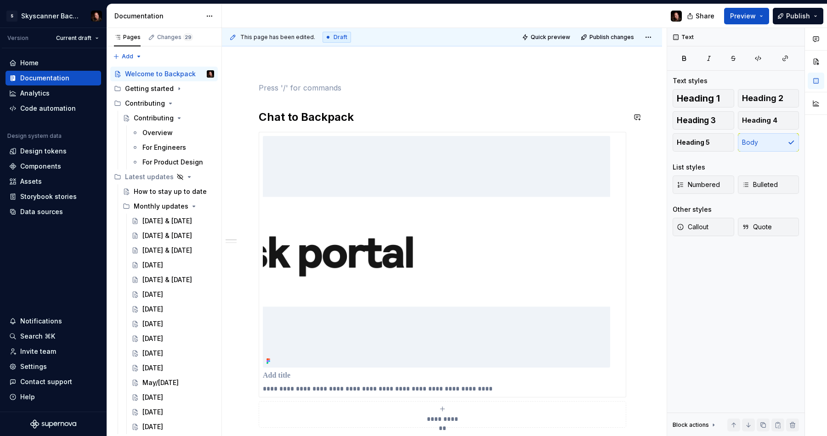
scroll to position [107, 0]
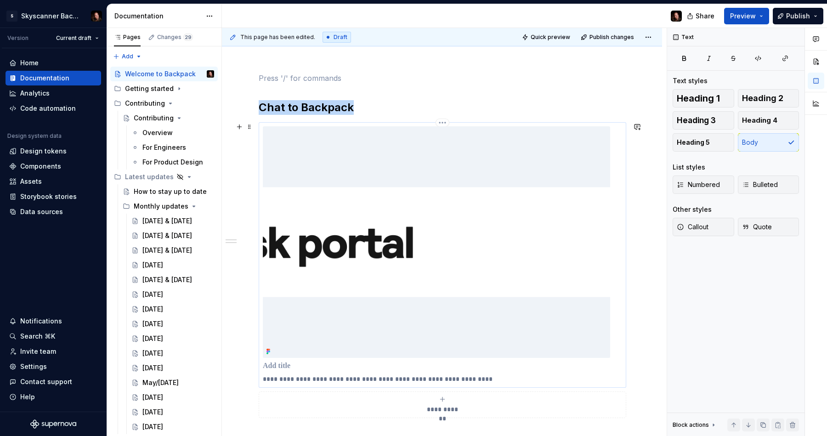
click at [457, 150] on img at bounding box center [436, 241] width 347 height 231
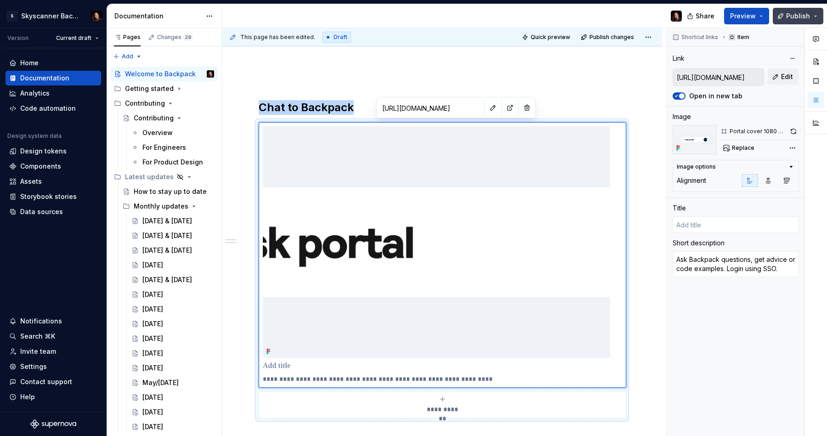
click at [791, 17] on span "Publish" at bounding box center [798, 15] width 24 height 9
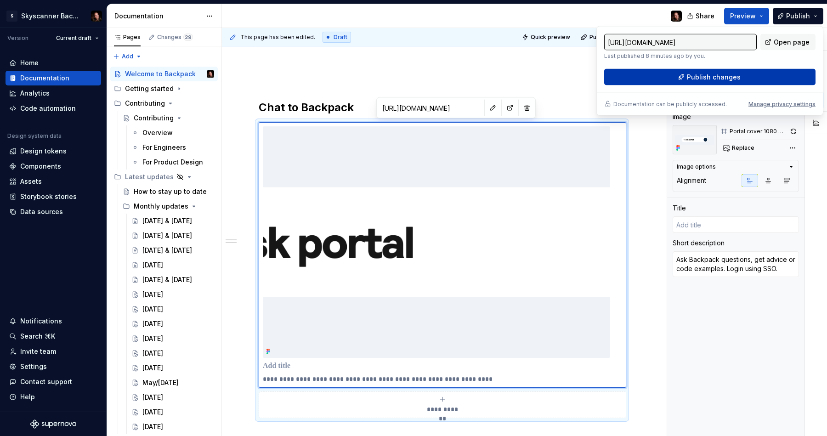
click at [739, 73] on button "Publish changes" at bounding box center [709, 77] width 211 height 17
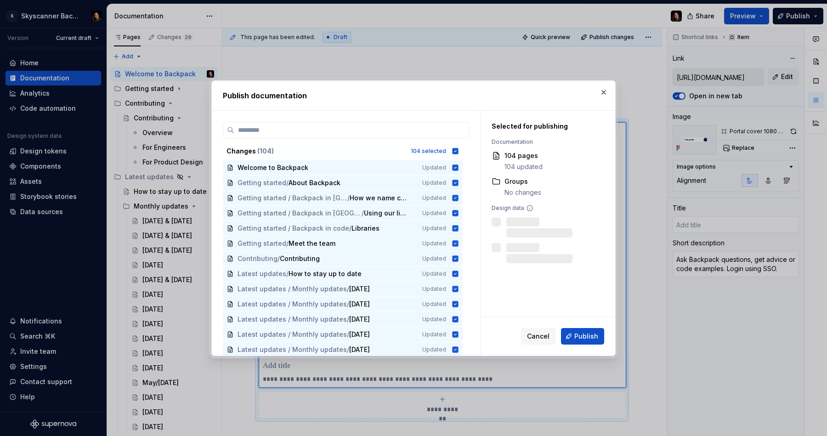
type textarea "*"
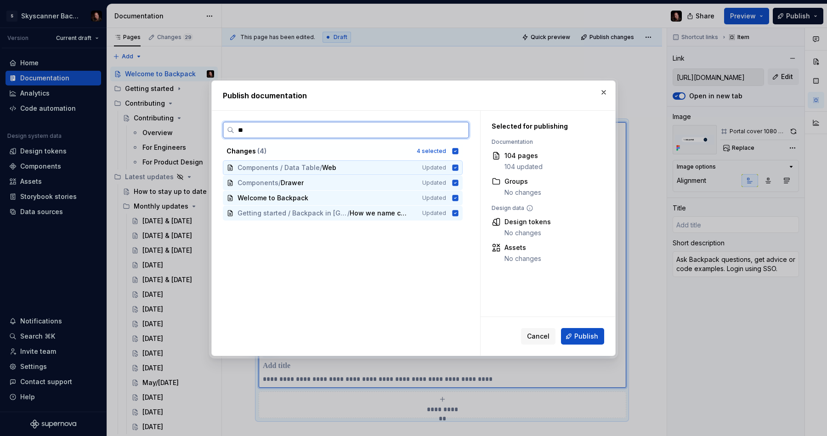
type input "***"
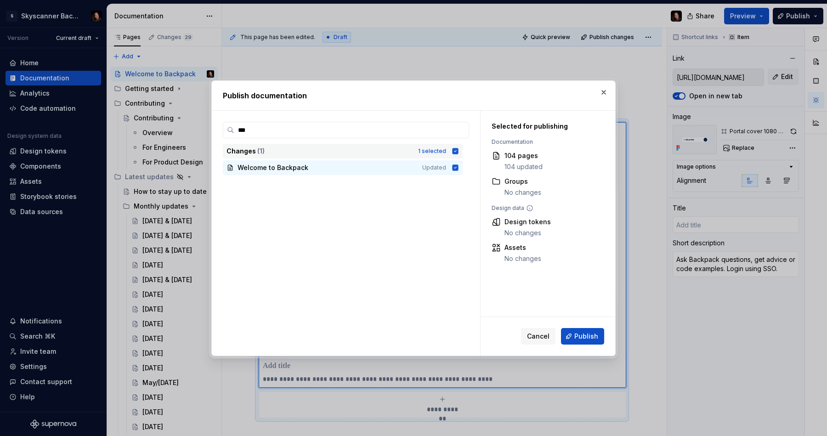
click at [458, 151] on icon at bounding box center [455, 151] width 6 height 6
click at [459, 151] on icon at bounding box center [454, 150] width 7 height 7
click at [586, 339] on span "Publish" at bounding box center [586, 336] width 24 height 9
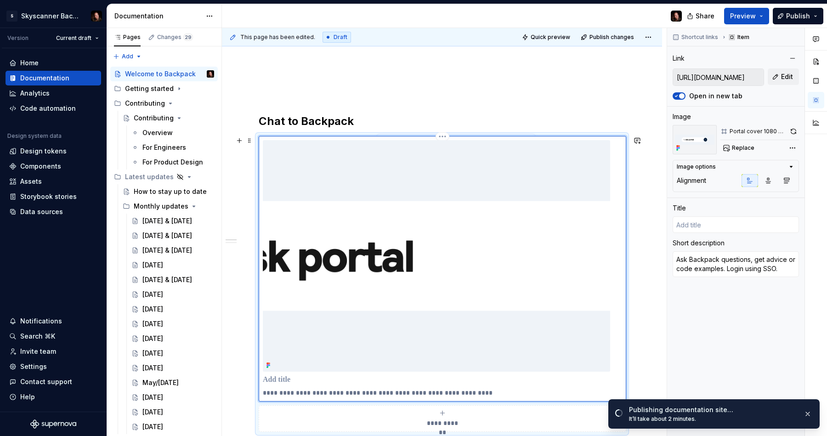
scroll to position [94, 0]
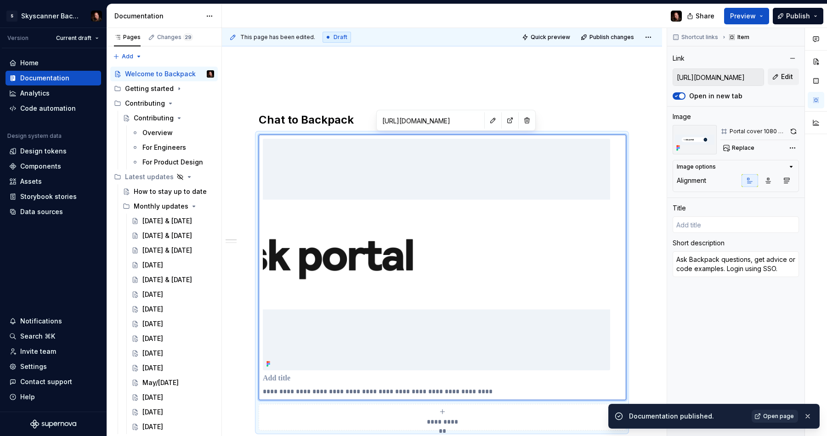
click at [777, 418] on span "Open page" at bounding box center [778, 415] width 31 height 7
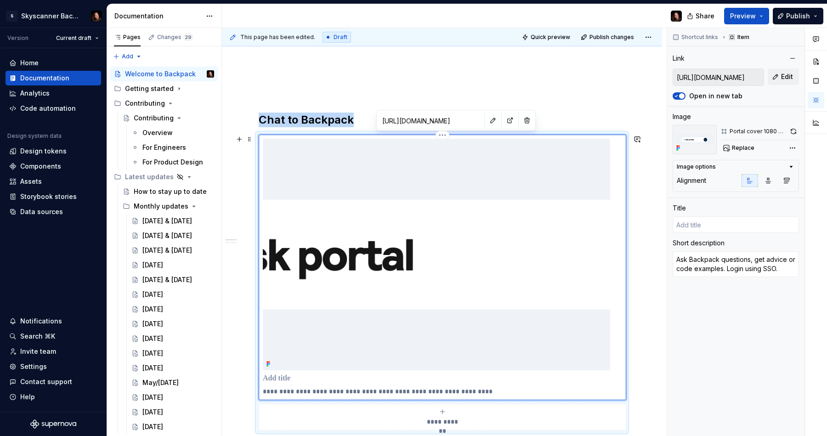
click at [312, 164] on img at bounding box center [436, 254] width 347 height 231
click at [796, 128] on button "button" at bounding box center [792, 131] width 11 height 13
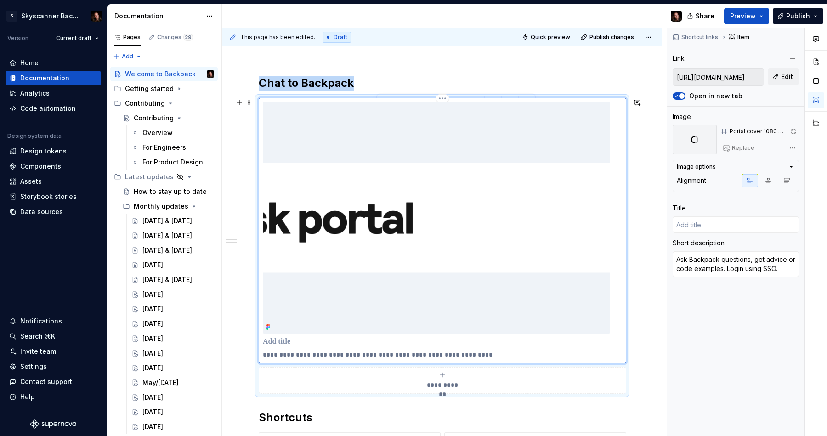
scroll to position [165, 0]
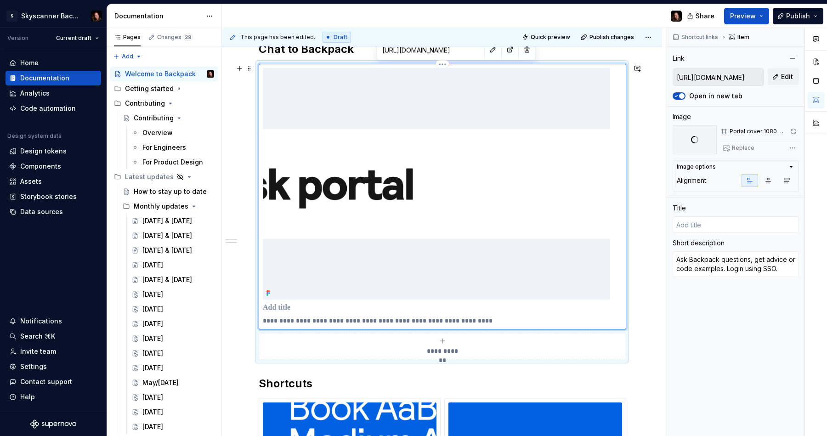
click at [295, 309] on p at bounding box center [442, 307] width 359 height 9
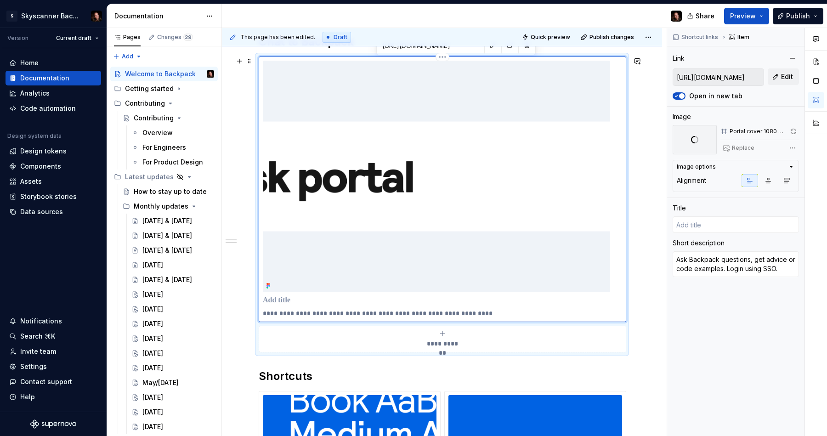
scroll to position [181, 0]
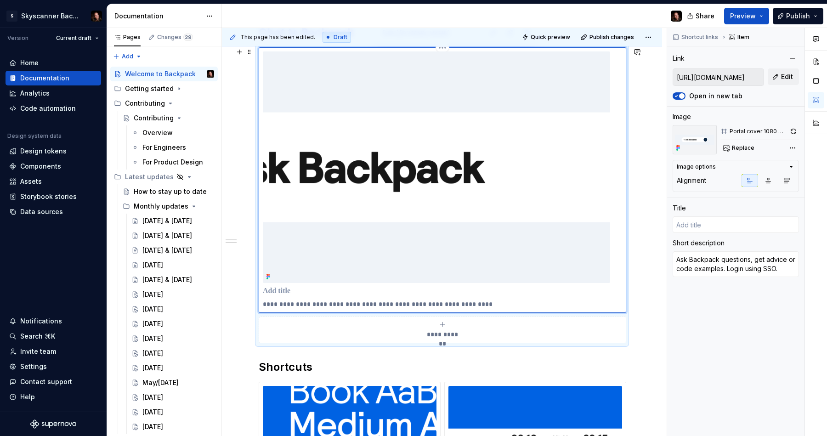
type textarea "*"
type input "A"
type textarea "*"
type input "As"
type textarea "*"
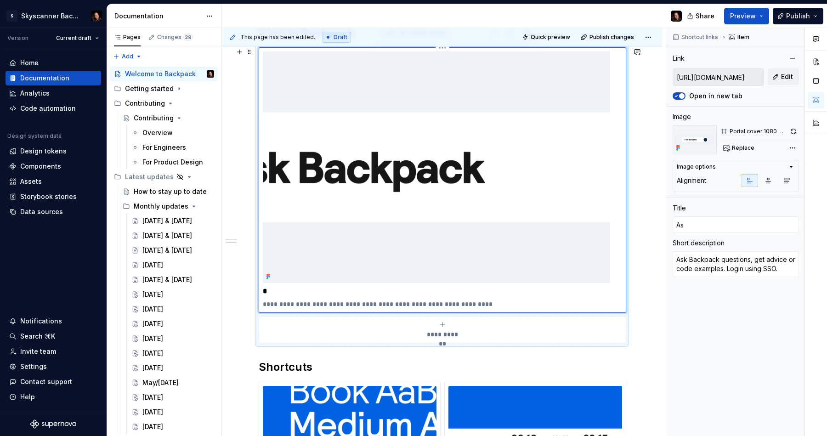
type input "Ask"
type textarea "*"
type input "Ask"
type textarea "*"
type input "Ask B"
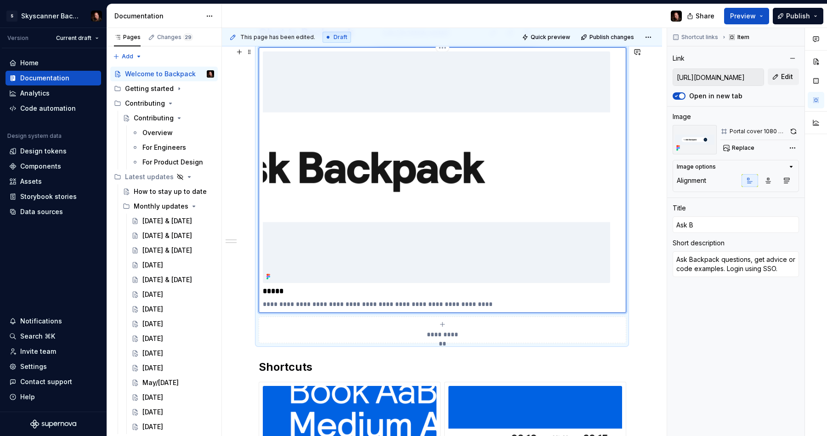
type textarea "*"
type input "Ask Ba"
type textarea "*"
type input "Ask Bac"
type textarea "*"
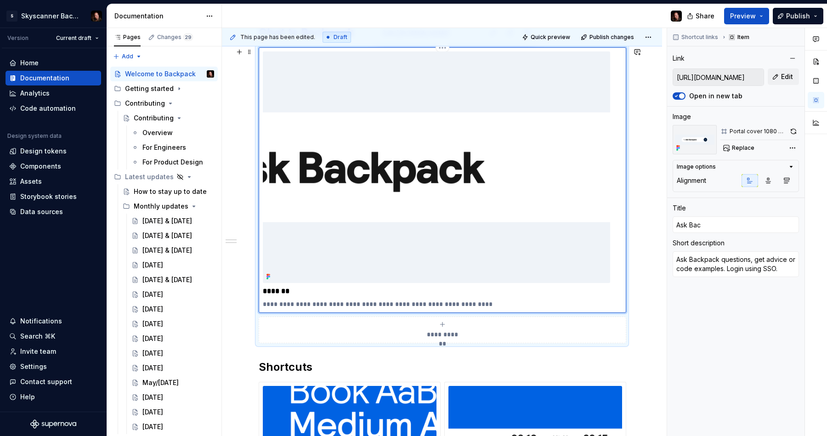
type input "Ask Back"
type textarea "*"
type input "Ask Backp"
type textarea "*"
type input "Ask Backpa"
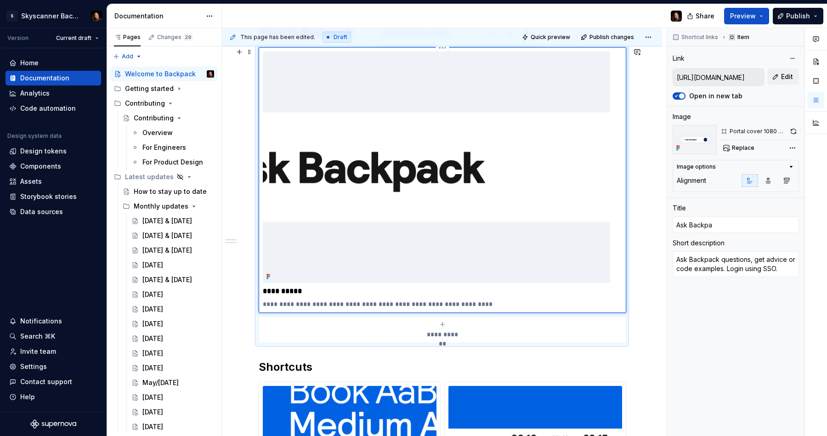
type textarea "*"
type input "Ask Backpac"
type textarea "*"
type input "Ask Backpack"
drag, startPoint x: 301, startPoint y: 304, endPoint x: 281, endPoint y: 305, distance: 19.8
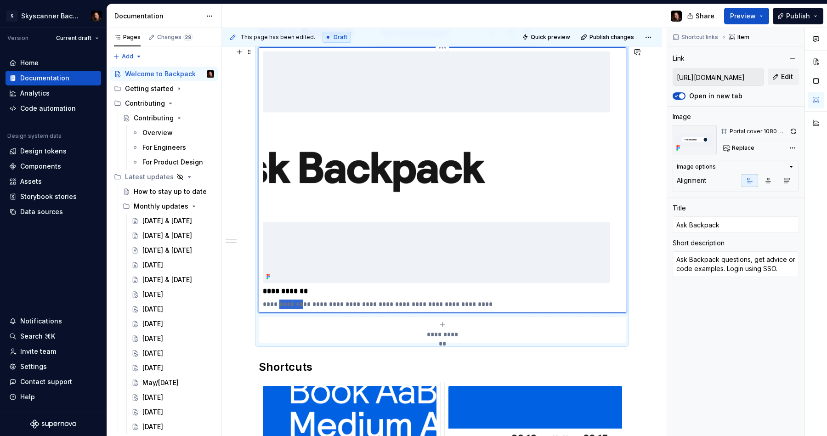
click at [281, 305] on p "**********" at bounding box center [442, 303] width 359 height 9
type textarea "*"
type textarea "Ask questions, get advice or code examples. Login using SSO."
type textarea "*"
type textarea "Ask o questions, get advice or code examples. Login using SSO."
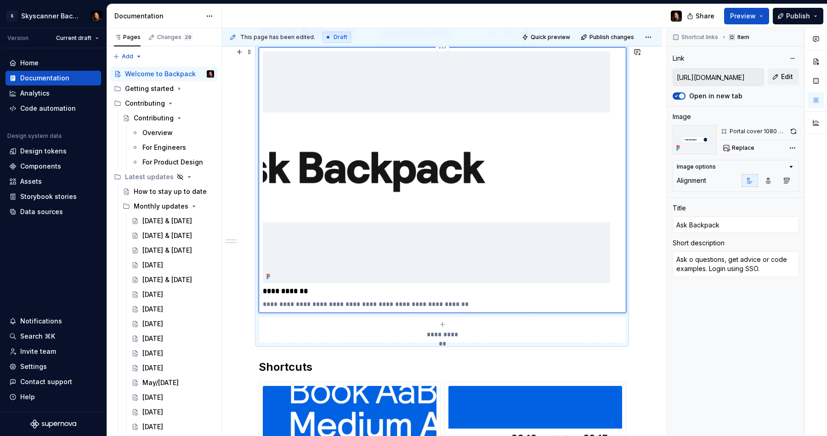
type textarea "*"
type textarea "Ask ou questions, get advice or code examples. Login using SSO."
type textarea "*"
type textarea "Ask our questions, get advice or code examples. Login using SSO."
type textarea "*"
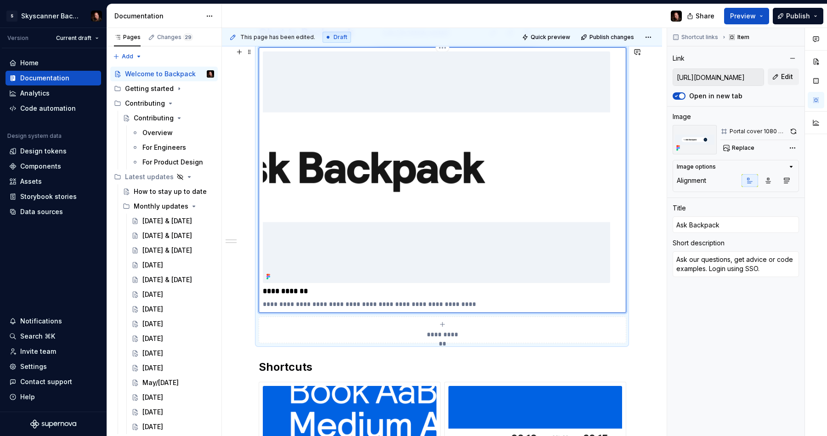
type textarea "Ask our questions, get advice or code examples. Login using SSO."
type textarea "*"
type textarea "Ask our A questions, get advice or code examples. Login using SSO."
type textarea "*"
type textarea "Ask our AI questions, get advice or code examples. Login using SSO."
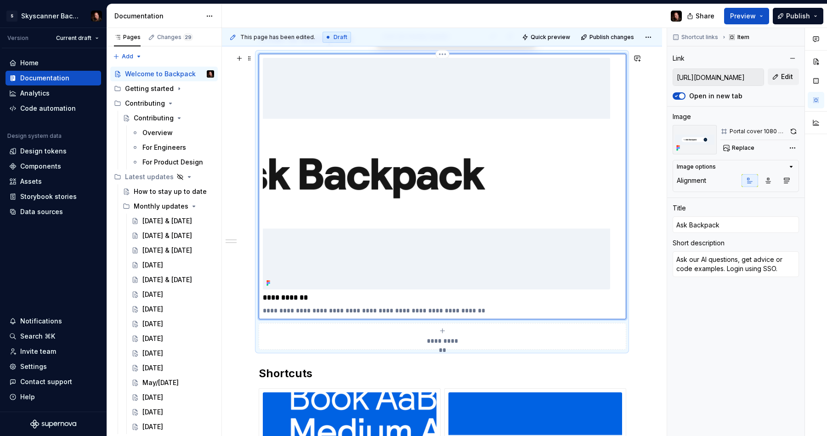
scroll to position [172, 0]
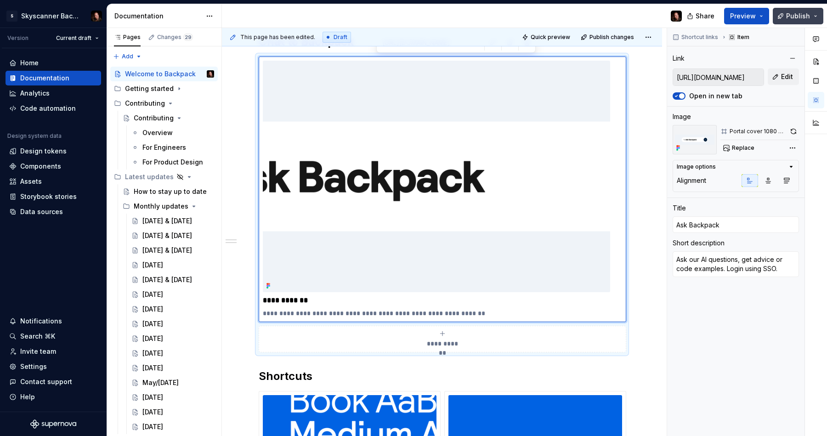
click at [798, 18] on span "Publish" at bounding box center [798, 15] width 24 height 9
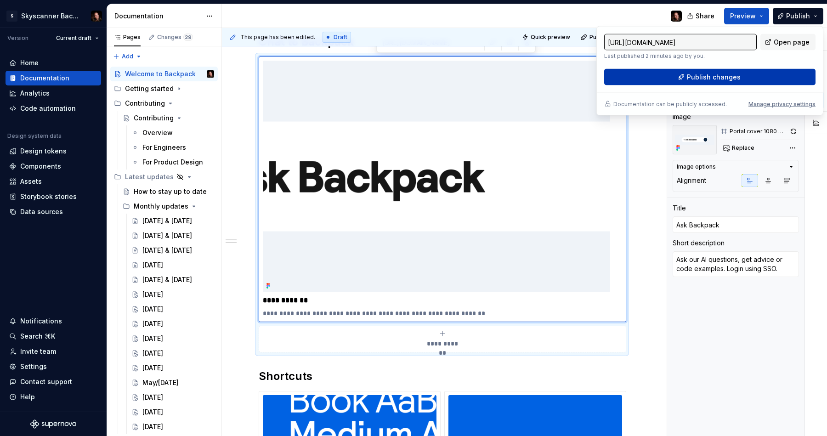
click at [772, 79] on button "Publish changes" at bounding box center [709, 77] width 211 height 17
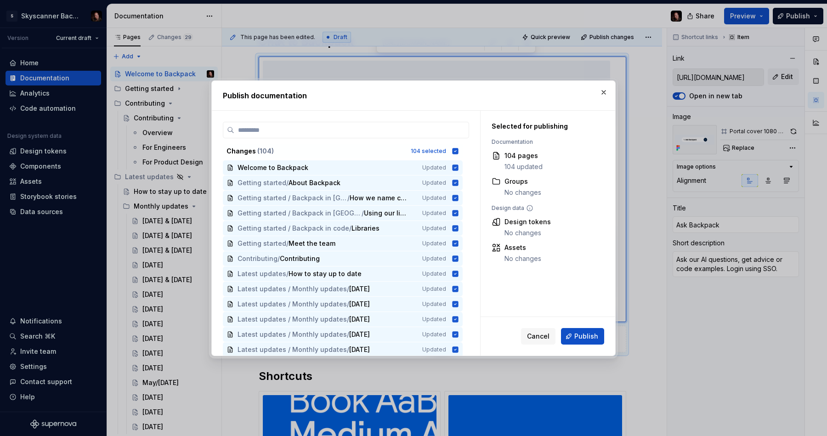
drag, startPoint x: 587, startPoint y: 330, endPoint x: 605, endPoint y: 332, distance: 18.4
click at [587, 331] on button "Publish" at bounding box center [582, 336] width 43 height 17
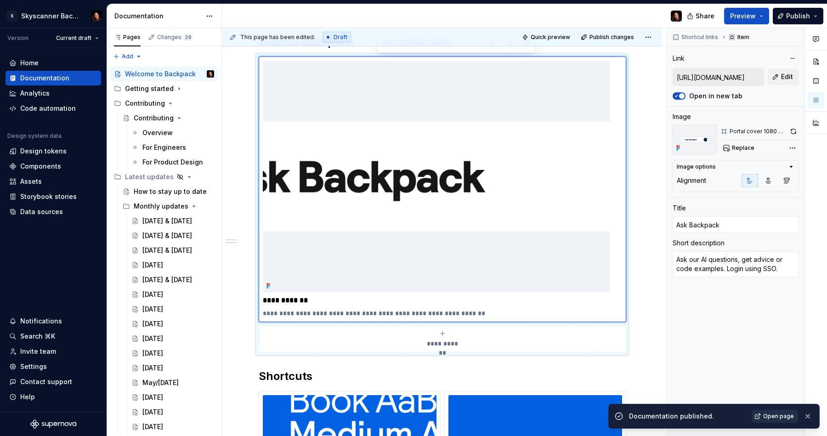
click at [773, 419] on span "Open page" at bounding box center [778, 415] width 31 height 7
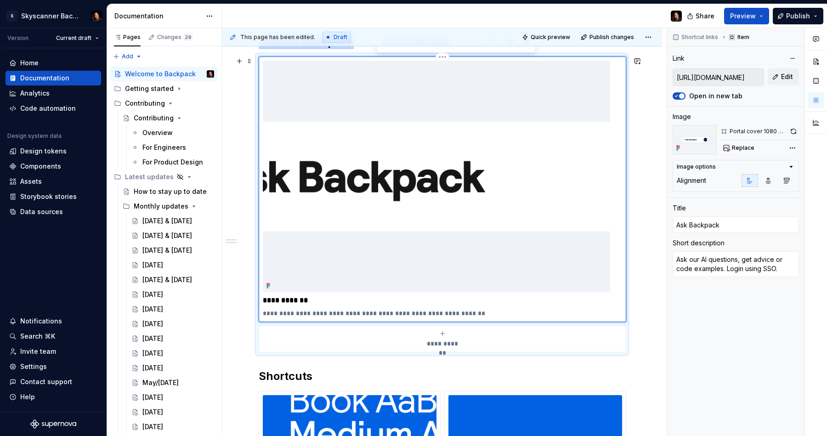
click at [434, 211] on img at bounding box center [436, 176] width 347 height 231
click at [542, 84] on img at bounding box center [436, 176] width 347 height 231
click at [446, 56] on div "**********" at bounding box center [442, 204] width 367 height 296
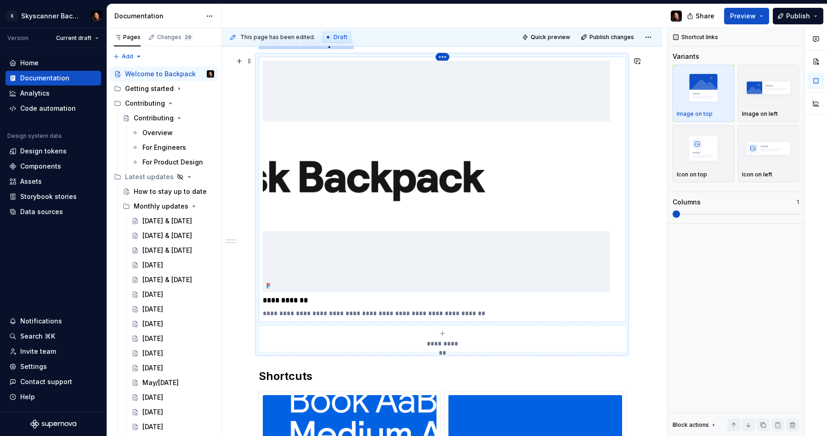
click at [441, 59] on html "S Skyscanner Backpack Version Current draft Home Documentation Analytics Code a…" at bounding box center [413, 218] width 827 height 436
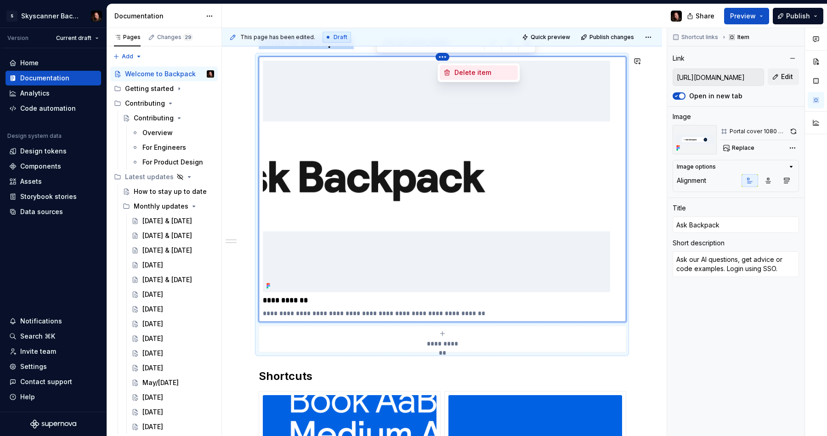
click at [504, 68] on div "Delete item" at bounding box center [484, 72] width 60 height 9
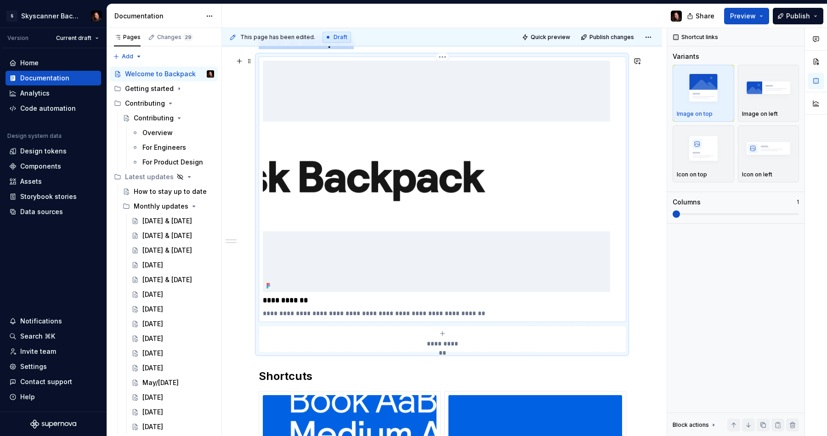
click at [474, 163] on img at bounding box center [436, 176] width 347 height 231
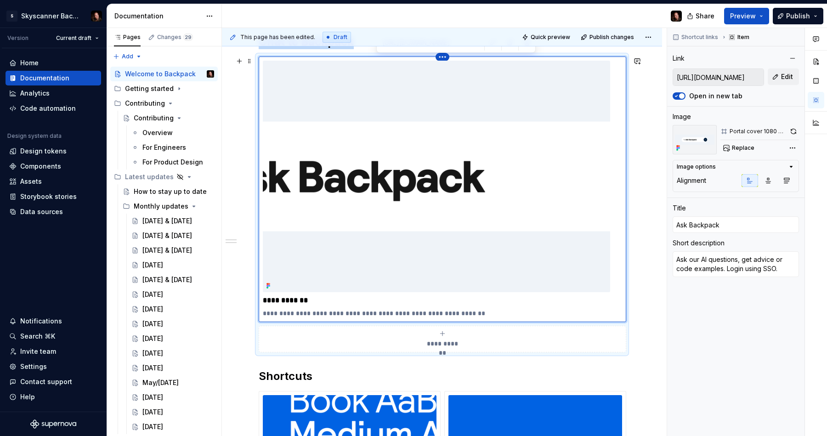
click at [446, 58] on html "S Skyscanner Backpack Version Current draft Home Documentation Analytics Code a…" at bounding box center [413, 218] width 827 height 436
click at [538, 146] on html "S Skyscanner Backpack Version Current draft Home Documentation Analytics Code a…" at bounding box center [413, 218] width 827 height 436
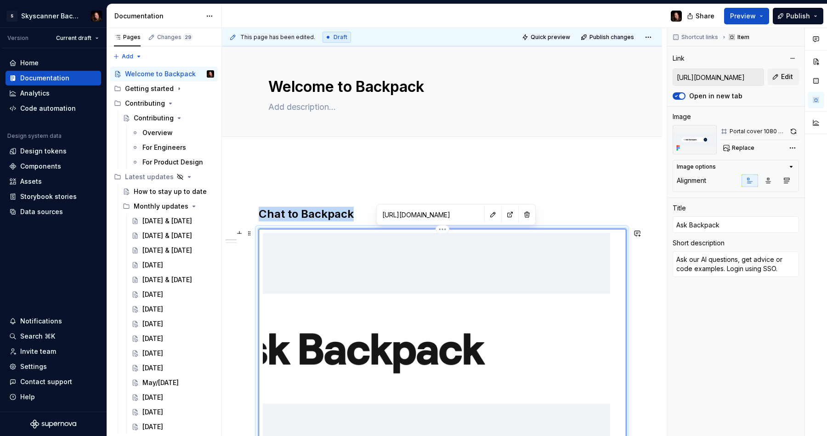
click at [519, 280] on img at bounding box center [436, 348] width 347 height 231
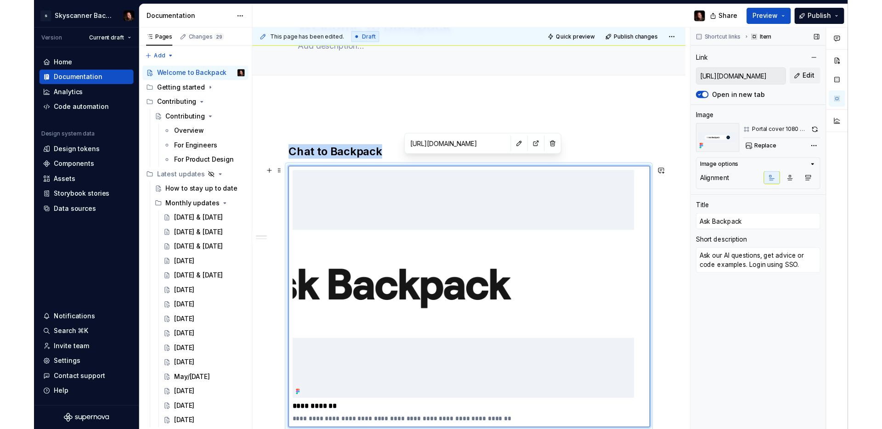
scroll to position [80, 0]
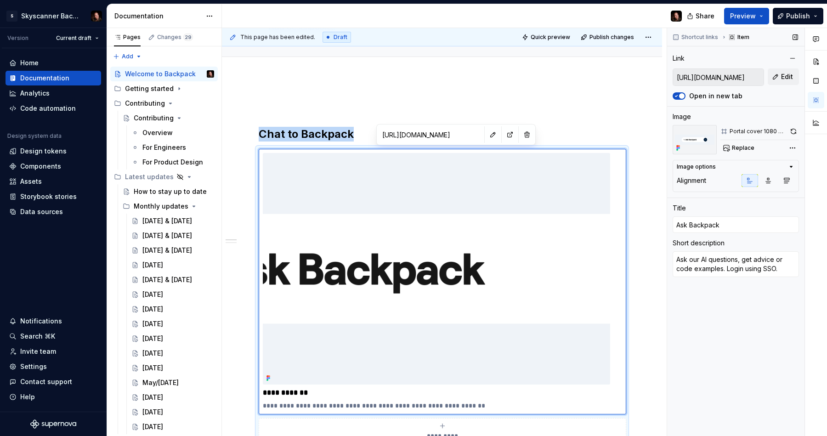
click at [688, 144] on img at bounding box center [694, 139] width 44 height 29
click at [533, 253] on img at bounding box center [436, 268] width 347 height 231
click at [447, 149] on html "S Skyscanner Backpack Version Current draft Home Documentation Analytics Code a…" at bounding box center [413, 218] width 827 height 436
click at [448, 284] on html "S Skyscanner Backpack Version Current draft Home Documentation Analytics Code a…" at bounding box center [413, 218] width 827 height 436
click at [505, 294] on img at bounding box center [436, 268] width 347 height 231
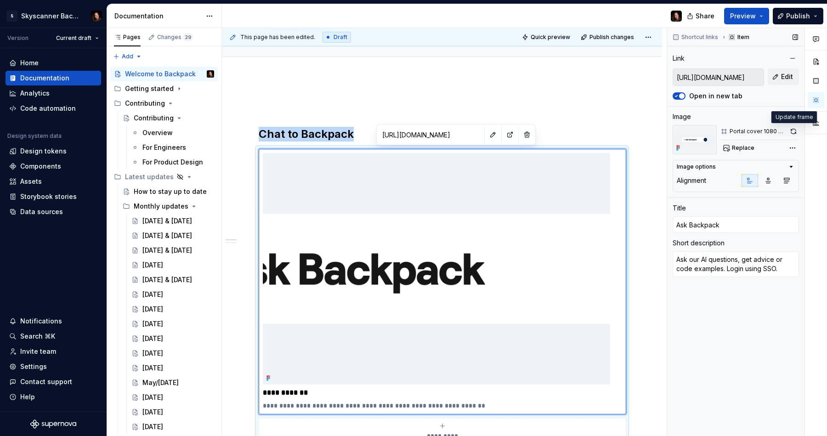
click at [795, 129] on button "button" at bounding box center [792, 131] width 11 height 13
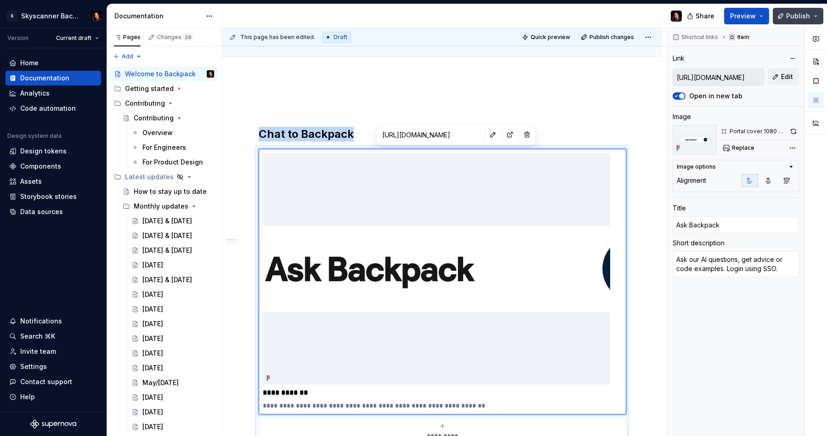
click at [798, 18] on span "Publish" at bounding box center [798, 15] width 24 height 9
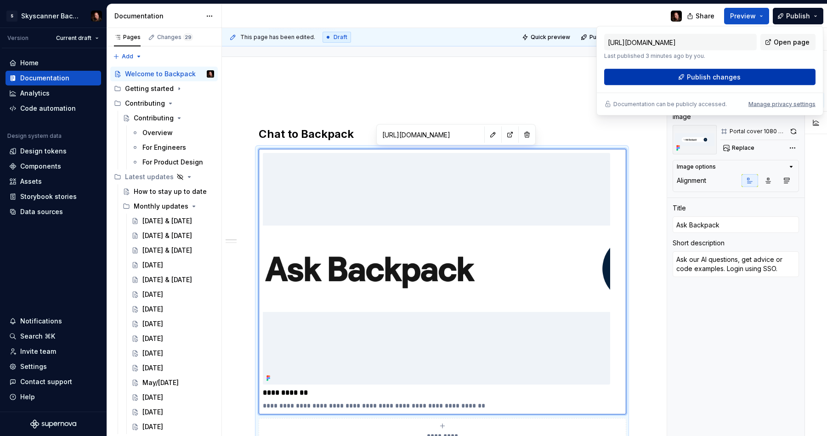
click at [782, 72] on button "Publish changes" at bounding box center [709, 77] width 211 height 17
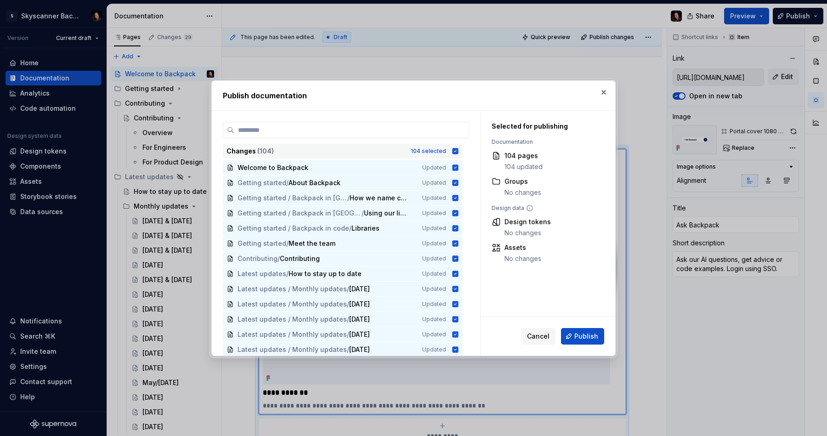
click at [457, 150] on icon at bounding box center [455, 151] width 6 height 6
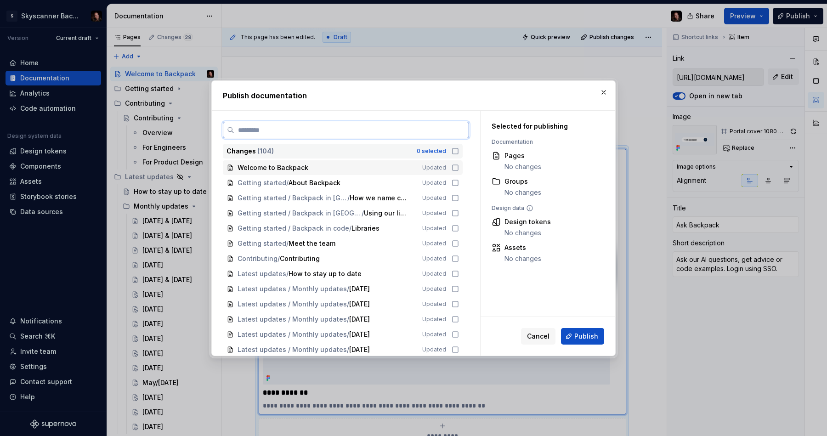
click at [459, 165] on icon at bounding box center [454, 167] width 7 height 7
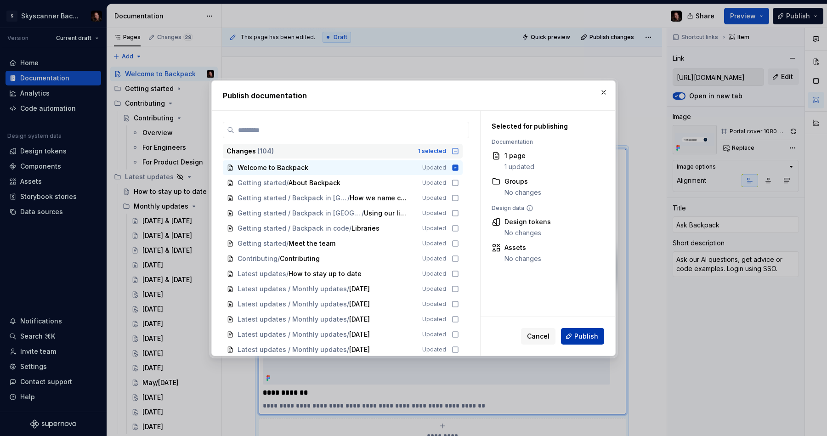
click at [582, 340] on button "Publish" at bounding box center [582, 336] width 43 height 17
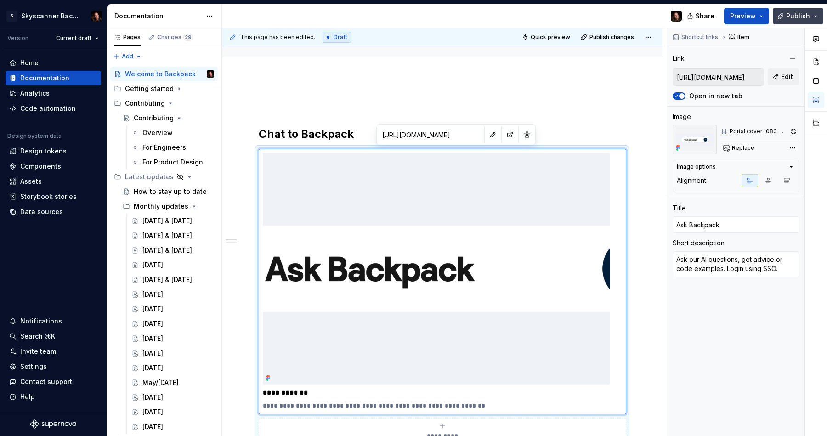
click at [795, 17] on span "Publish" at bounding box center [798, 15] width 24 height 9
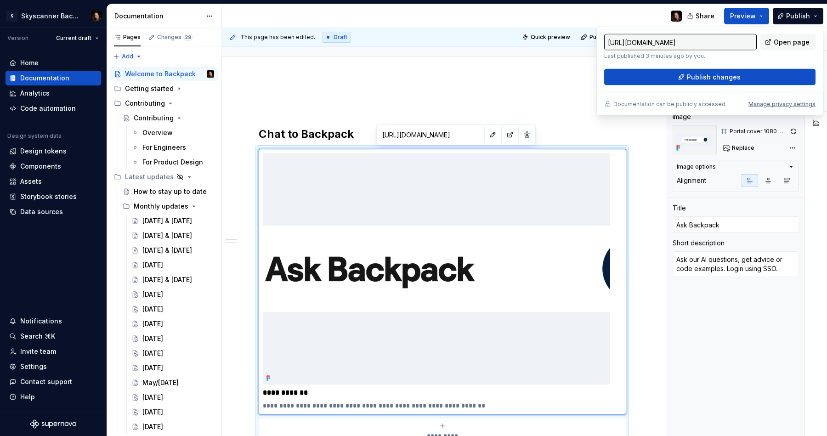
click at [790, 41] on span "Open page" at bounding box center [791, 42] width 36 height 9
drag, startPoint x: 520, startPoint y: 84, endPoint x: 732, endPoint y: 119, distance: 214.6
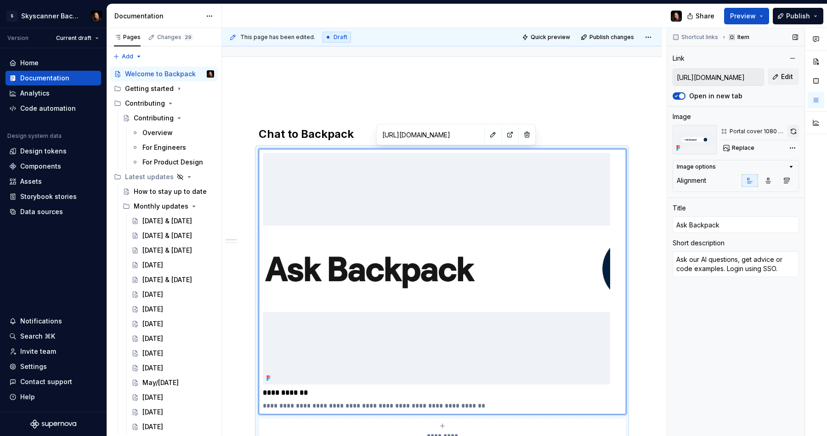
click at [793, 132] on button "button" at bounding box center [792, 131] width 11 height 13
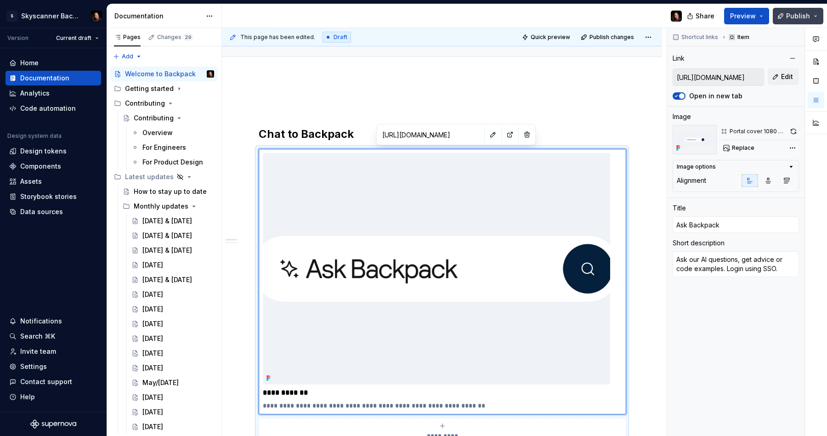
click at [790, 18] on span "Publish" at bounding box center [798, 15] width 24 height 9
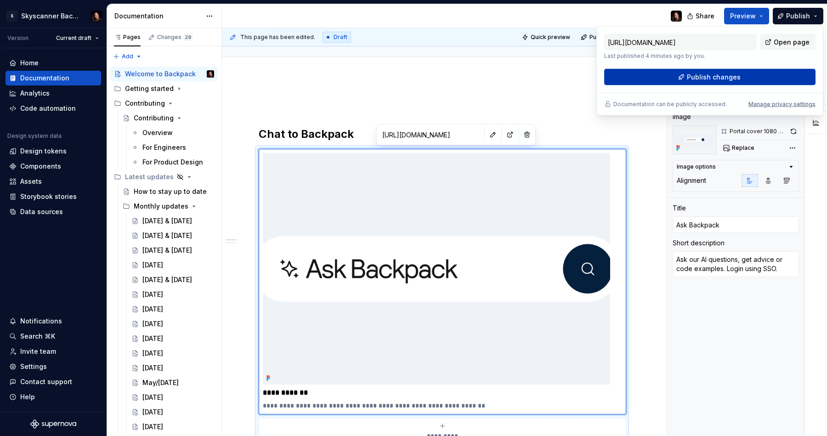
click at [743, 77] on button "Publish changes" at bounding box center [709, 77] width 211 height 17
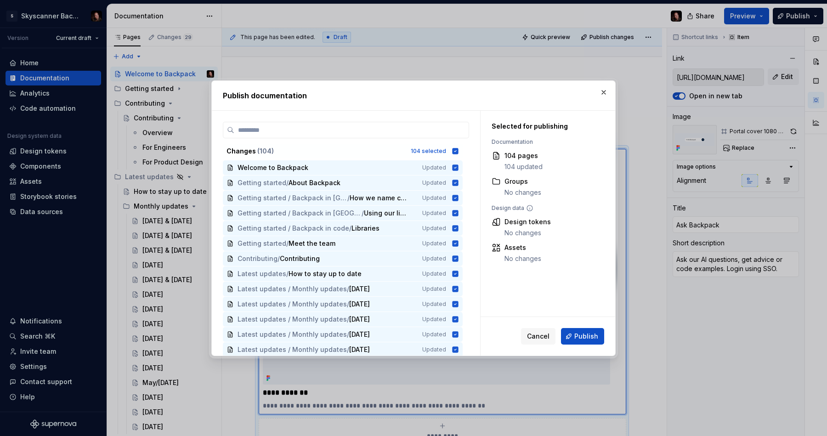
drag, startPoint x: 570, startPoint y: 333, endPoint x: 558, endPoint y: 342, distance: 15.4
click at [570, 333] on button "Publish" at bounding box center [582, 336] width 43 height 17
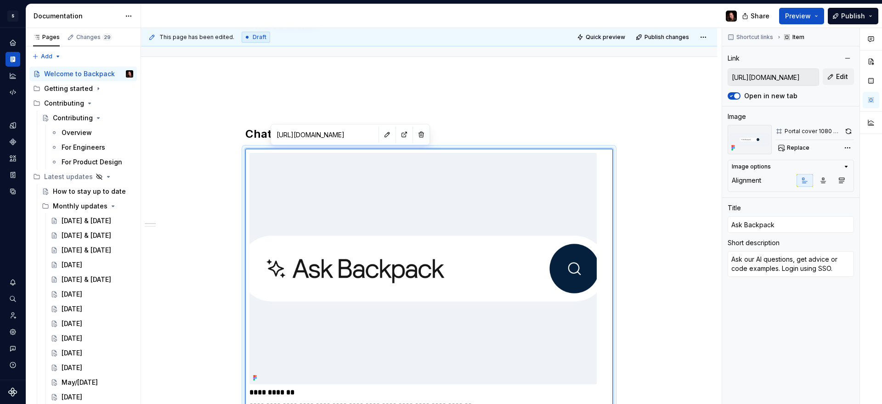
type textarea "*"
